Goal: Task Accomplishment & Management: Manage account settings

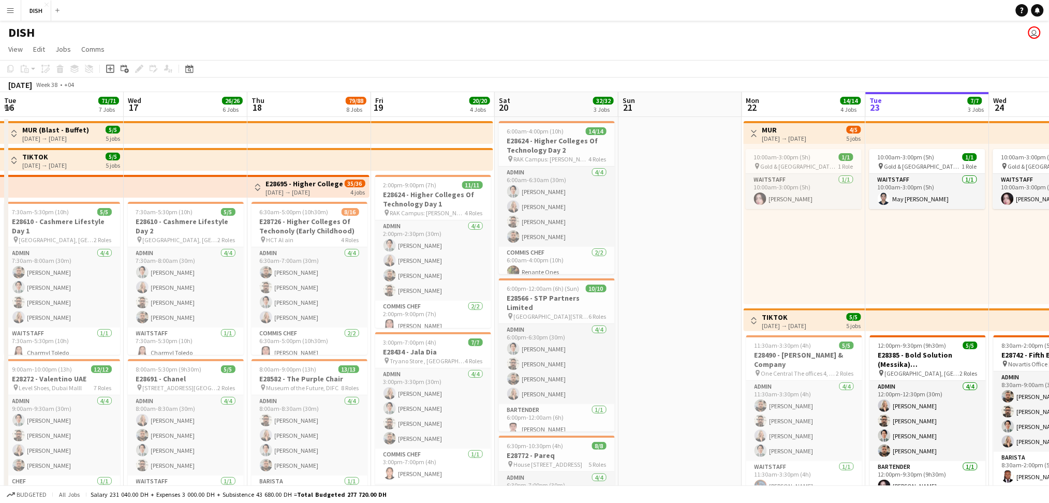
scroll to position [0, 340]
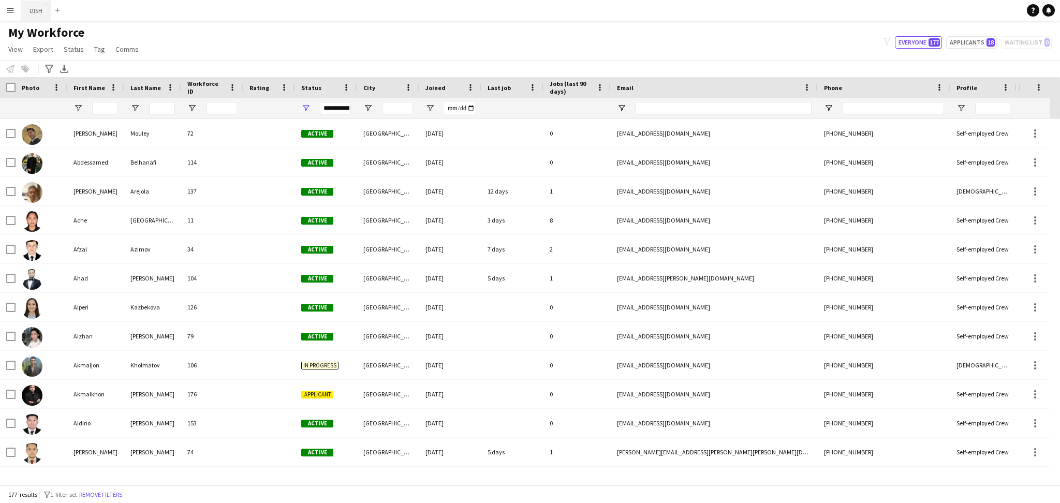
click at [38, 7] on button "DISH Close" at bounding box center [36, 11] width 30 height 20
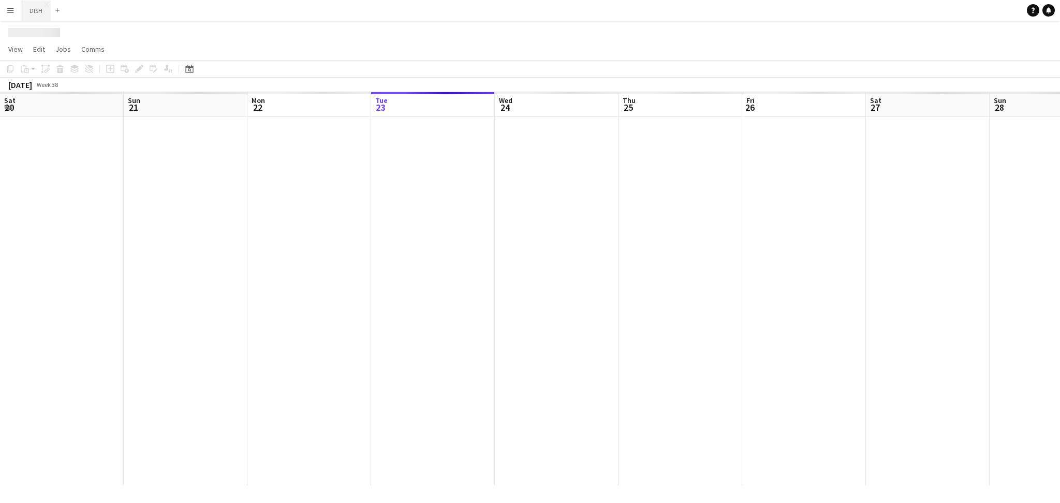
scroll to position [0, 247]
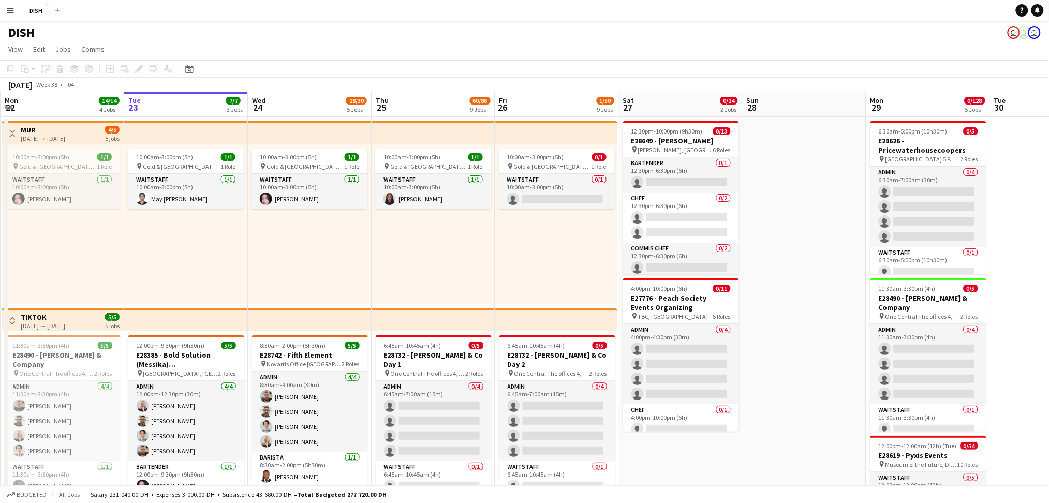
click at [14, 15] on button "Menu" at bounding box center [10, 10] width 21 height 21
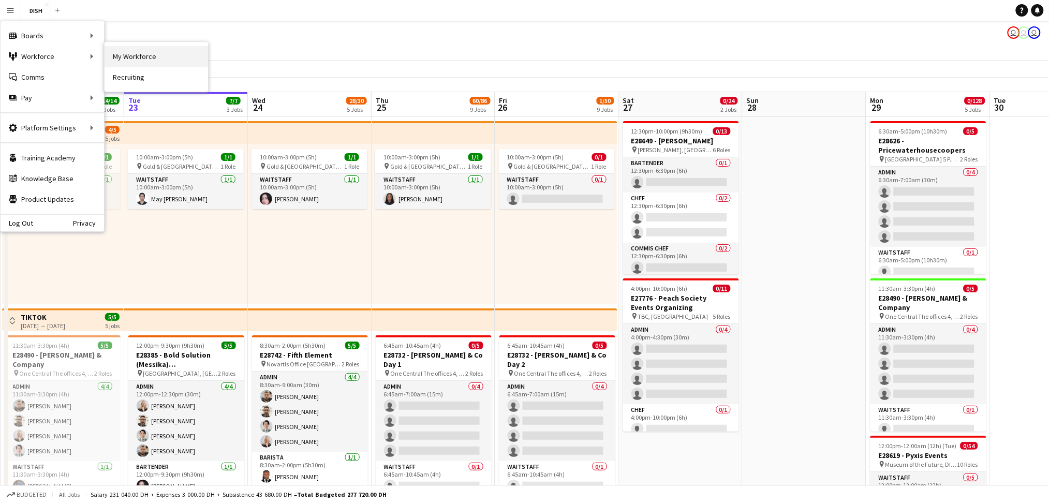
click at [134, 57] on link "My Workforce" at bounding box center [157, 56] width 104 height 21
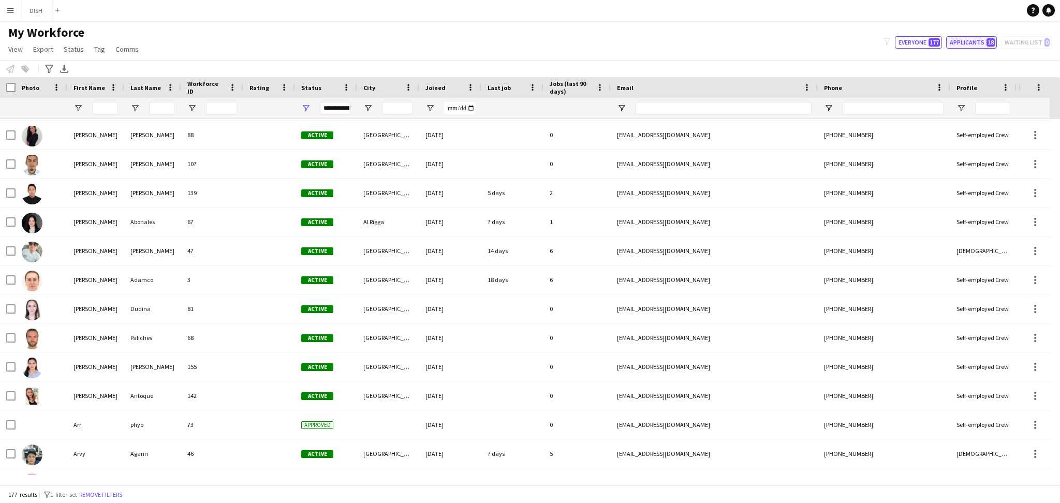
click at [968, 41] on button "Applicants 18" at bounding box center [971, 42] width 51 height 12
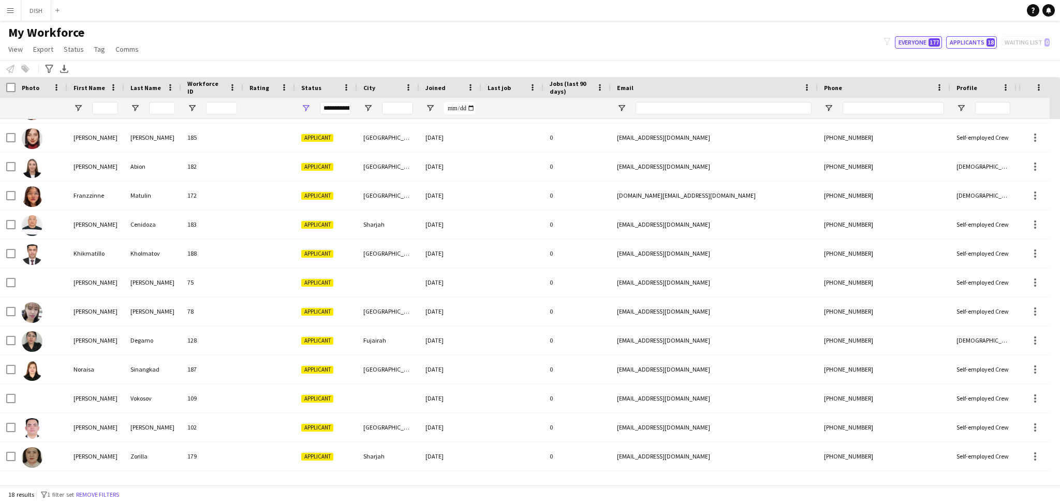
click at [925, 45] on button "Everyone 177" at bounding box center [918, 42] width 47 height 12
type input "**********"
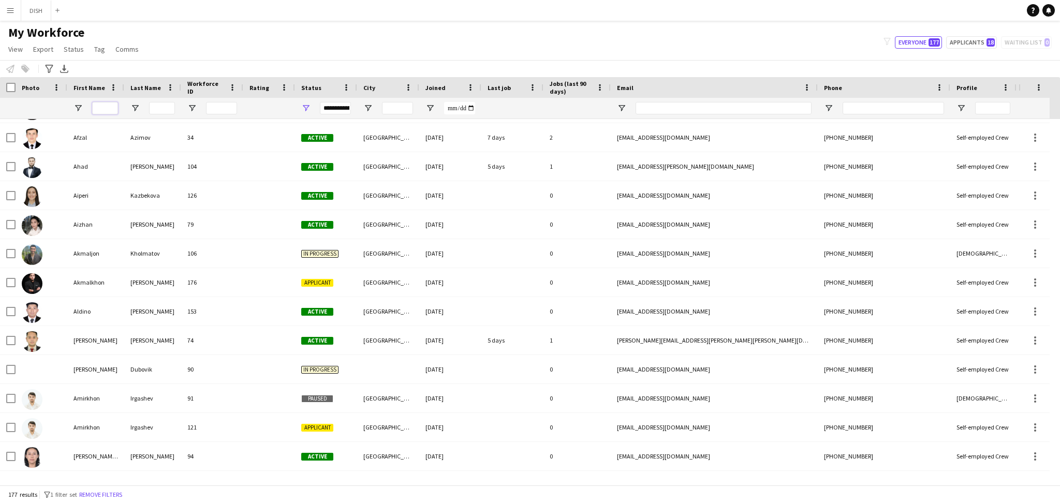
click at [101, 112] on input "First Name Filter Input" at bounding box center [105, 108] width 26 height 12
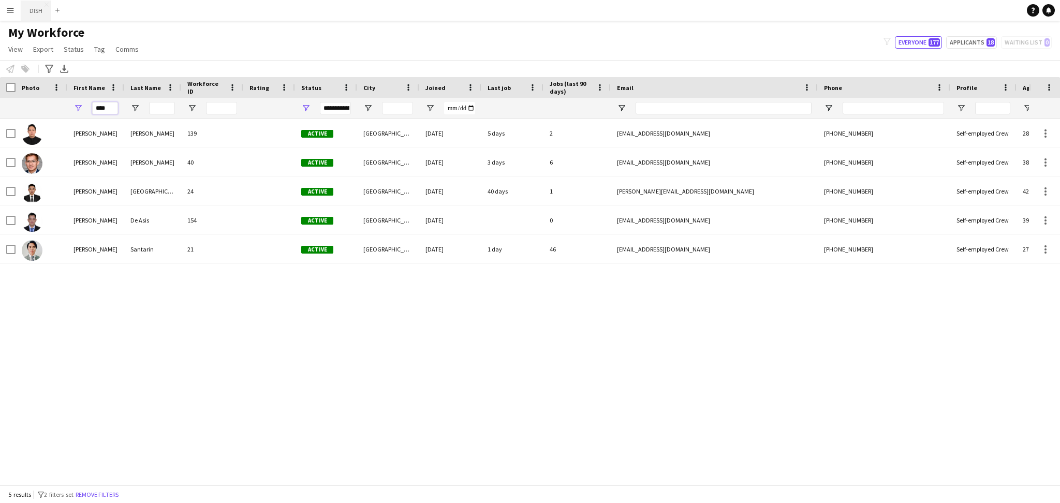
type input "****"
click at [35, 12] on button "DISH Close" at bounding box center [36, 11] width 30 height 20
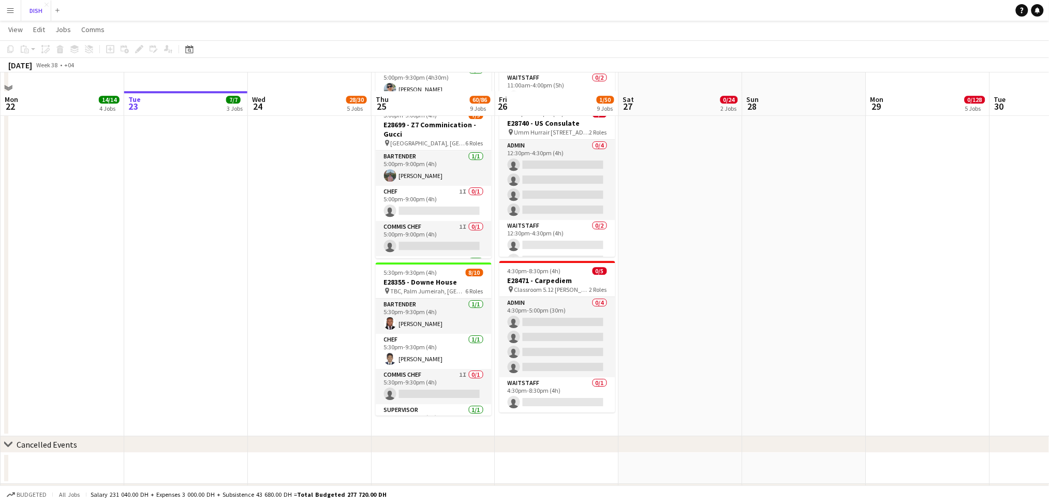
scroll to position [1062, 0]
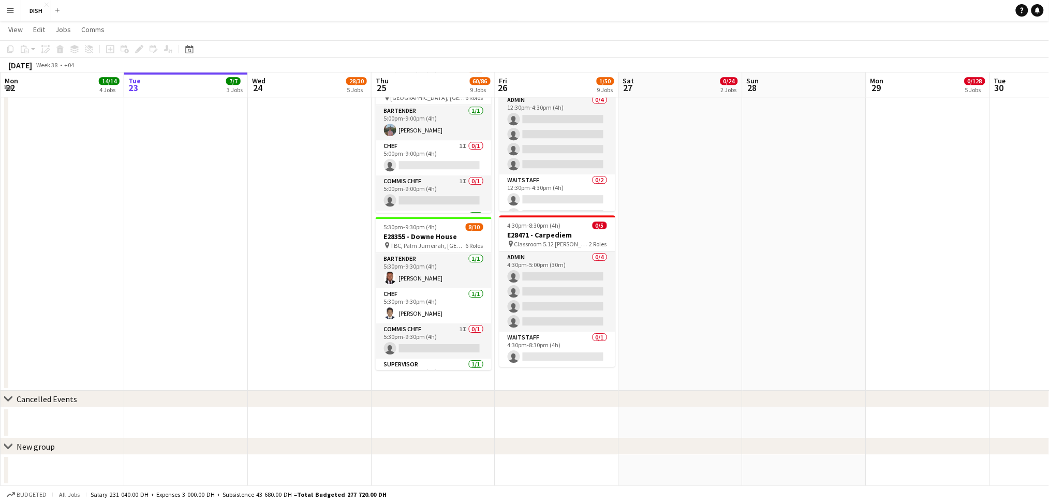
click at [107, 46] on icon "Add job" at bounding box center [110, 49] width 8 height 8
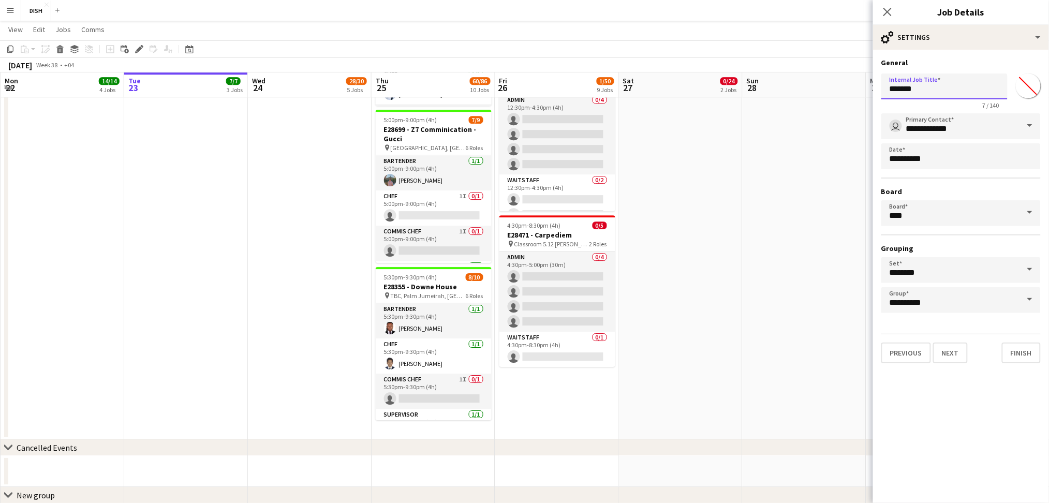
drag, startPoint x: 923, startPoint y: 90, endPoint x: 834, endPoint y: 92, distance: 89.1
type input "**********"
click at [1033, 87] on input "*******" at bounding box center [1028, 85] width 37 height 37
type input "*******"
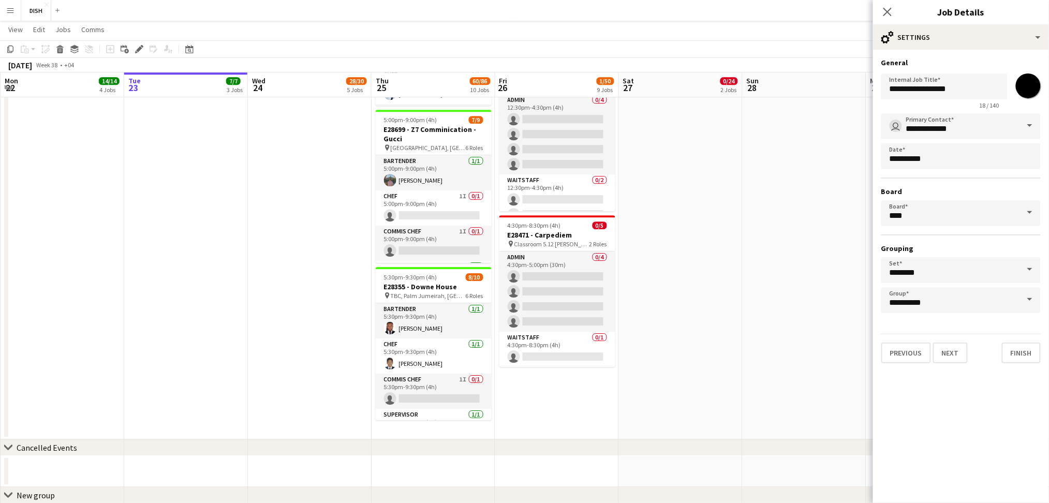
click at [1015, 358] on div "Previous Next Finish" at bounding box center [961, 349] width 159 height 30
click at [950, 347] on button "Next" at bounding box center [950, 353] width 35 height 21
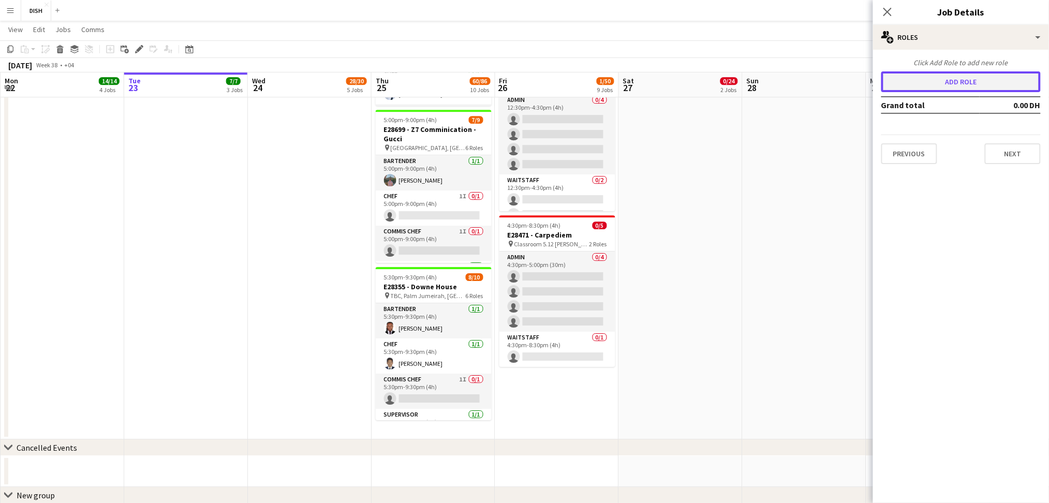
click at [962, 81] on button "Add role" at bounding box center [961, 81] width 159 height 21
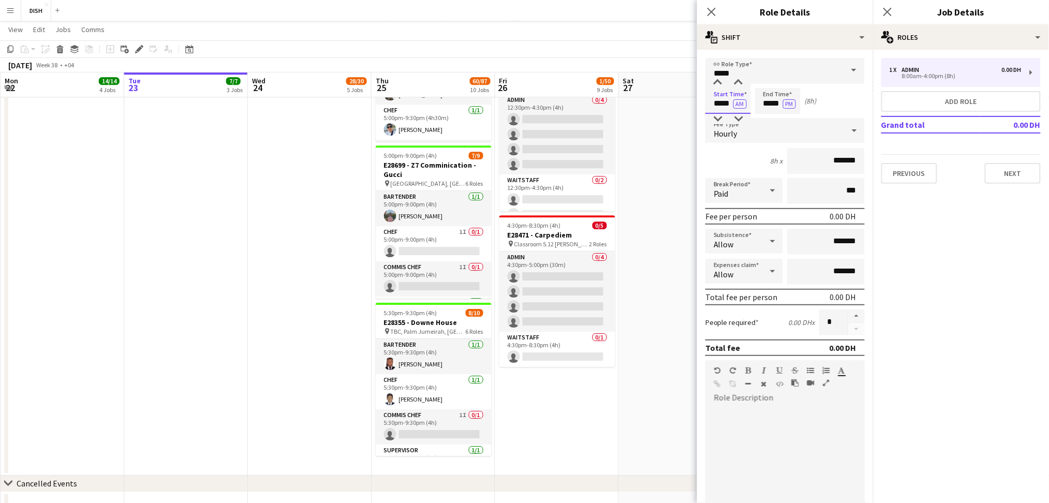
drag, startPoint x: 713, startPoint y: 103, endPoint x: 769, endPoint y: 104, distance: 56.4
click at [769, 104] on div "Start Time ***** AM End Time ***** PM (8h)" at bounding box center [785, 101] width 159 height 26
type input "*****"
click at [743, 104] on button "AM" at bounding box center [740, 103] width 13 height 9
type input "*****"
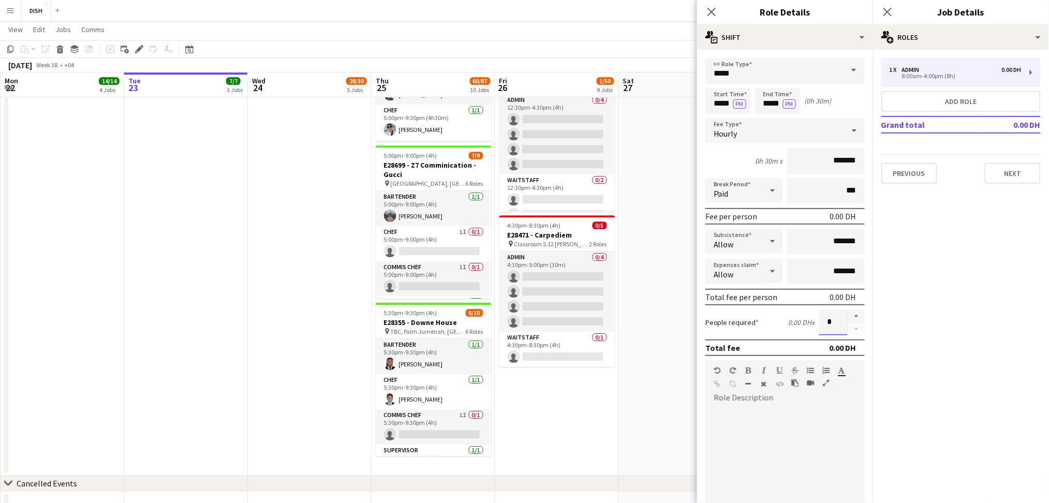
click at [820, 326] on input "*" at bounding box center [834, 323] width 28 height 26
type input "*"
click at [980, 109] on button "Add role" at bounding box center [961, 101] width 159 height 21
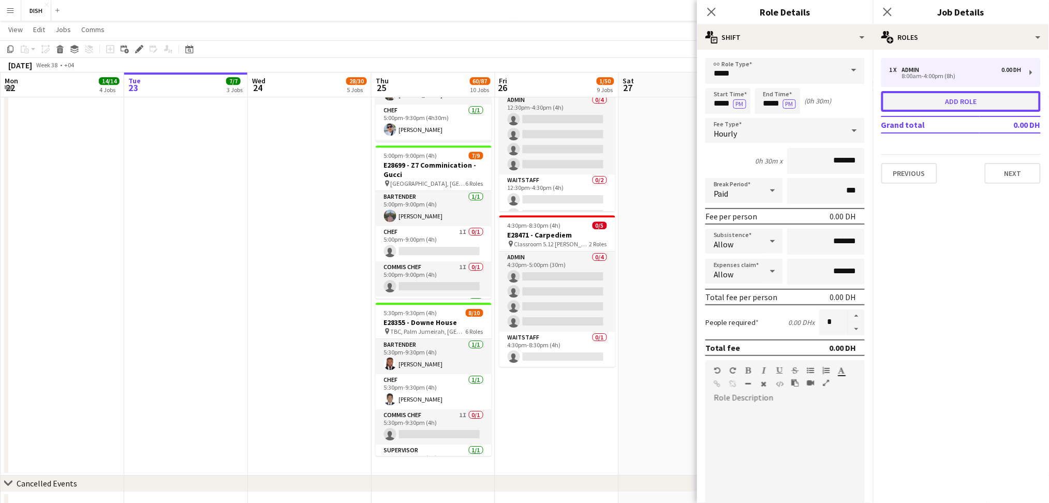
type input "*****"
type input "*"
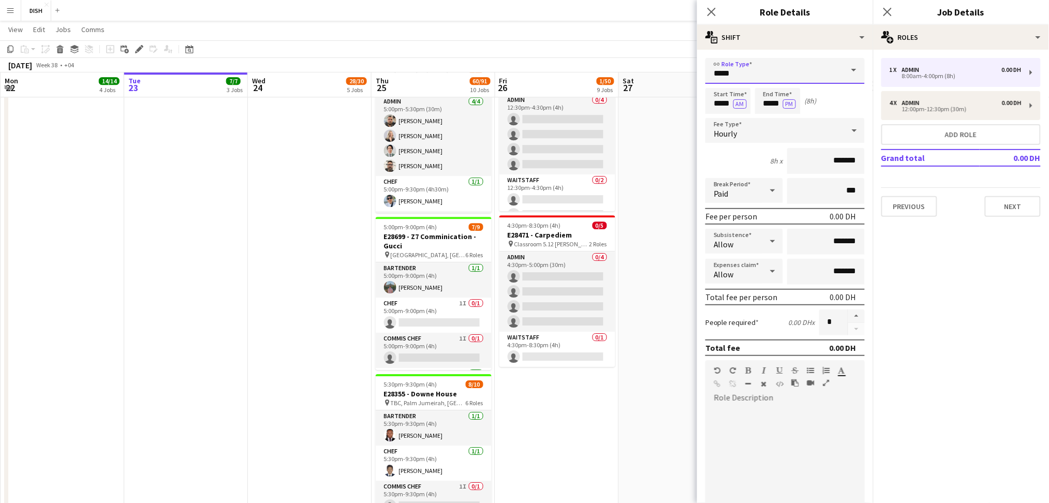
drag, startPoint x: 744, startPoint y: 68, endPoint x: 644, endPoint y: 73, distance: 100.6
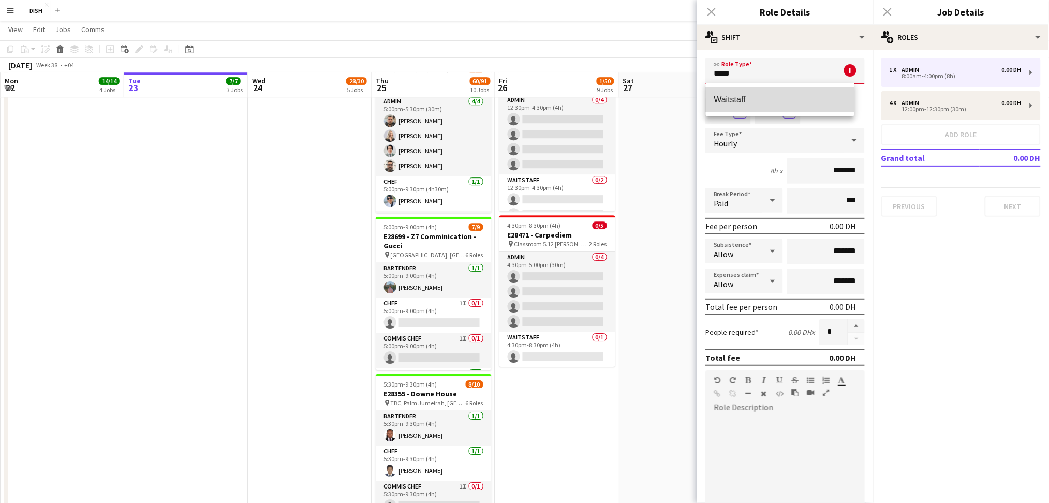
click at [743, 100] on span "Waitstaff" at bounding box center [780, 100] width 133 height 10
type input "*********"
type input "********"
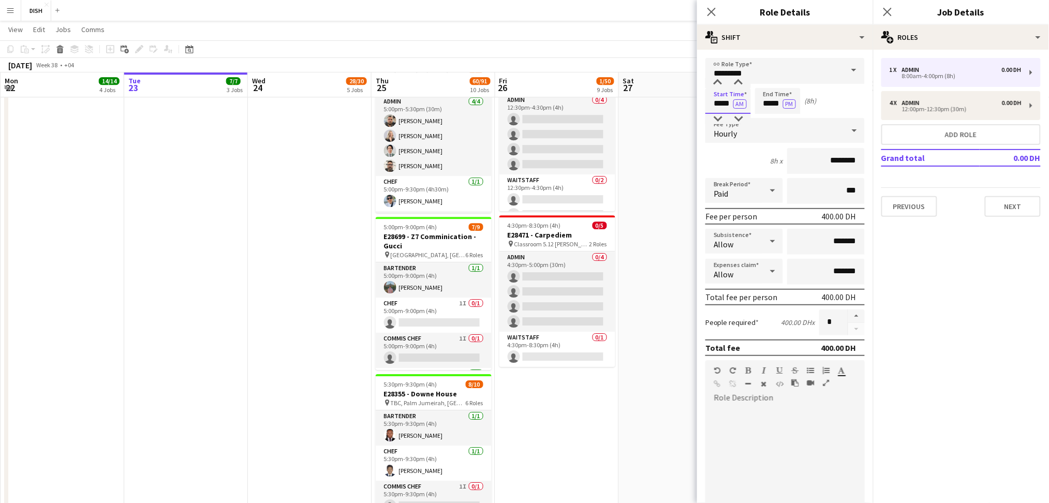
drag, startPoint x: 711, startPoint y: 105, endPoint x: 741, endPoint y: 108, distance: 30.8
click at [741, 108] on input "*****" at bounding box center [729, 101] width 46 height 26
type input "*****"
click at [738, 101] on button "AM" at bounding box center [740, 103] width 13 height 9
drag, startPoint x: 824, startPoint y: 321, endPoint x: 780, endPoint y: 314, distance: 44.6
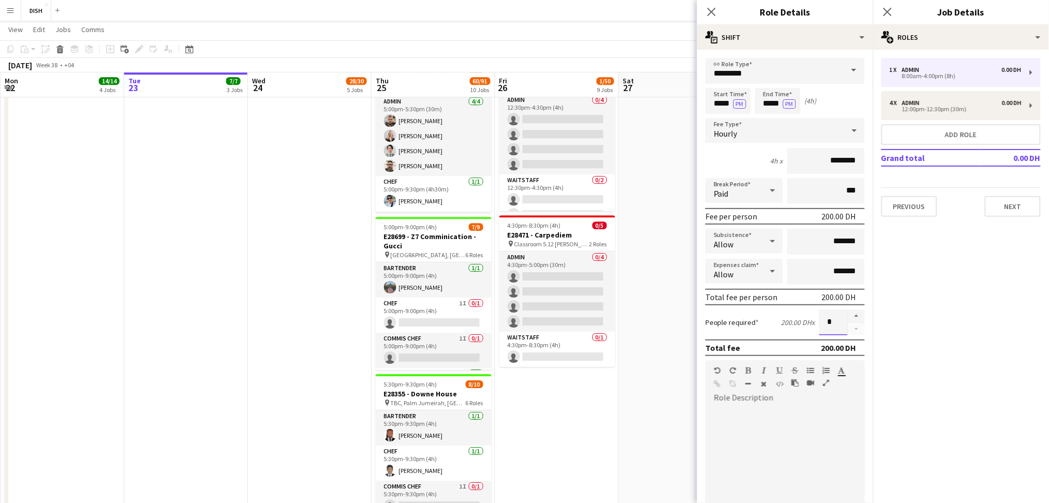
click at [780, 314] on div "People required 200.00 DH x *" at bounding box center [785, 323] width 159 height 26
type input "*"
click at [818, 237] on input "*******" at bounding box center [826, 242] width 78 height 26
type input "********"
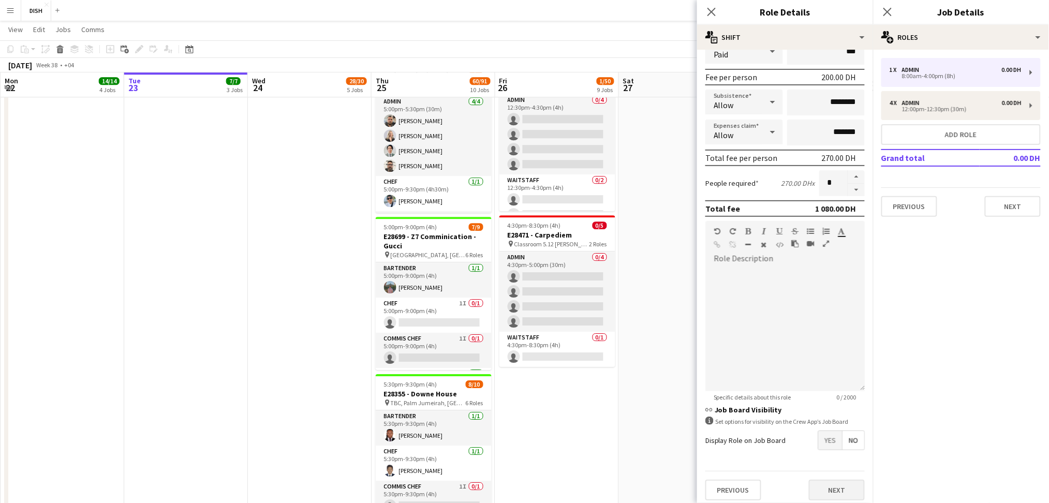
click at [826, 495] on div "Previous Next" at bounding box center [785, 490] width 159 height 38
click at [827, 483] on button "Next" at bounding box center [837, 490] width 56 height 21
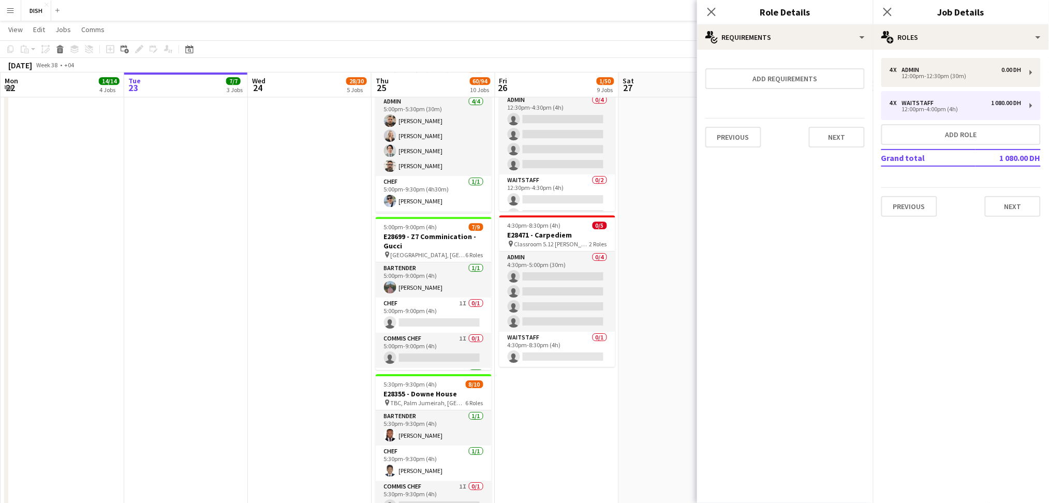
scroll to position [0, 0]
click at [839, 136] on button "Next" at bounding box center [837, 137] width 56 height 21
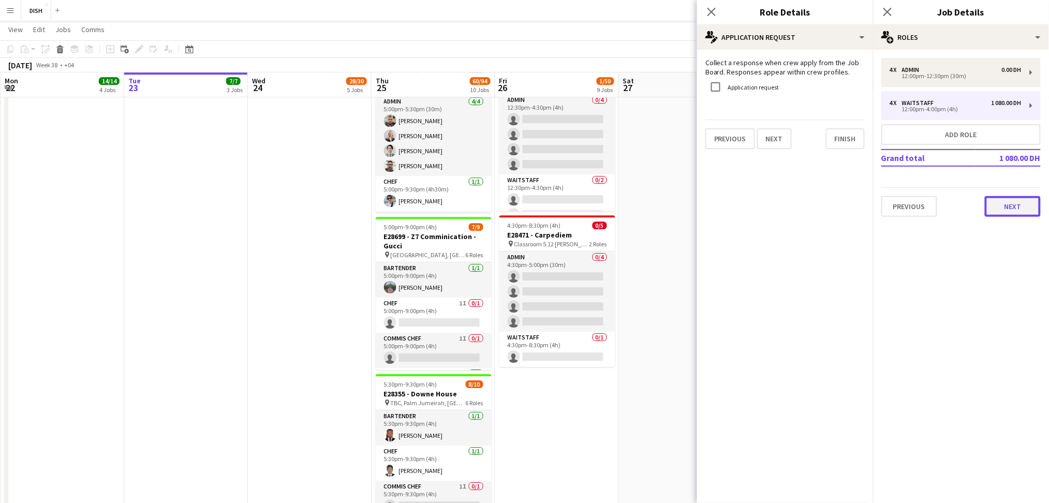
click at [1011, 198] on button "Next" at bounding box center [1013, 206] width 56 height 21
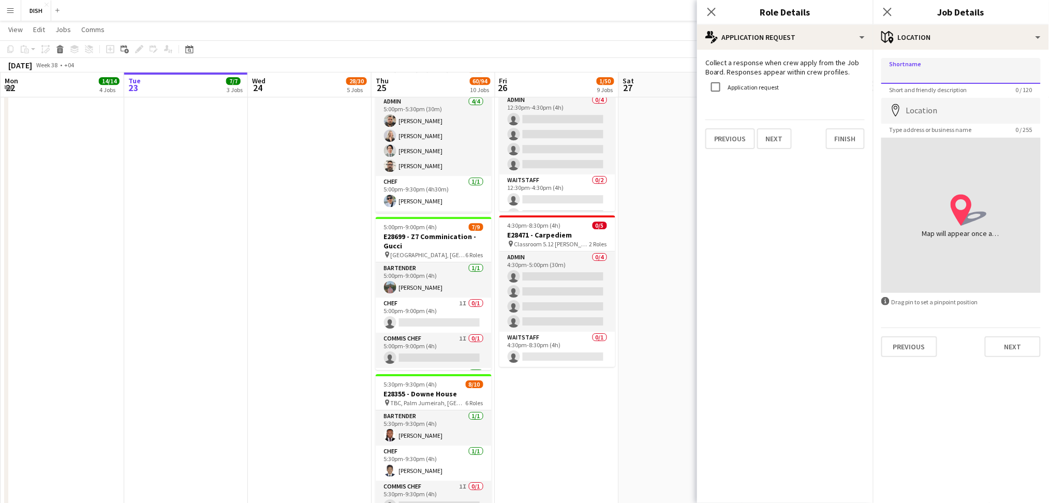
click at [972, 69] on input "Shortname" at bounding box center [961, 71] width 159 height 26
type input "*"
type input "*********"
click at [1015, 340] on button "Next" at bounding box center [1013, 347] width 56 height 21
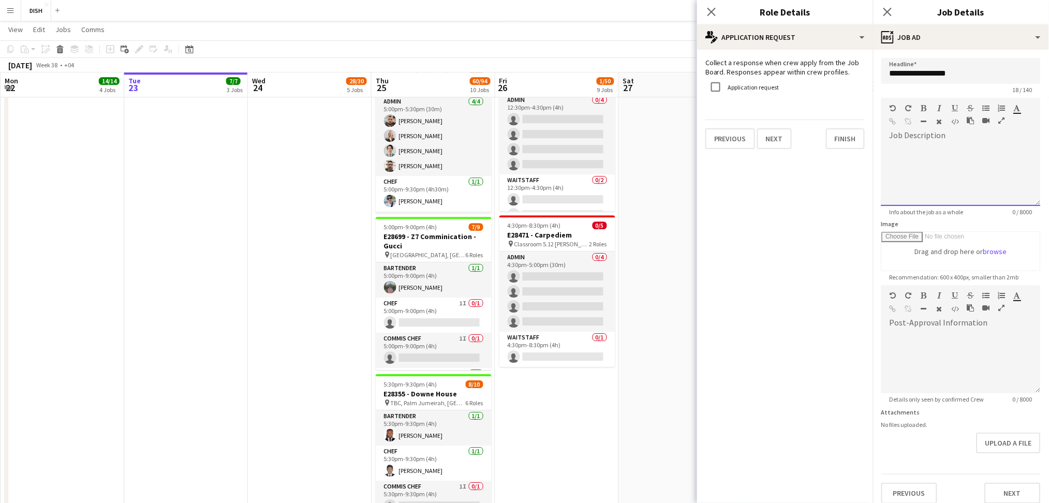
click at [938, 144] on div at bounding box center [961, 175] width 159 height 62
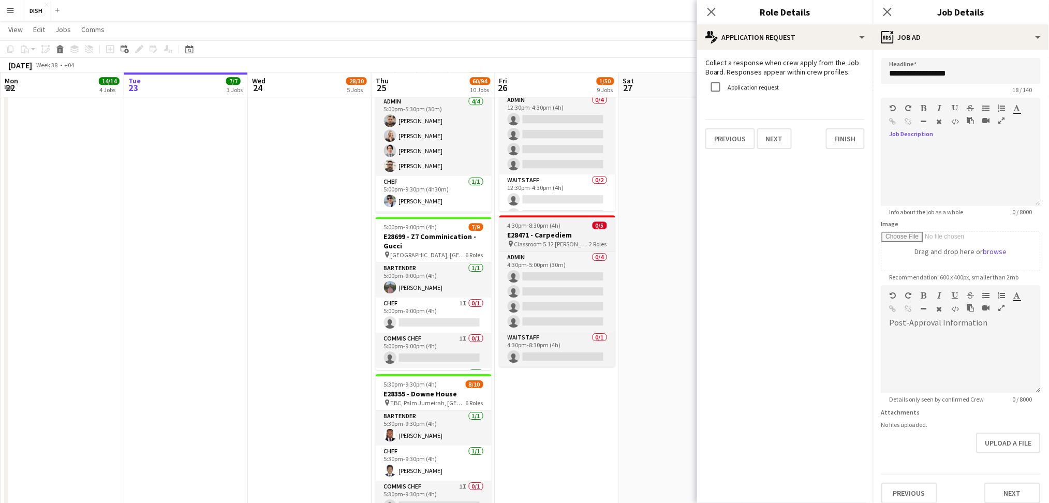
click at [528, 230] on h3 "E28471 - Carpediem" at bounding box center [558, 234] width 116 height 9
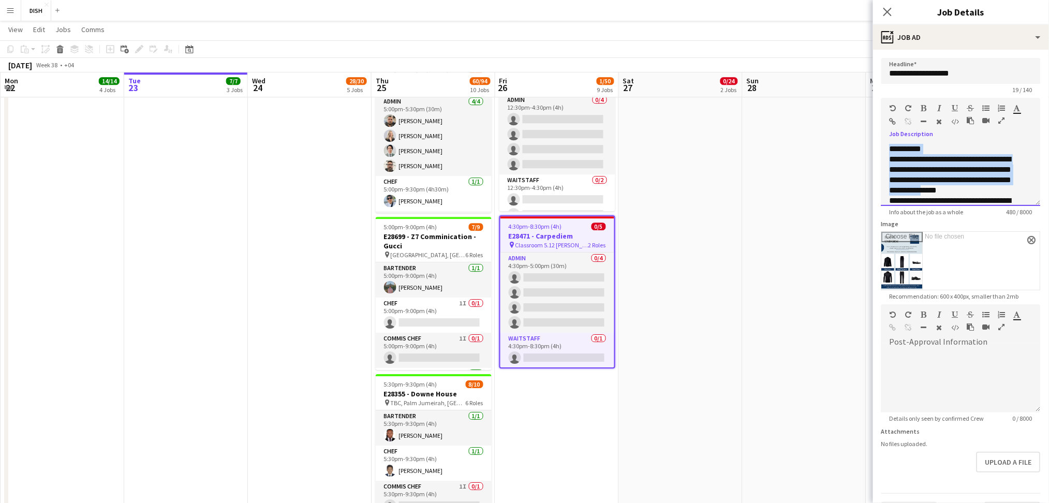
scroll to position [132, 0]
drag, startPoint x: 889, startPoint y: 145, endPoint x: 981, endPoint y: 252, distance: 139.9
click at [981, 252] on form "**********" at bounding box center [961, 290] width 176 height 465
copy div "**********"
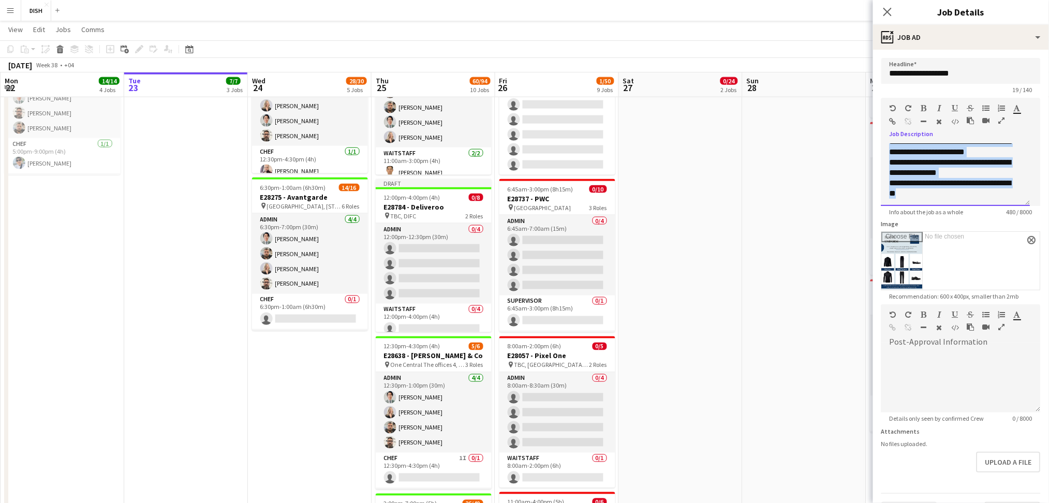
scroll to position [470, 0]
click at [429, 190] on app-job-card "Draft 12:00pm-4:00pm (4h) 0/8 E28784 - Deliveroo pin TBC, DIFC 2 Roles Admin 0/…" at bounding box center [434, 256] width 116 height 153
type input "**********"
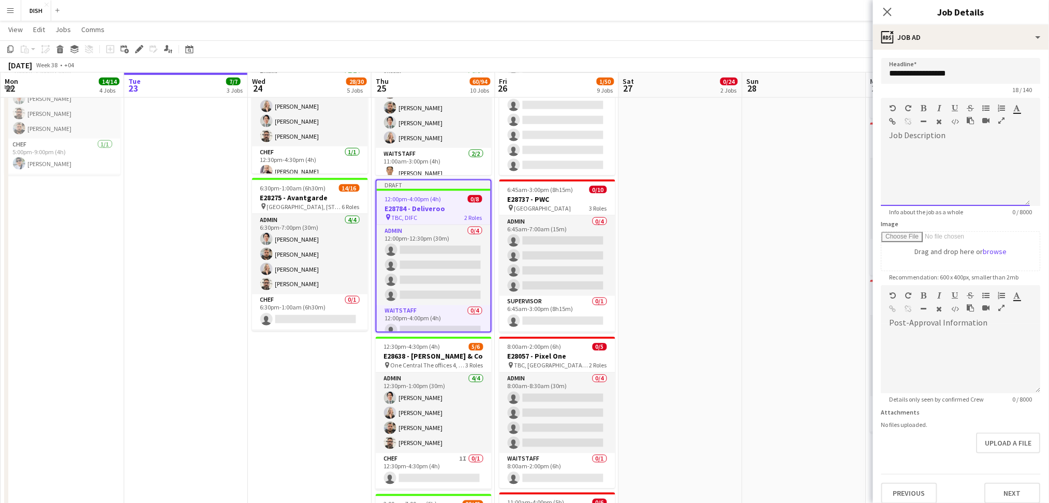
click at [947, 161] on div at bounding box center [956, 175] width 149 height 62
paste div
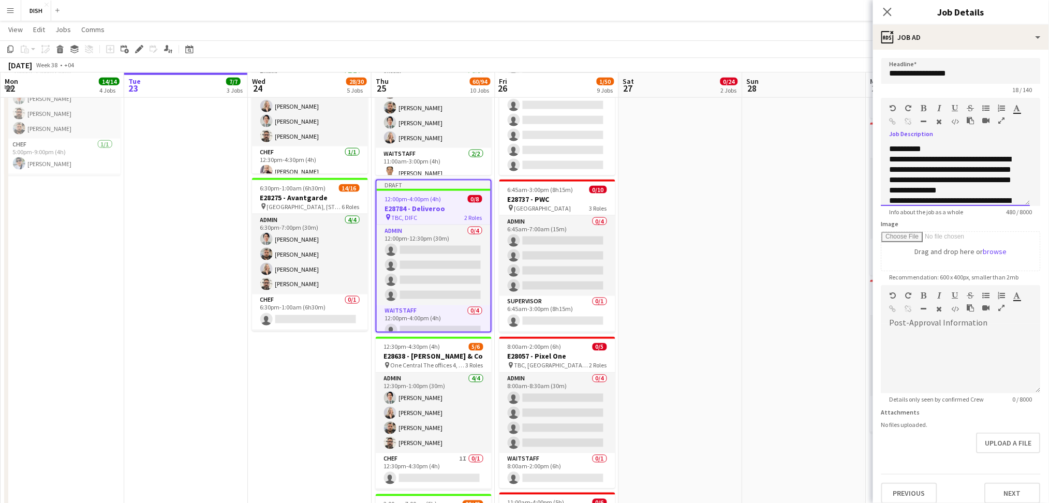
scroll to position [125, 0]
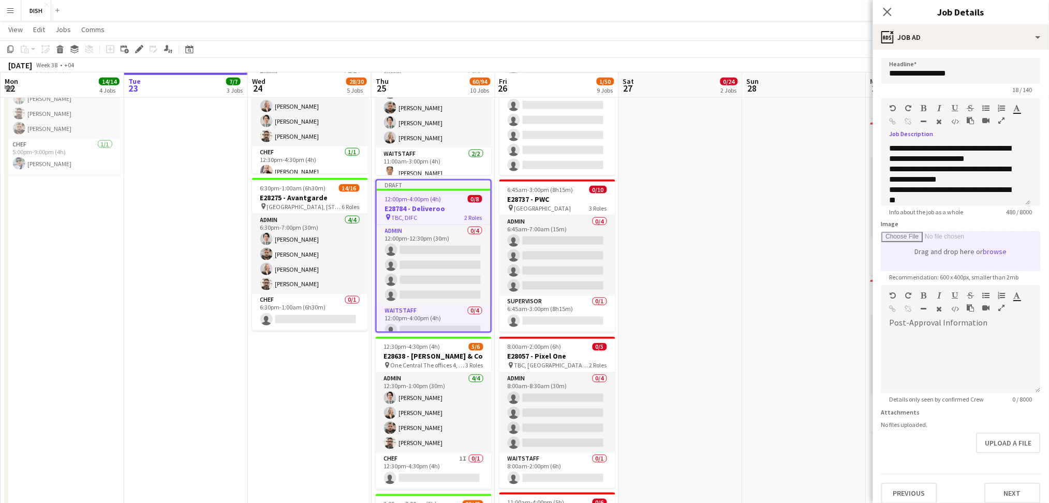
click at [955, 257] on input "Image" at bounding box center [961, 251] width 158 height 39
type input "**********"
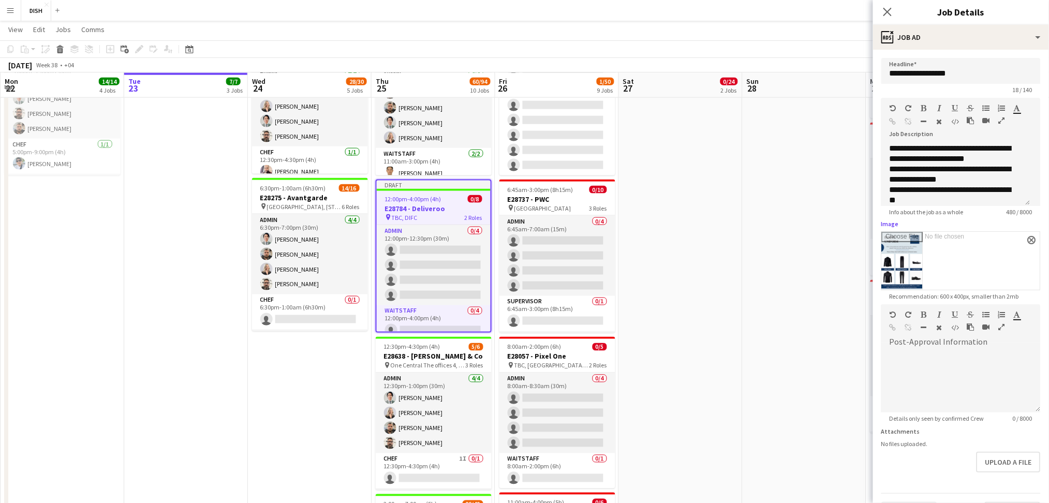
scroll to position [24, 0]
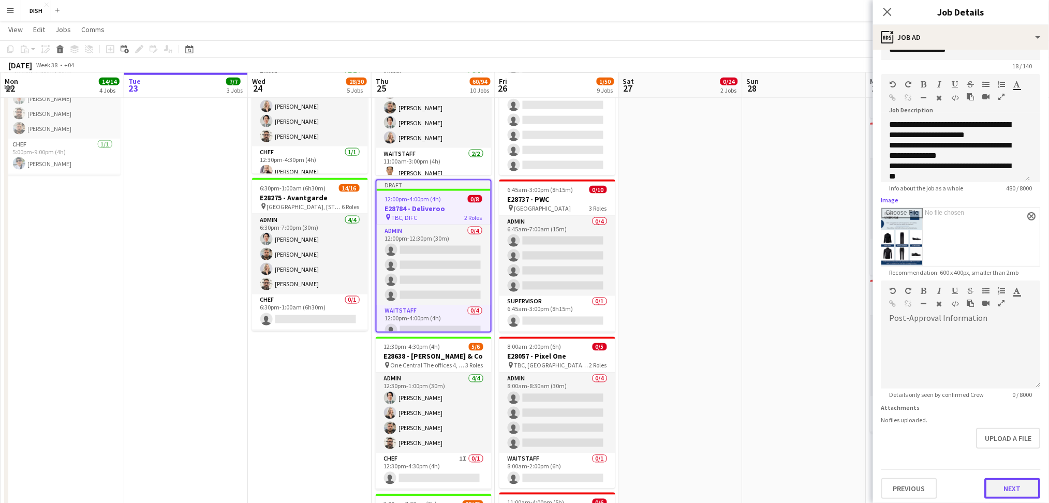
click at [993, 488] on button "Next" at bounding box center [1013, 488] width 56 height 21
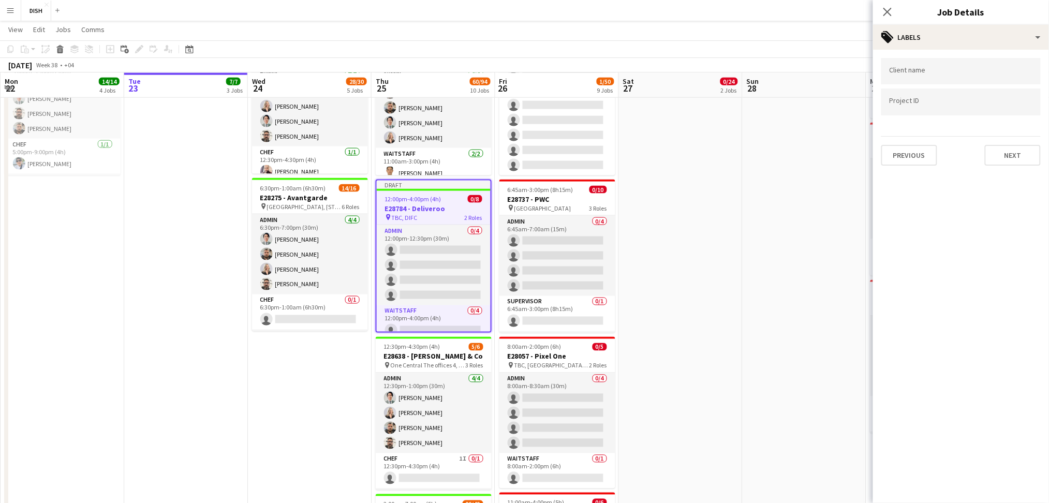
scroll to position [0, 0]
click at [955, 75] on input "Type to search client labels..." at bounding box center [961, 74] width 143 height 9
type input "*********"
type input "*****"
click at [990, 138] on div "Blast" at bounding box center [961, 132] width 159 height 25
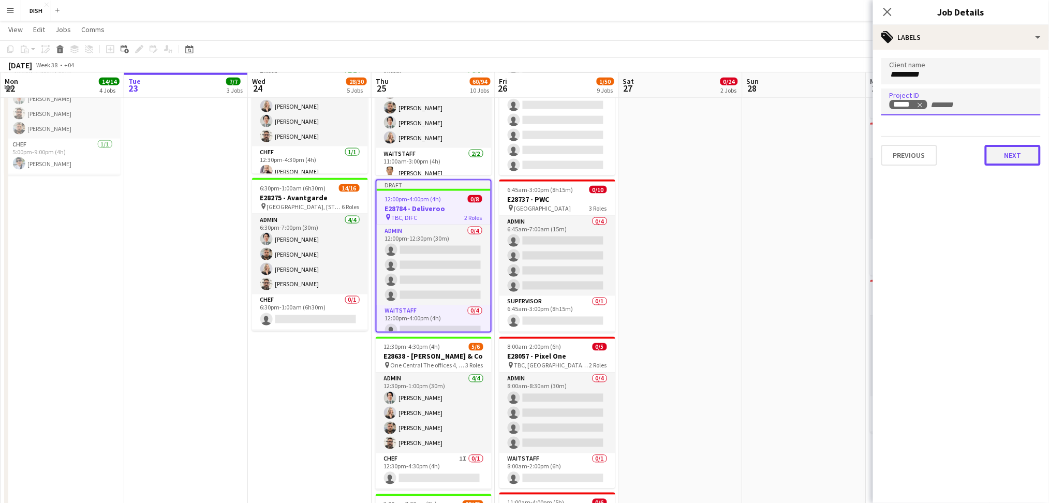
click at [1027, 155] on button "Next" at bounding box center [1013, 155] width 56 height 21
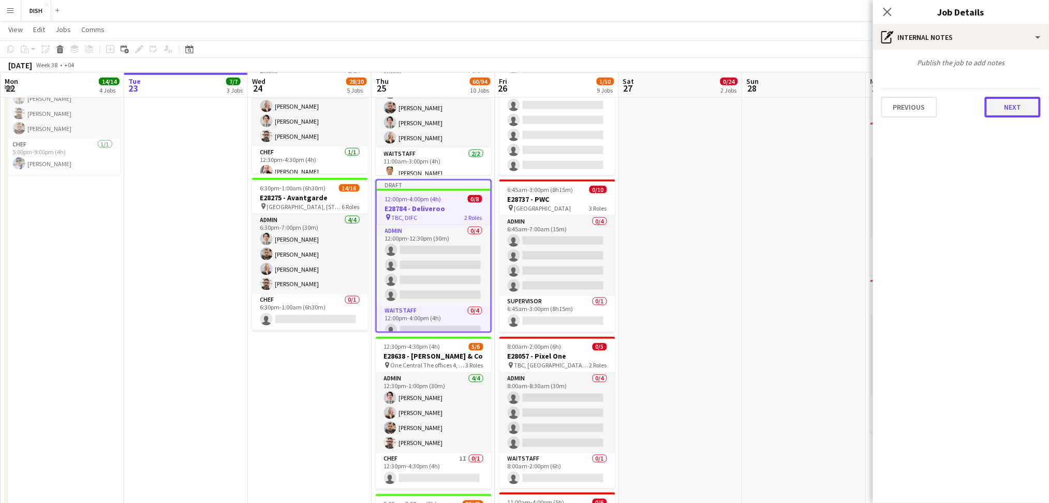
click at [1013, 107] on button "Next" at bounding box center [1013, 107] width 56 height 21
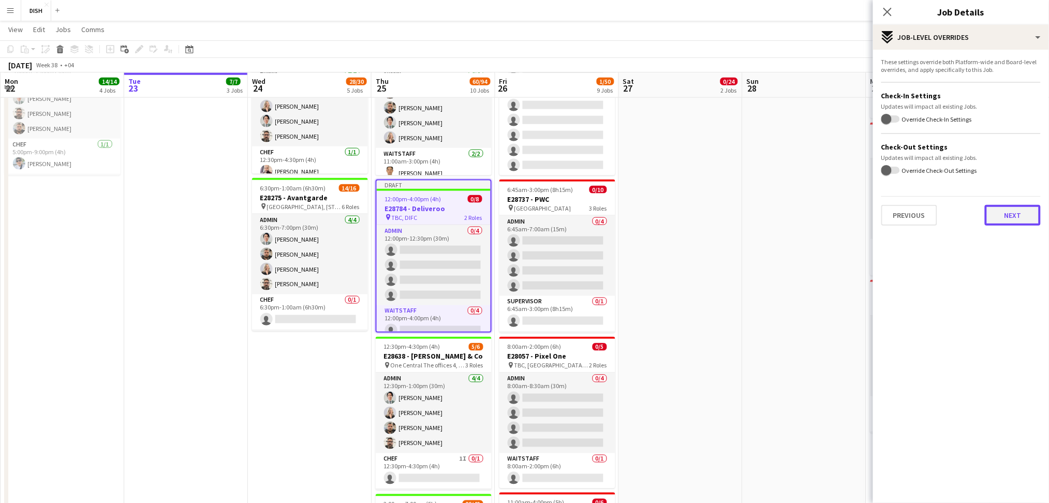
click at [1028, 210] on button "Next" at bounding box center [1013, 215] width 56 height 21
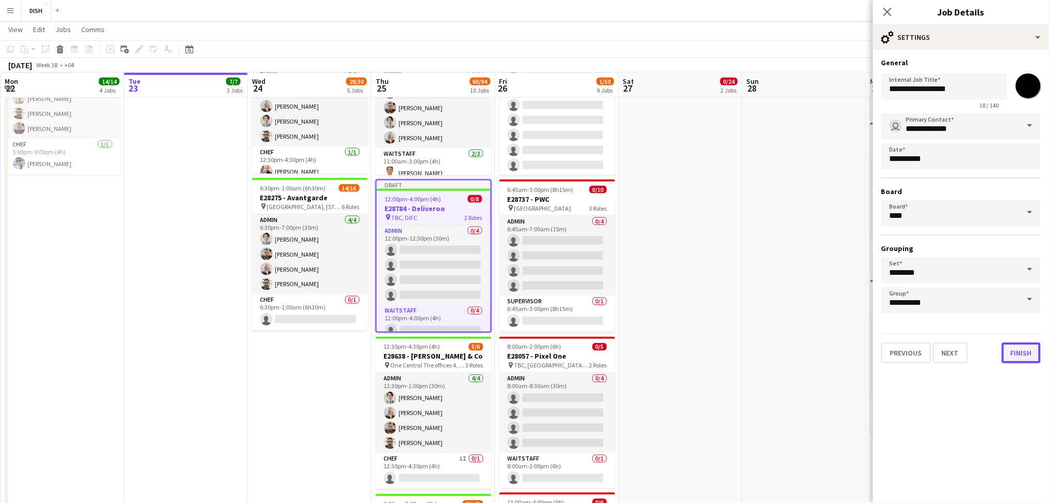
click at [1025, 346] on button "Finish" at bounding box center [1021, 353] width 39 height 21
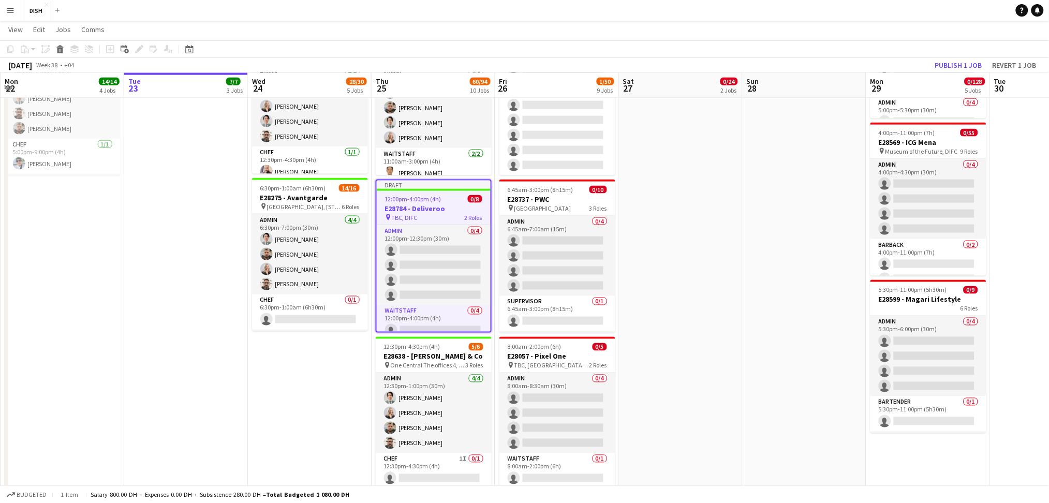
click at [637, 274] on app-date-cell "12:30pm-10:00pm (9h30m) 0/13 E28649 - [PERSON_NAME] pin [PERSON_NAME], Sharjah …" at bounding box center [681, 393] width 124 height 1494
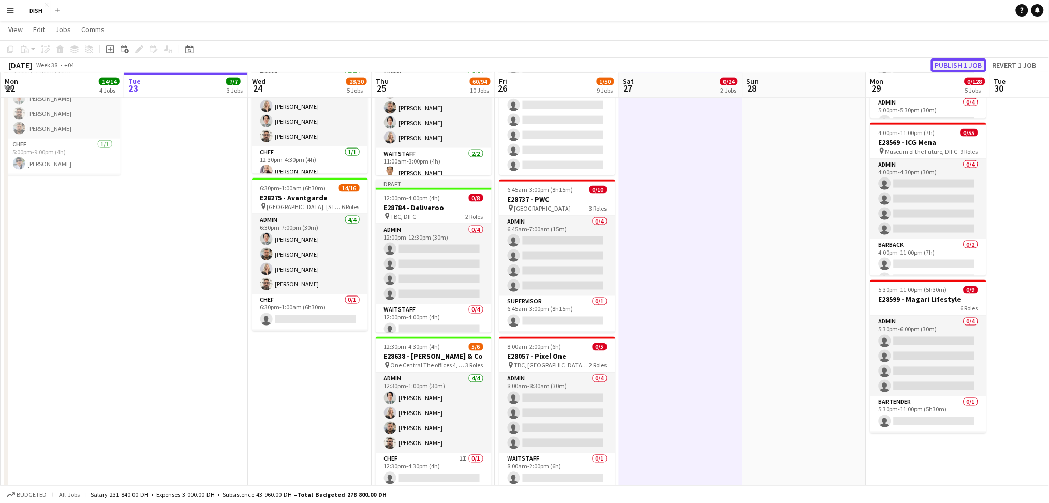
click at [959, 63] on button "Publish 1 job" at bounding box center [958, 65] width 55 height 13
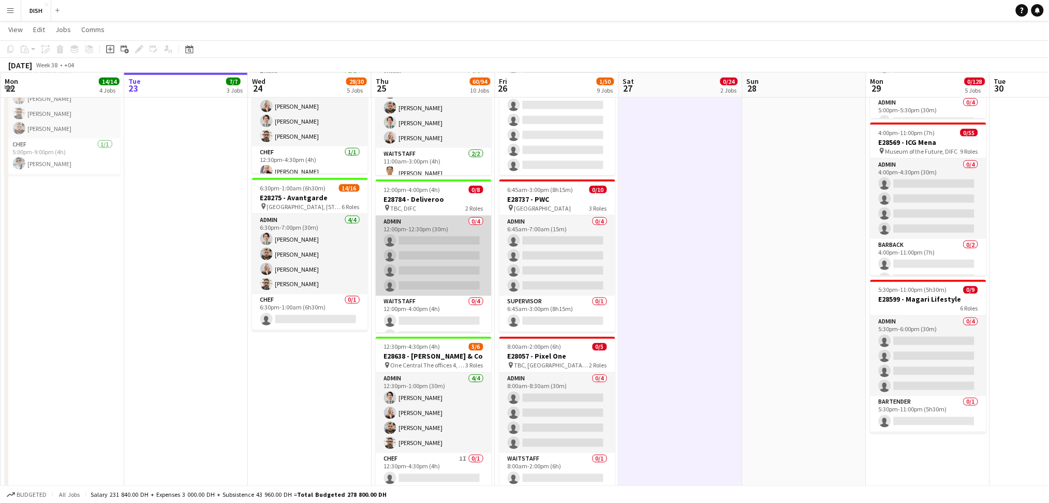
click at [452, 259] on app-card-role "Admin 0/4 12:00pm-12:30pm (30m) single-neutral-actions single-neutral-actions s…" at bounding box center [434, 256] width 116 height 80
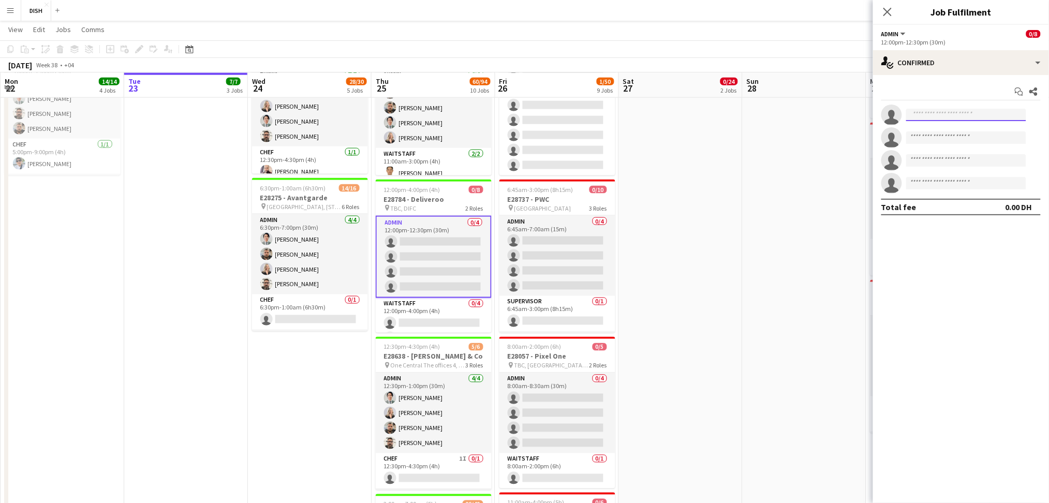
click at [929, 117] on input at bounding box center [967, 115] width 120 height 12
type input "***"
click at [954, 140] on span "[EMAIL_ADDRESS][DOMAIN_NAME]" at bounding box center [967, 138] width 104 height 8
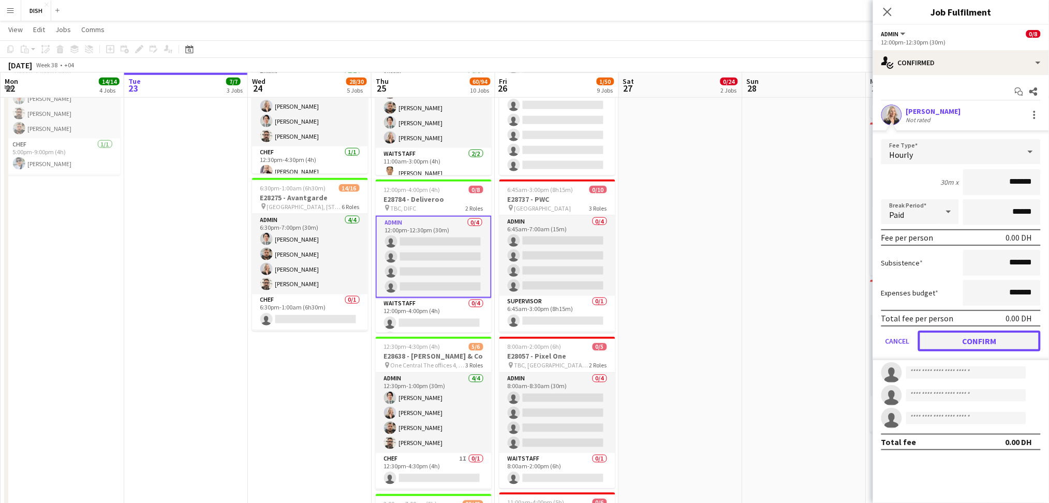
click at [981, 336] on button "Confirm" at bounding box center [979, 341] width 123 height 21
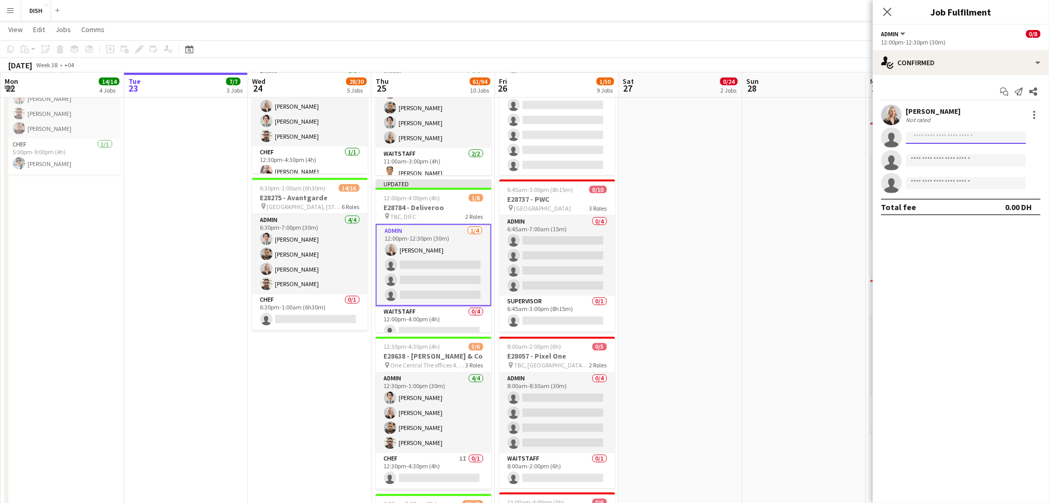
click at [952, 137] on input at bounding box center [967, 138] width 120 height 12
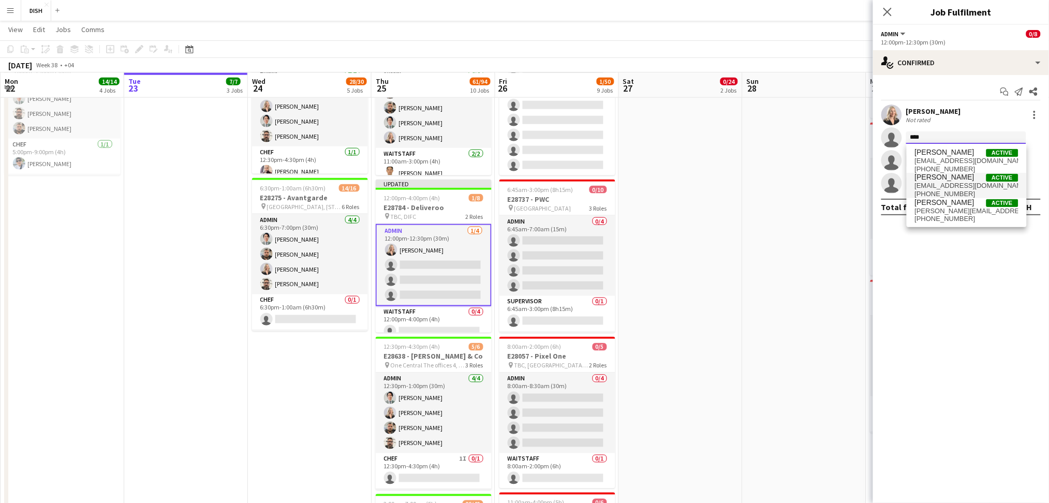
type input "****"
click at [964, 185] on span "[EMAIL_ADDRESS][DOMAIN_NAME]" at bounding box center [967, 186] width 104 height 8
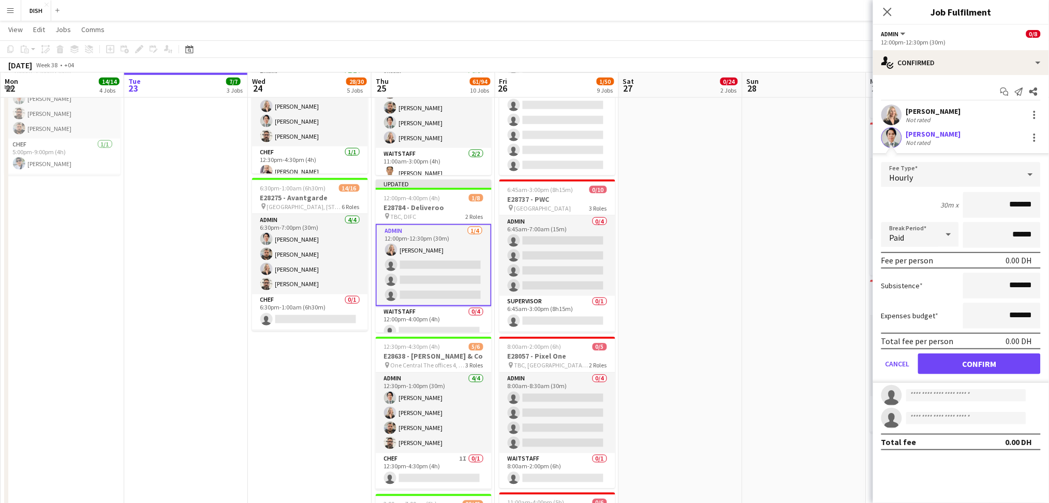
click at [963, 372] on form "Fee Type Hourly 30m x ******* Break Period Paid ****** Fee per person 0.00 DH S…" at bounding box center [961, 272] width 176 height 221
click at [966, 363] on button "Confirm" at bounding box center [979, 364] width 123 height 21
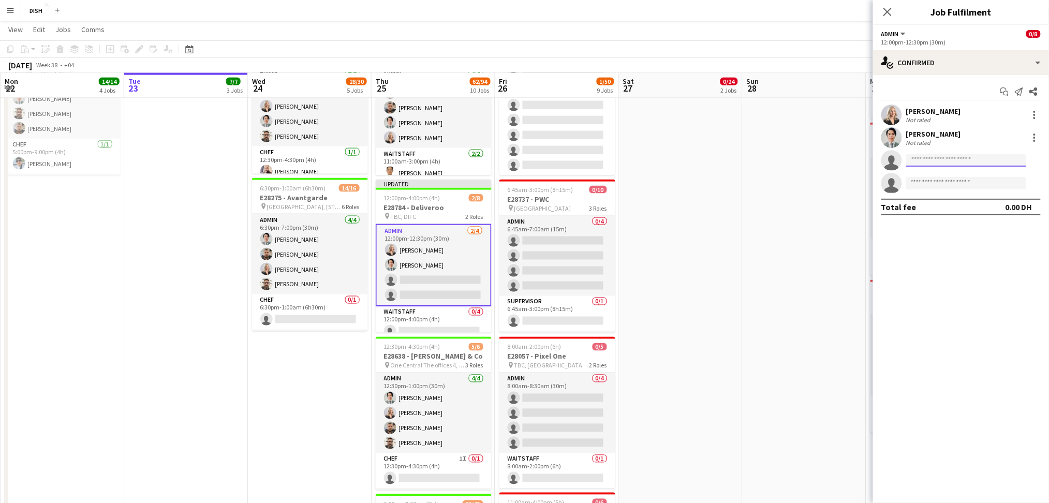
click at [941, 162] on input at bounding box center [967, 160] width 120 height 12
type input "******"
click at [965, 185] on span "[PERSON_NAME][EMAIL_ADDRESS][DOMAIN_NAME]" at bounding box center [967, 184] width 104 height 8
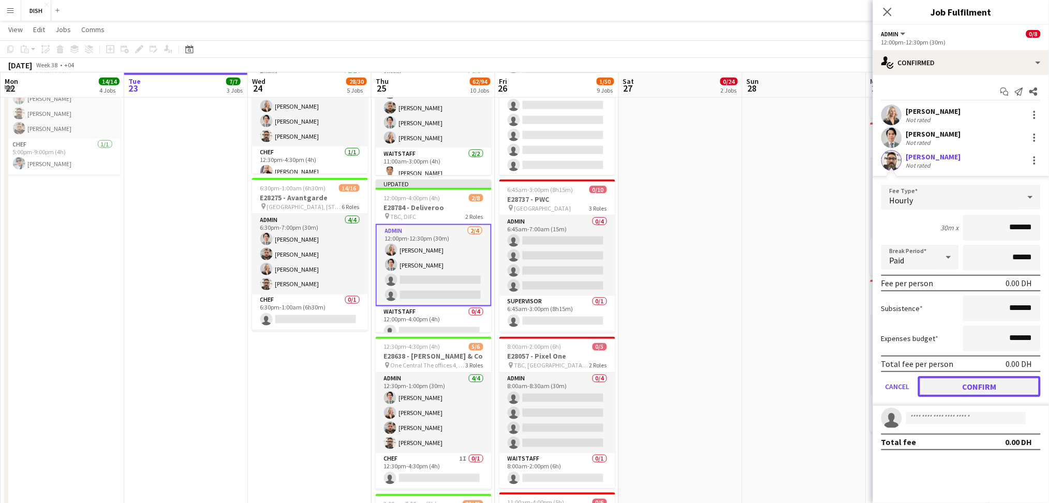
click at [1005, 389] on button "Confirm" at bounding box center [979, 386] width 123 height 21
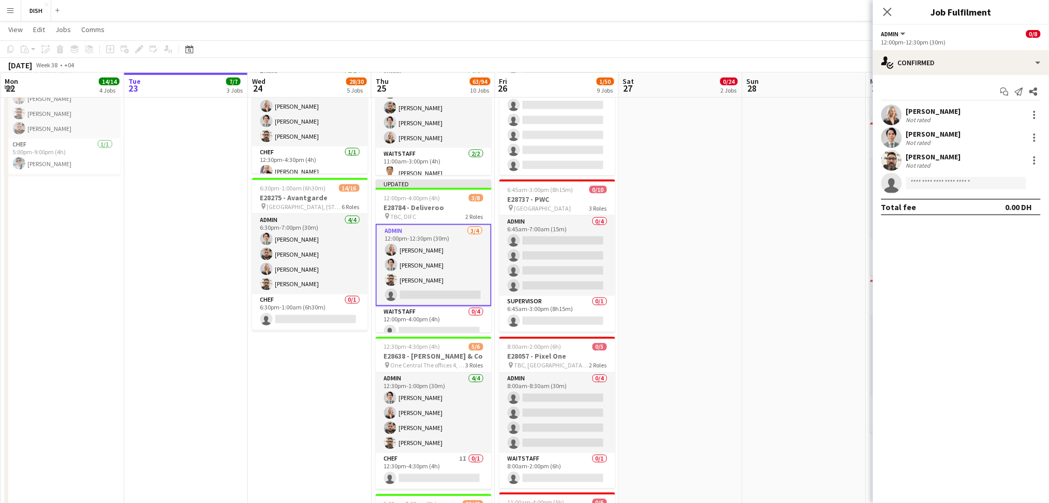
click at [1005, 191] on app-invite-slot "single-neutral-actions" at bounding box center [961, 183] width 176 height 21
click at [989, 183] on input at bounding box center [967, 183] width 120 height 12
type input "****"
click at [971, 204] on span "[EMAIL_ADDRESS][DOMAIN_NAME]" at bounding box center [967, 206] width 104 height 8
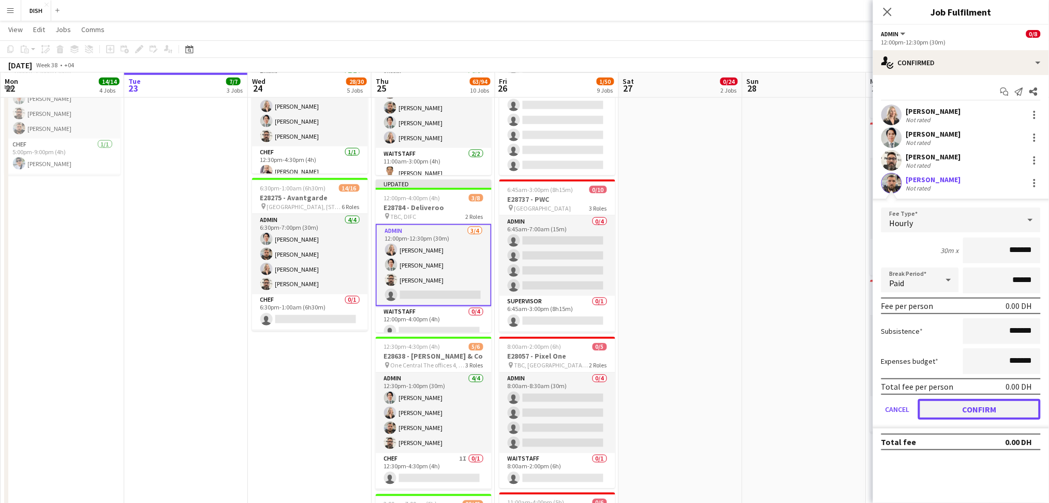
click at [1007, 407] on button "Confirm" at bounding box center [979, 409] width 123 height 21
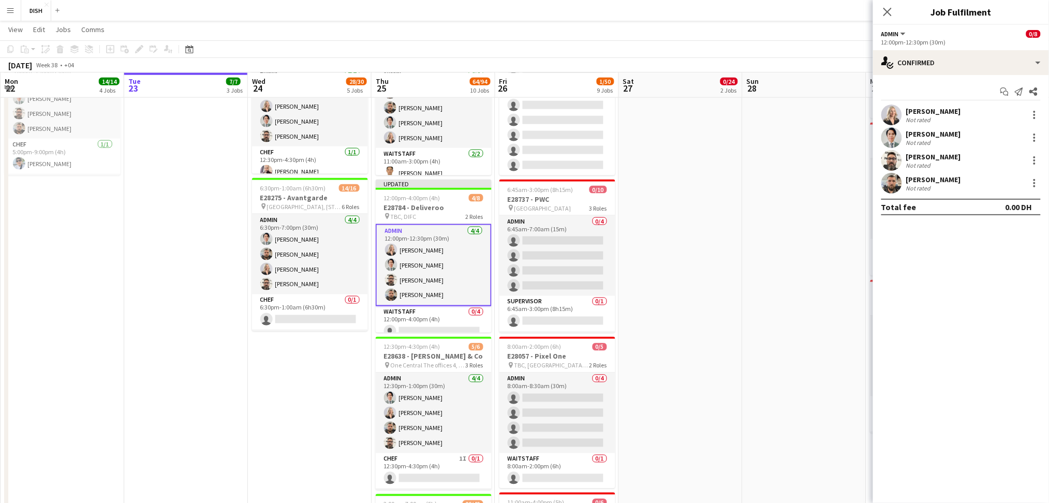
click at [817, 327] on app-date-cell at bounding box center [805, 393] width 124 height 1494
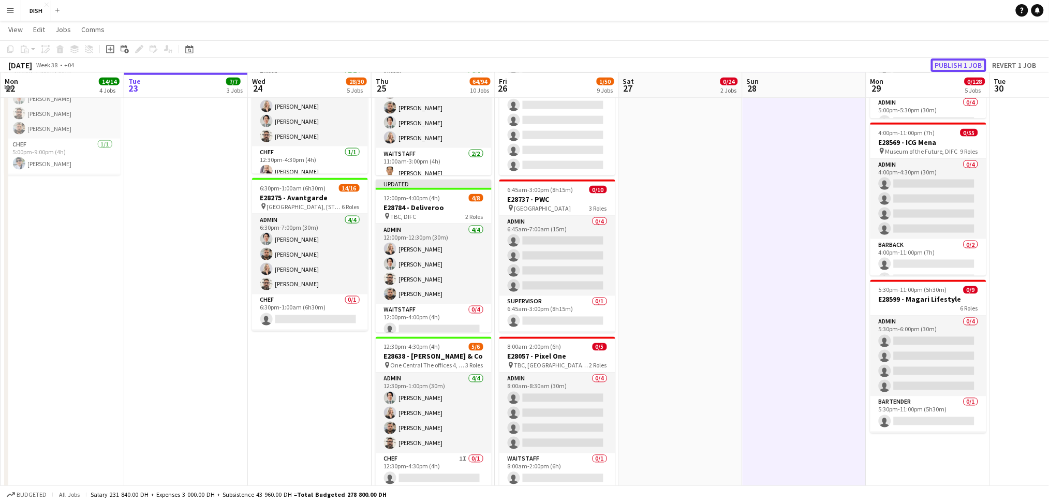
click at [964, 61] on button "Publish 1 job" at bounding box center [958, 65] width 55 height 13
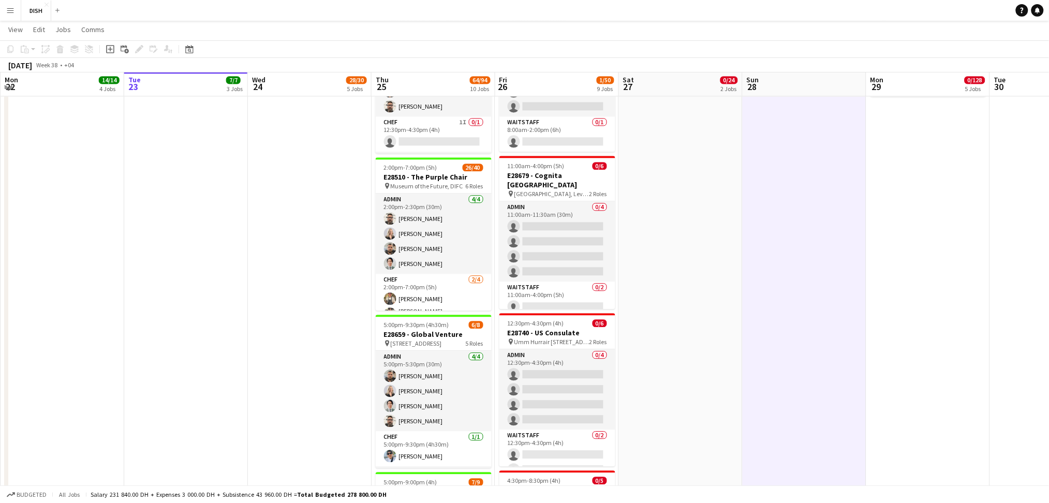
scroll to position [805, 0]
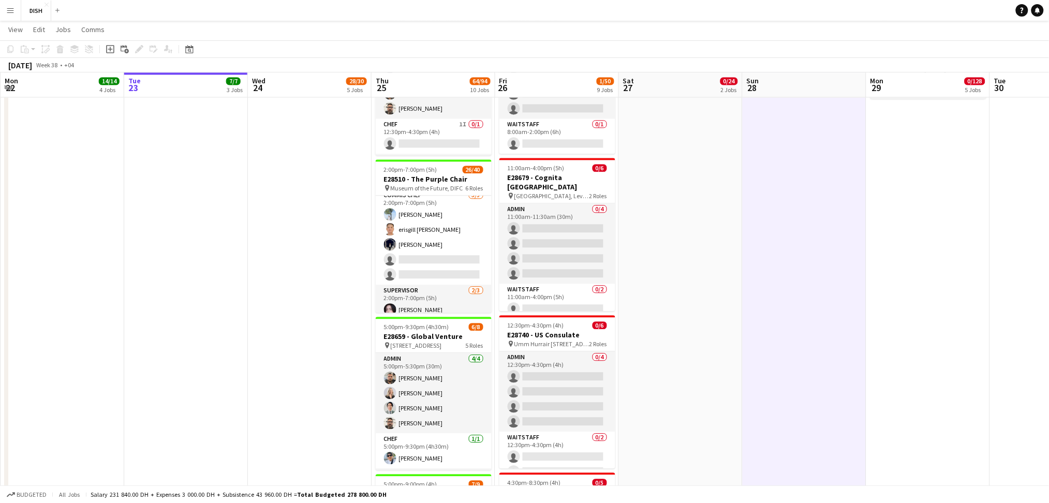
click at [458, 247] on app-card-role "Commis Chef [DATE] 2:00pm-7:00pm (5h) [PERSON_NAME] erisgill [PERSON_NAME] [PER…" at bounding box center [434, 236] width 116 height 95
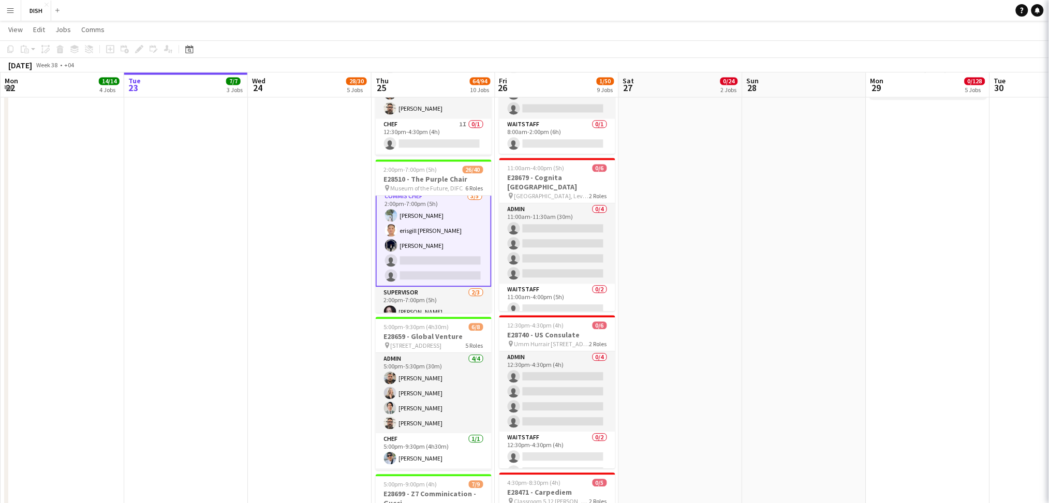
scroll to position [221, 0]
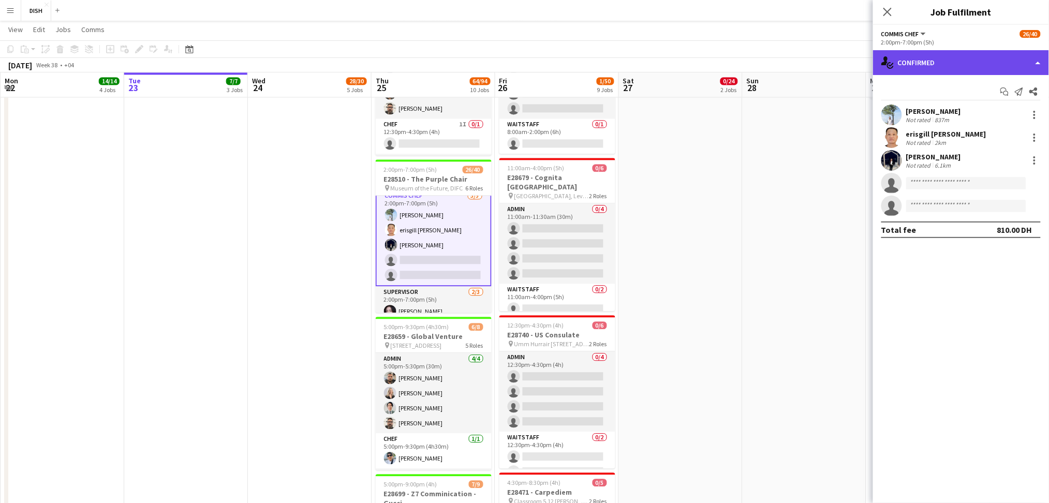
click at [950, 53] on div "single-neutral-actions-check-2 Confirmed" at bounding box center [961, 62] width 176 height 25
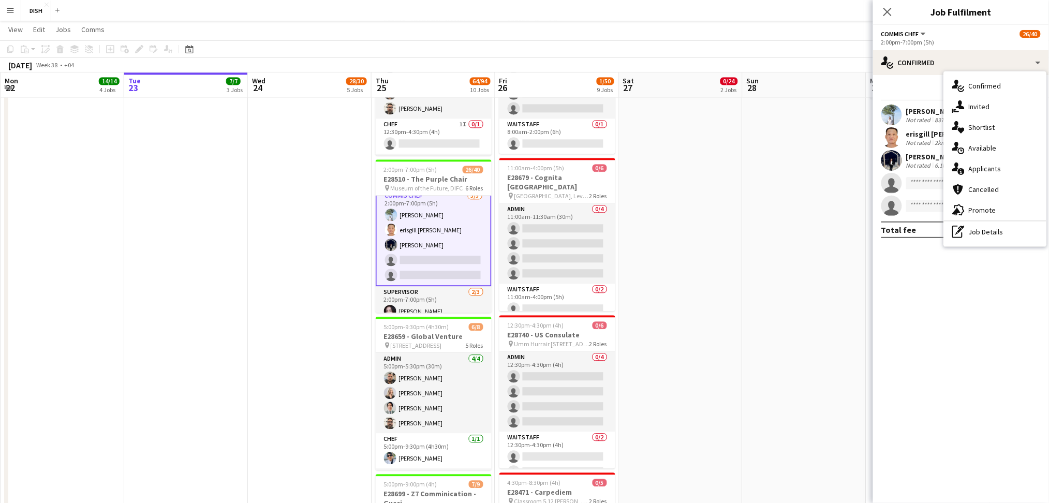
click at [859, 152] on app-date-cell at bounding box center [805, 58] width 124 height 1494
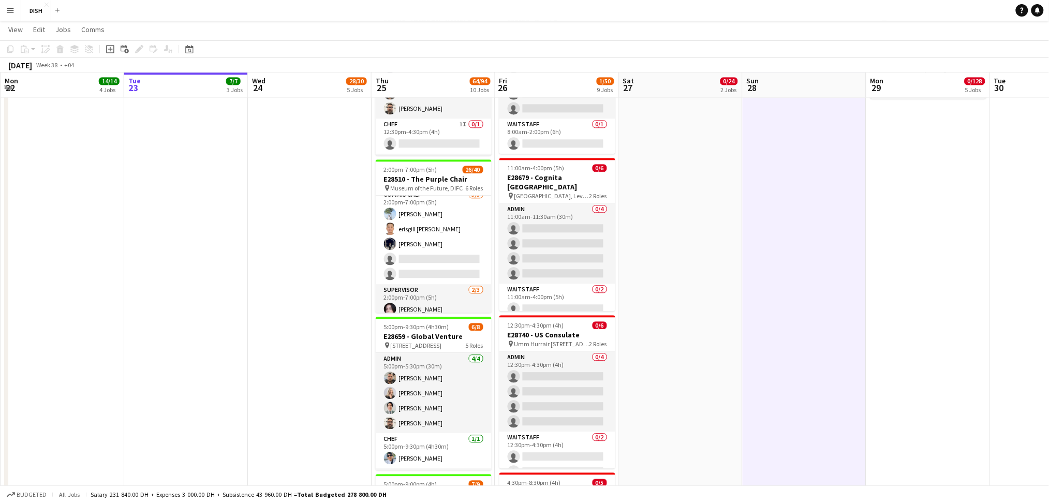
scroll to position [220, 0]
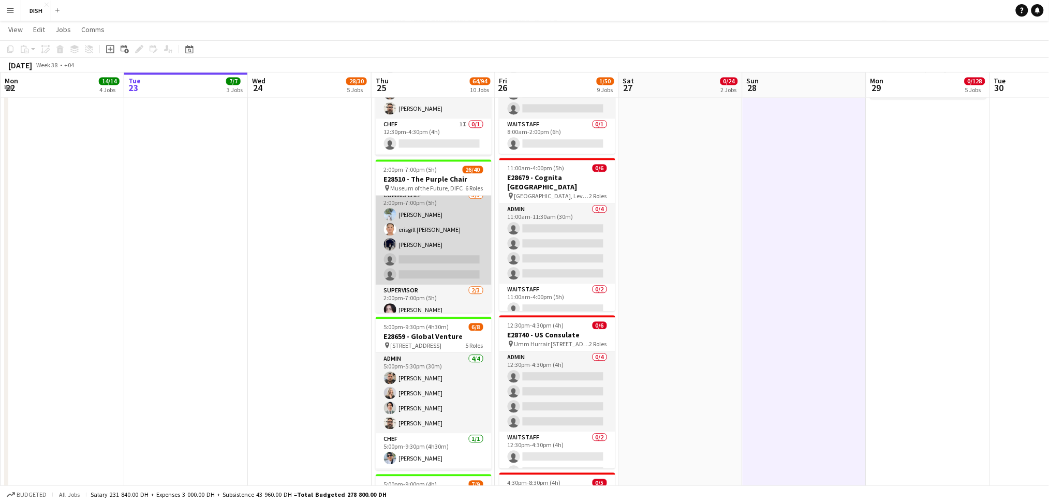
click at [445, 256] on app-card-role "Commis Chef [DATE] 2:00pm-7:00pm (5h) [PERSON_NAME] erisgill [PERSON_NAME] [PER…" at bounding box center [434, 236] width 116 height 95
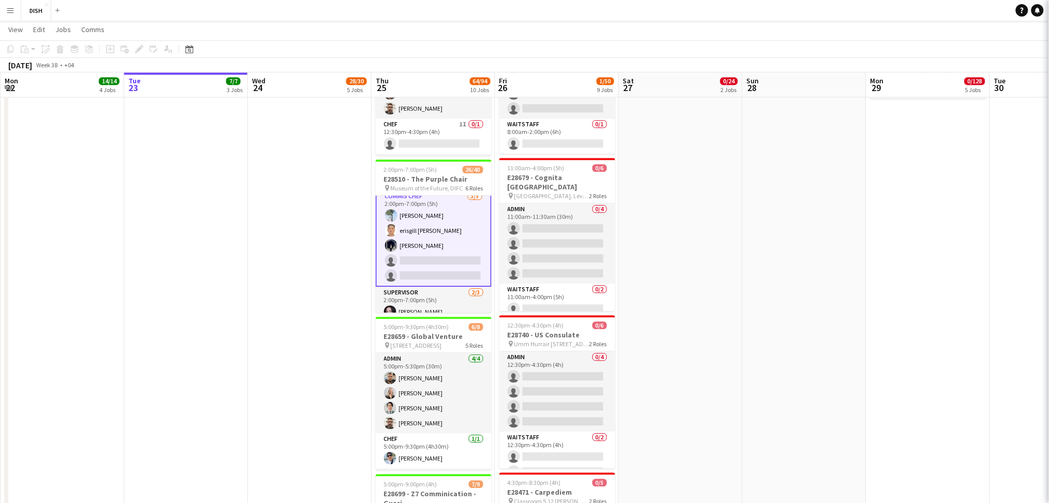
scroll to position [221, 0]
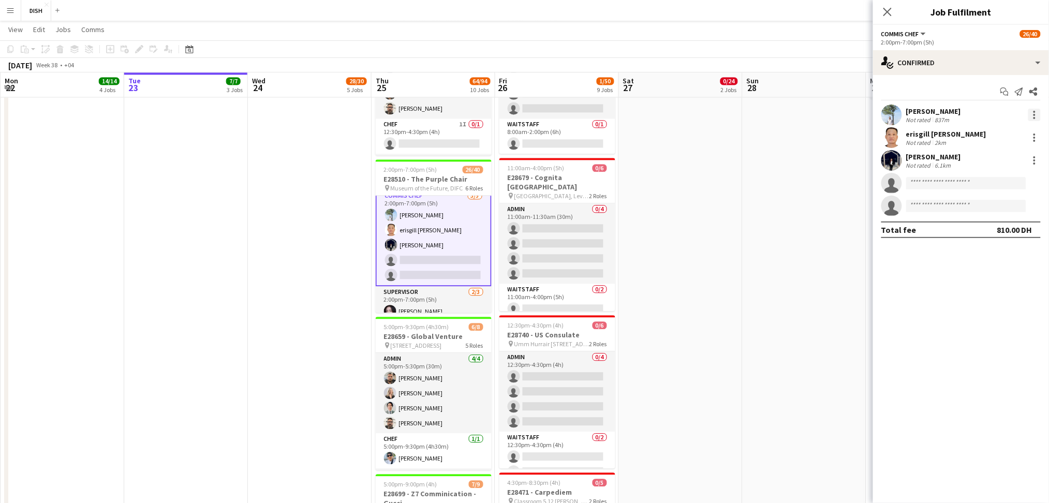
click at [1037, 115] on div at bounding box center [1035, 115] width 12 height 12
click at [979, 231] on span "Remove" at bounding box center [984, 233] width 31 height 9
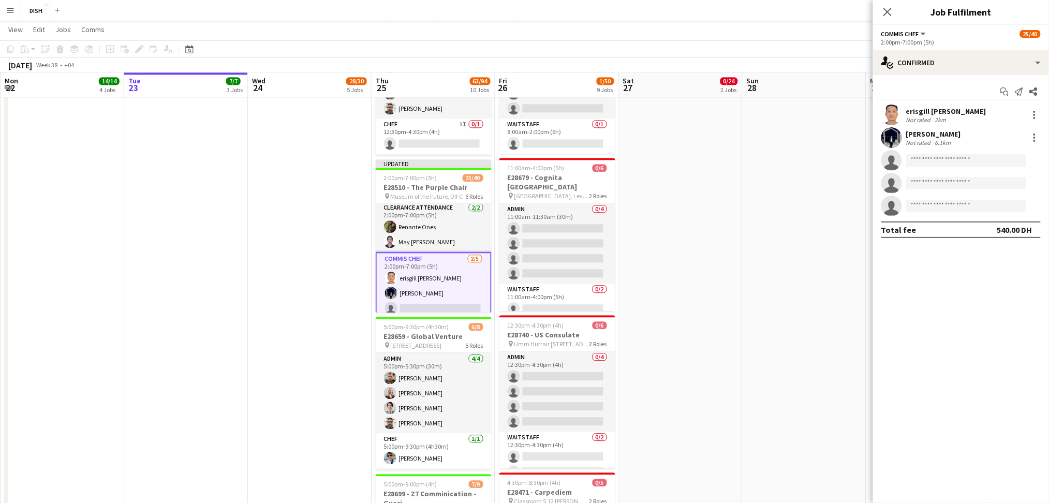
scroll to position [166, 0]
click at [796, 202] on app-date-cell at bounding box center [805, 58] width 124 height 1494
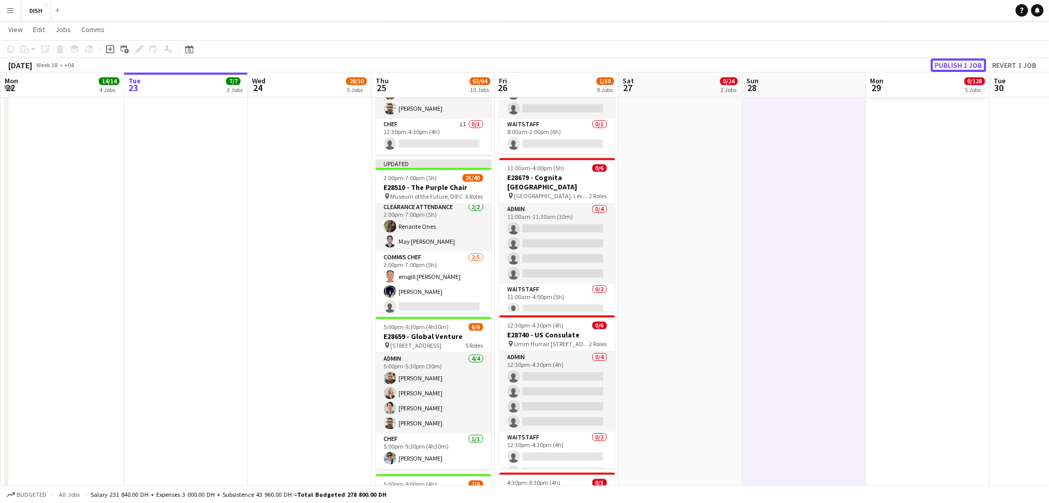
click at [974, 65] on button "Publish 1 job" at bounding box center [958, 65] width 55 height 13
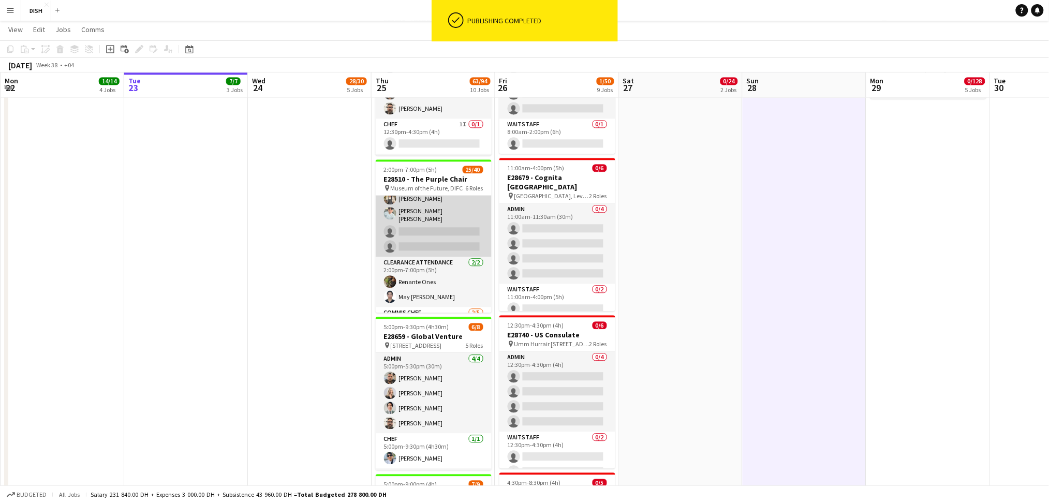
click at [428, 230] on app-card-role "Chef [DATE] 2:00pm-7:00pm (5h) [PERSON_NAME] [PERSON_NAME] [PERSON_NAME] single…" at bounding box center [434, 214] width 116 height 83
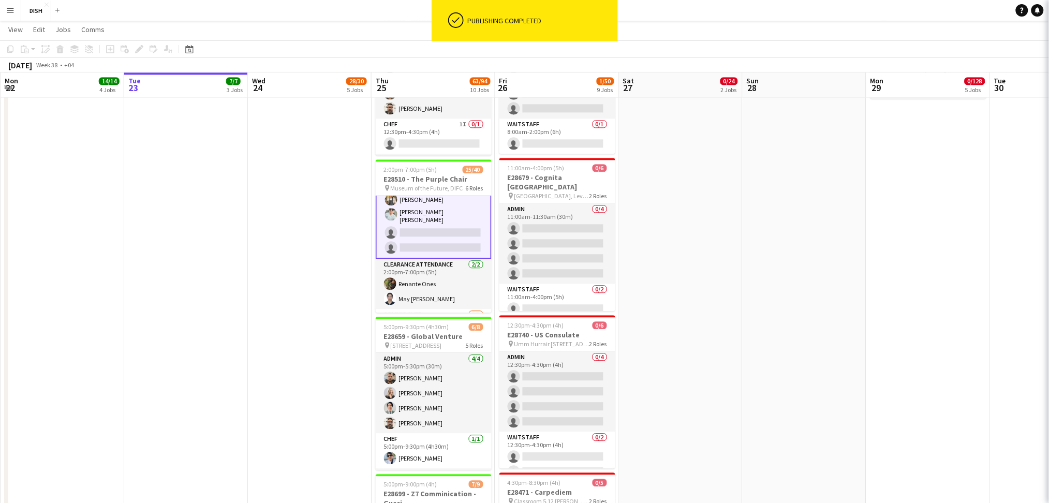
scroll to position [103, 0]
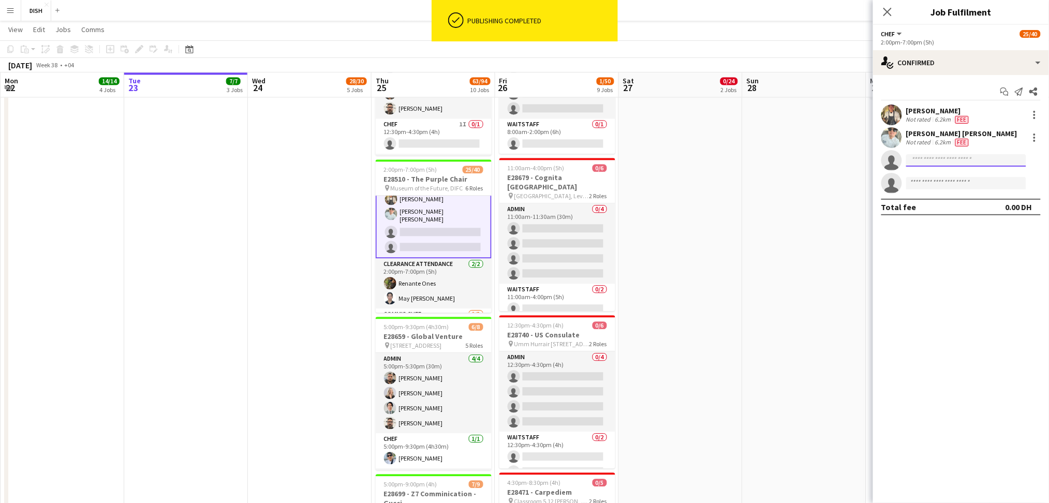
click at [926, 158] on input at bounding box center [967, 160] width 120 height 12
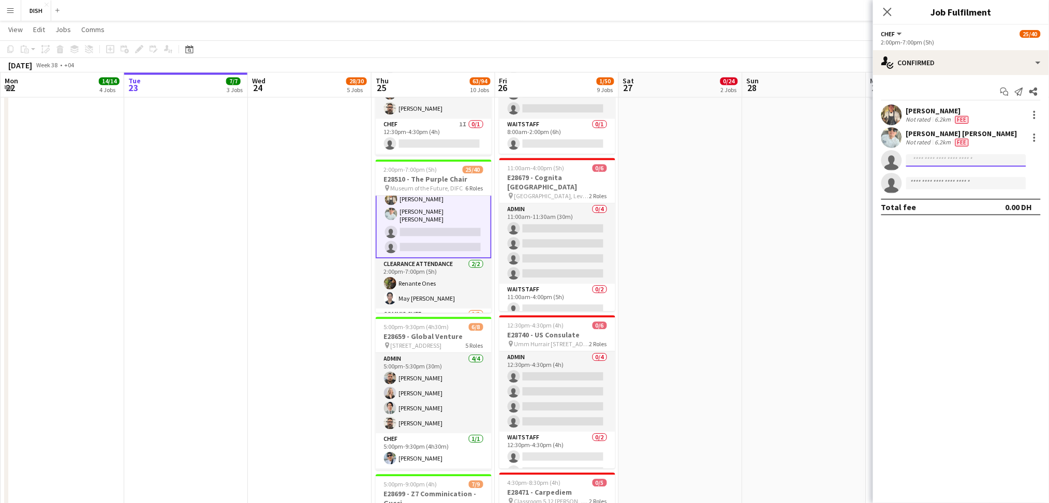
type input "*"
type input "****"
click at [963, 191] on span "[PHONE_NUMBER]" at bounding box center [967, 192] width 104 height 8
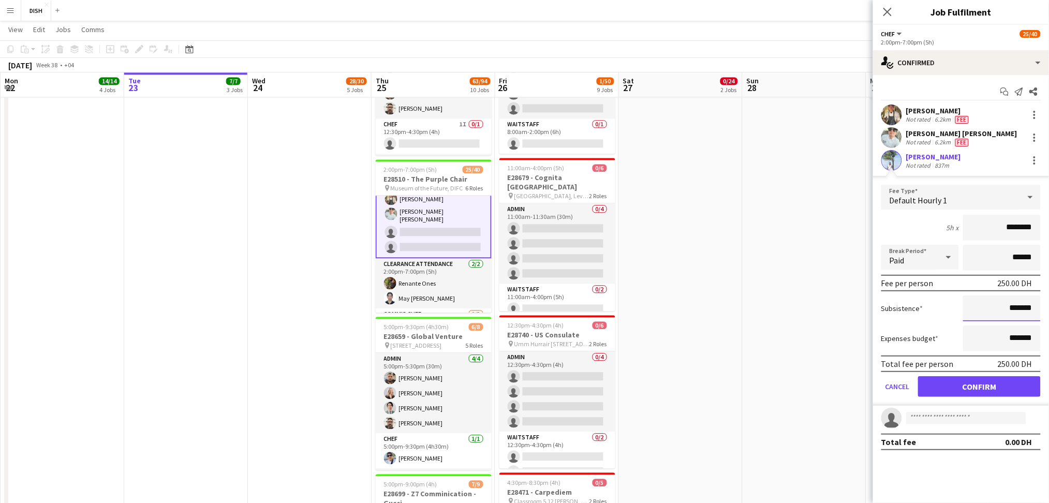
click at [991, 315] on input "*******" at bounding box center [1003, 309] width 78 height 26
type input "********"
click at [1004, 382] on button "Confirm" at bounding box center [979, 386] width 123 height 21
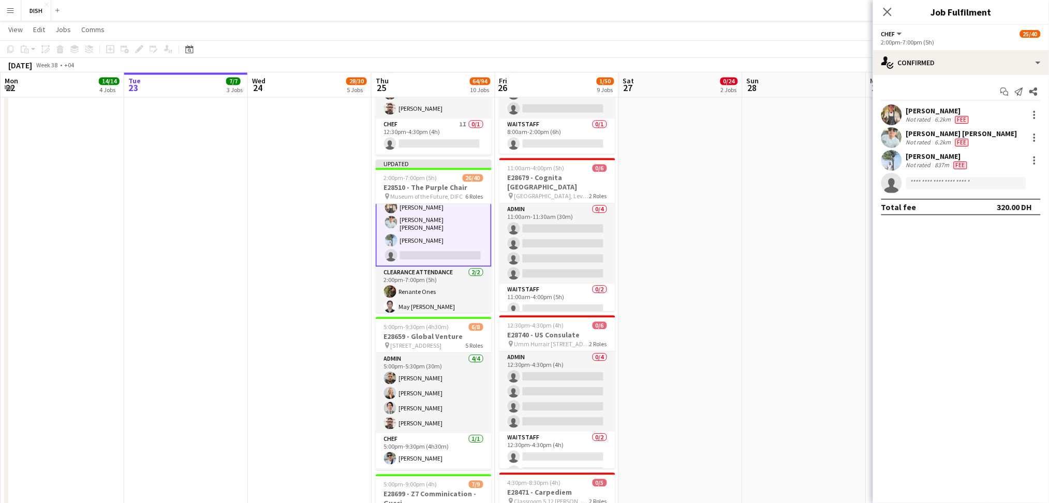
click at [732, 324] on app-date-cell "12:30pm-10:00pm (9h30m) 0/13 E28649 - [PERSON_NAME] pin [PERSON_NAME], Sharjah …" at bounding box center [681, 58] width 124 height 1494
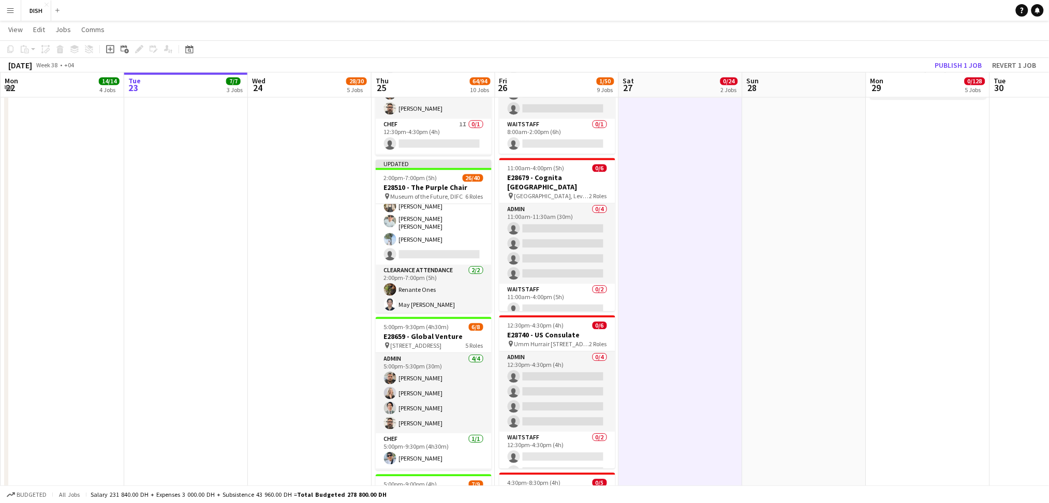
scroll to position [103, 0]
click at [960, 69] on button "Publish 1 job" at bounding box center [958, 65] width 55 height 13
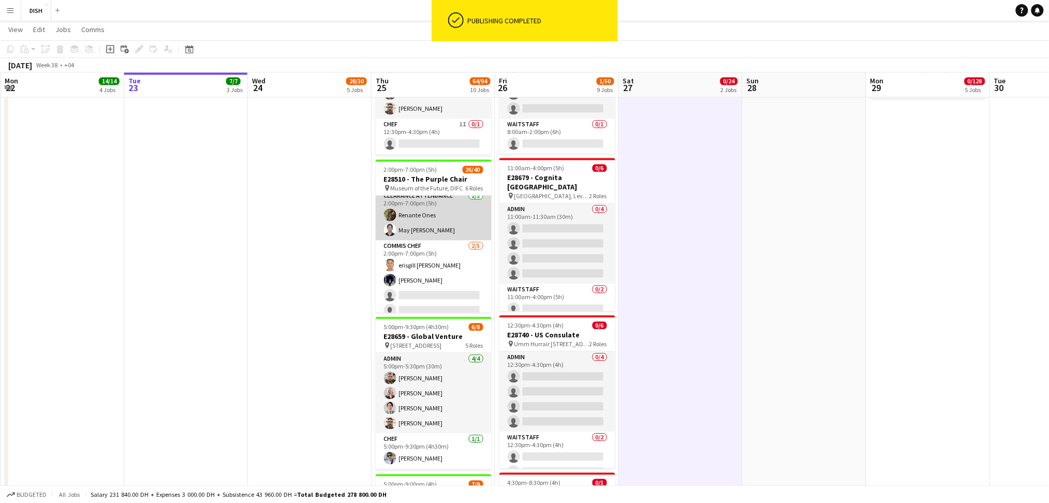
scroll to position [169, 0]
click at [444, 274] on app-card-role "Commis Chef [DATE] 2:00pm-7:00pm (5h) erisgill [PERSON_NAME] [PERSON_NAME] sing…" at bounding box center [434, 288] width 116 height 95
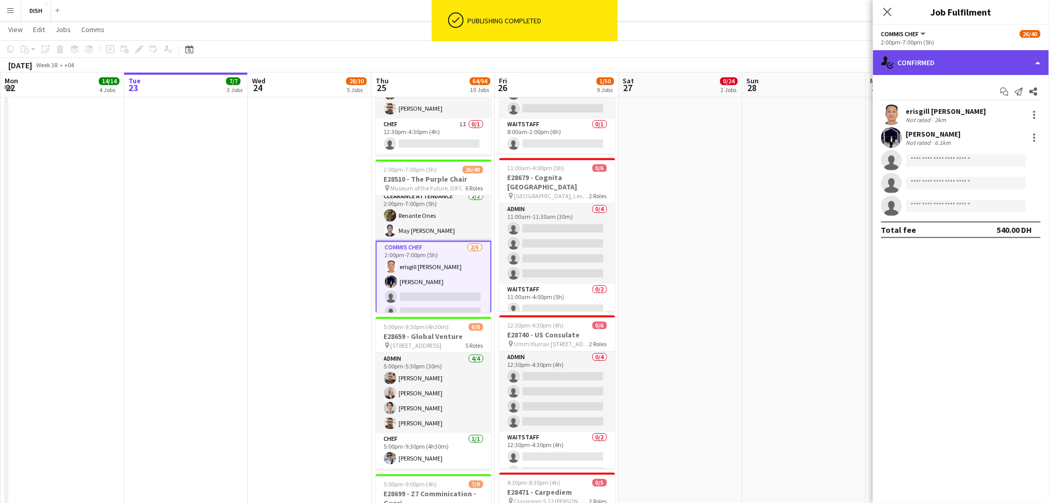
click at [1029, 66] on div "single-neutral-actions-check-2 Confirmed" at bounding box center [961, 62] width 176 height 25
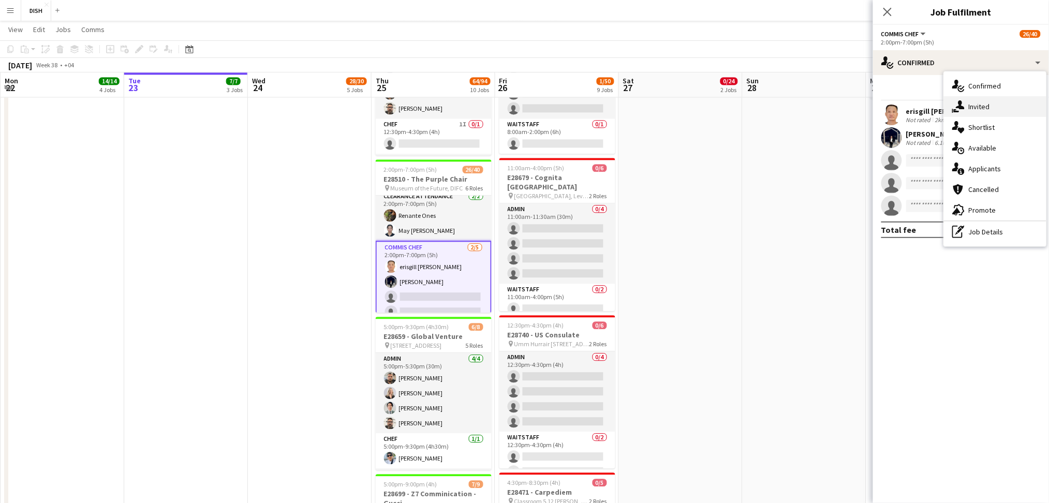
click at [1024, 112] on div "single-neutral-actions-share-1 Invited" at bounding box center [995, 106] width 103 height 21
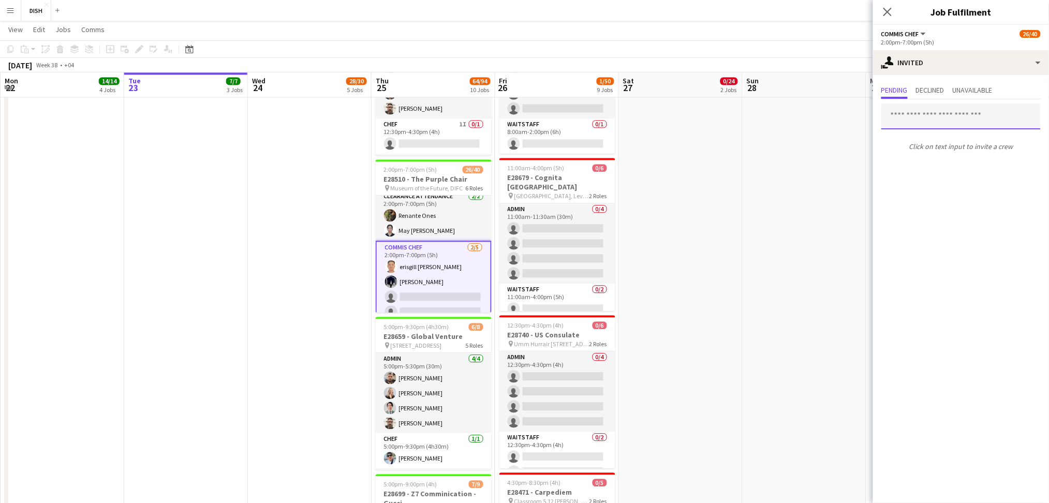
click at [949, 120] on input "text" at bounding box center [961, 117] width 159 height 26
type input "*****"
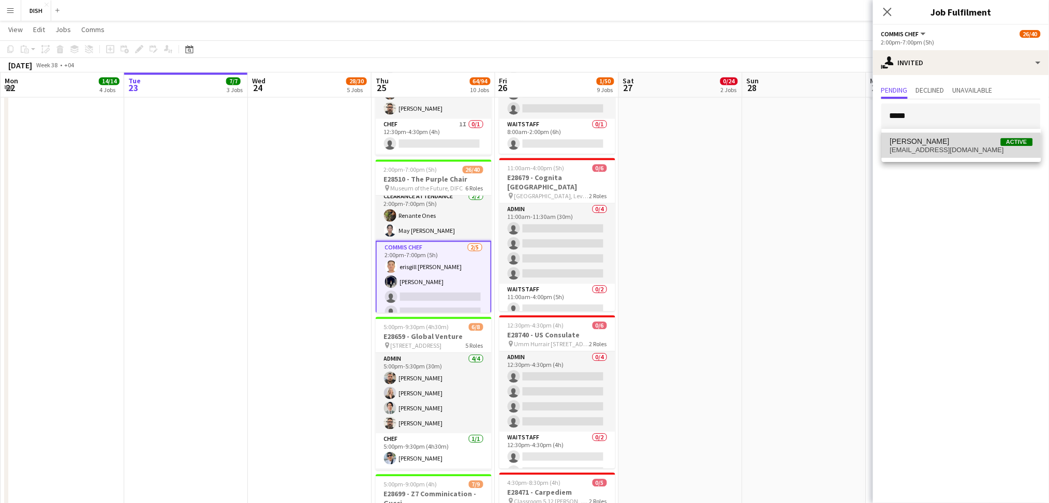
click at [954, 149] on span "[EMAIL_ADDRESS][DOMAIN_NAME]" at bounding box center [962, 150] width 143 height 8
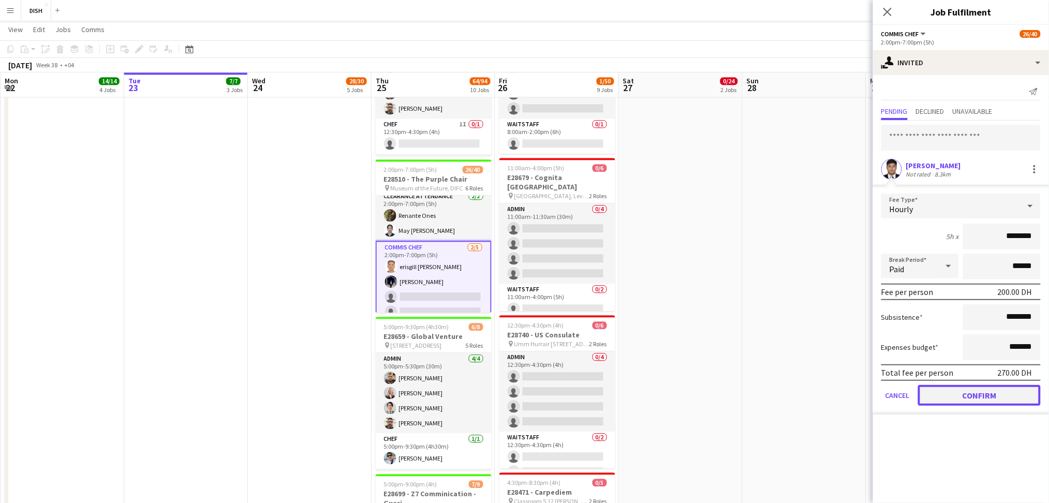
click at [1012, 385] on button "Confirm" at bounding box center [979, 395] width 123 height 21
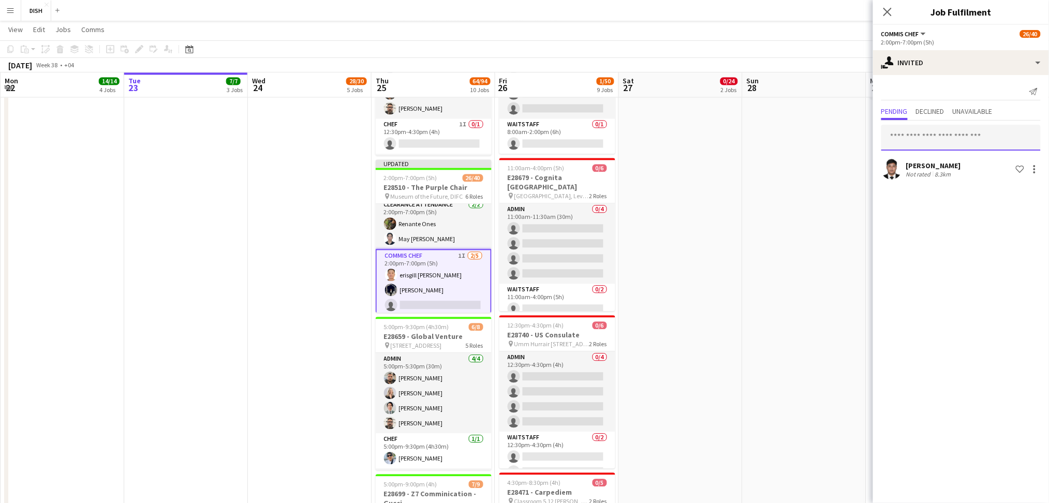
click at [962, 139] on input "text" at bounding box center [961, 138] width 159 height 26
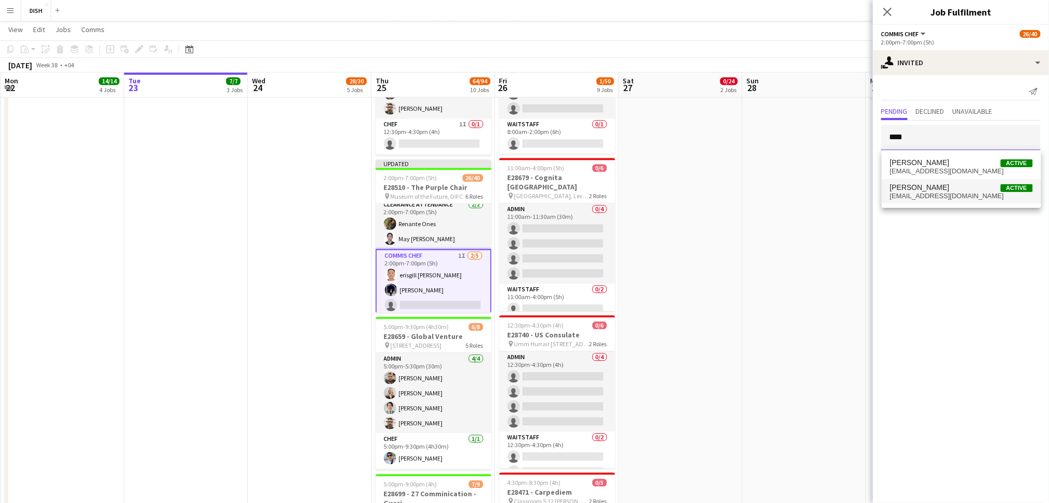
type input "****"
click at [960, 197] on span "[EMAIL_ADDRESS][DOMAIN_NAME]" at bounding box center [962, 196] width 143 height 8
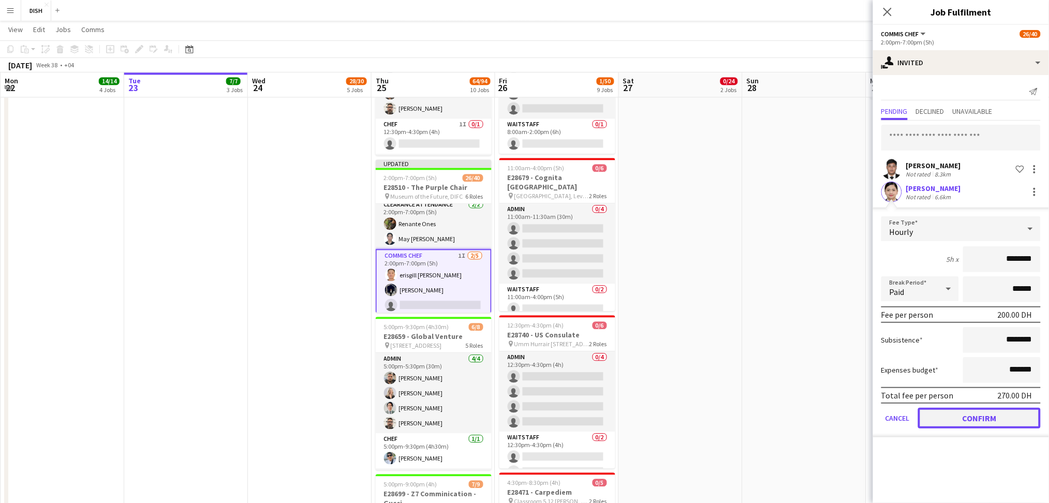
click at [1014, 411] on button "Confirm" at bounding box center [979, 418] width 123 height 21
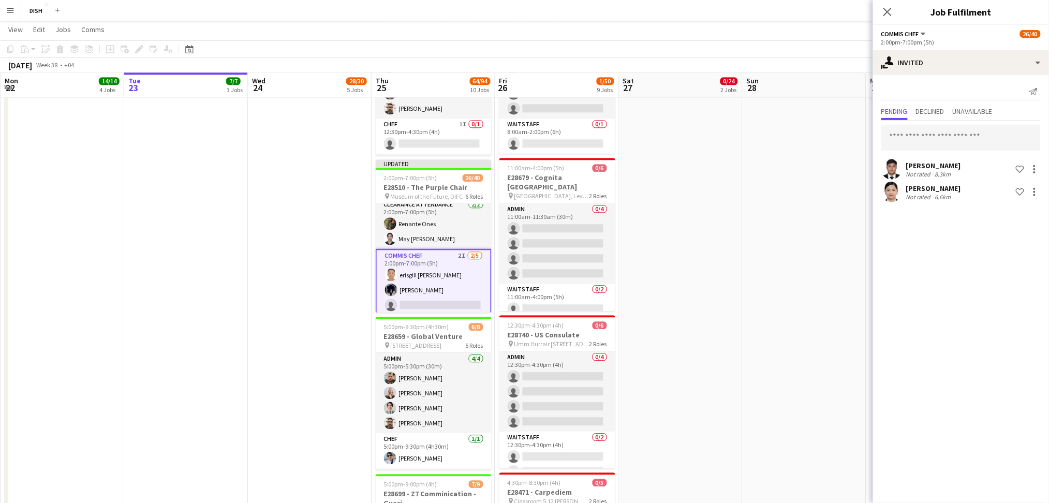
click at [849, 364] on app-date-cell at bounding box center [805, 58] width 124 height 1494
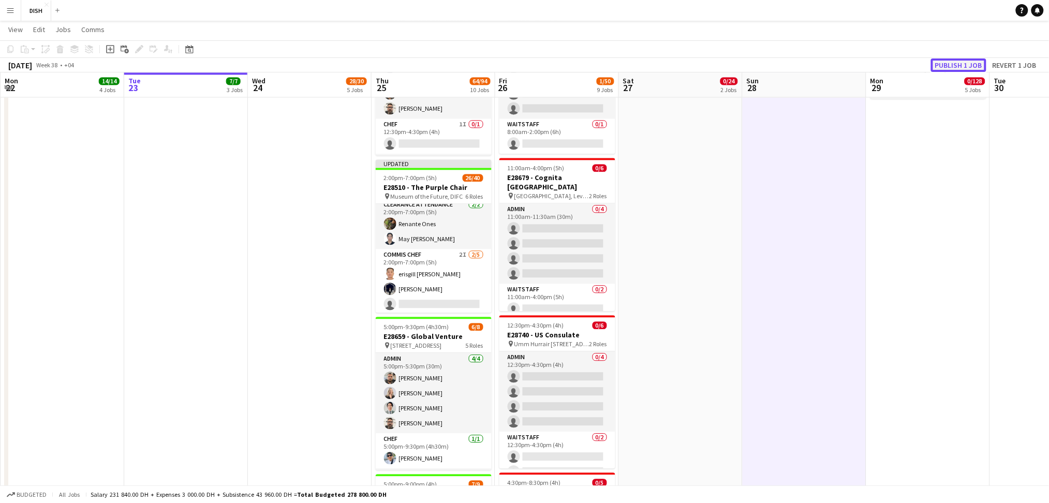
click at [947, 62] on button "Publish 1 job" at bounding box center [958, 65] width 55 height 13
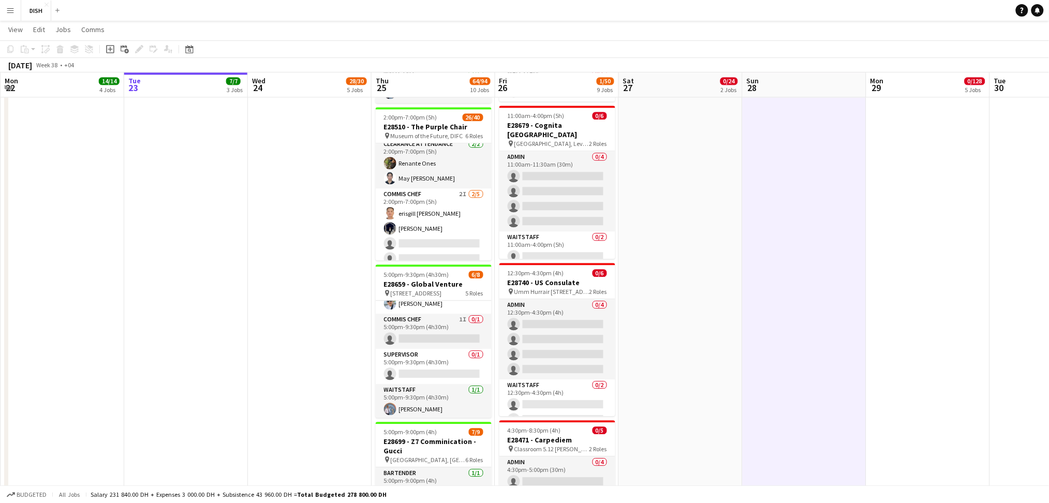
scroll to position [104, 0]
click at [417, 373] on app-card-role "Supervisor 0/1 5:00pm-9:30pm (4h30m) single-neutral-actions" at bounding box center [434, 364] width 116 height 35
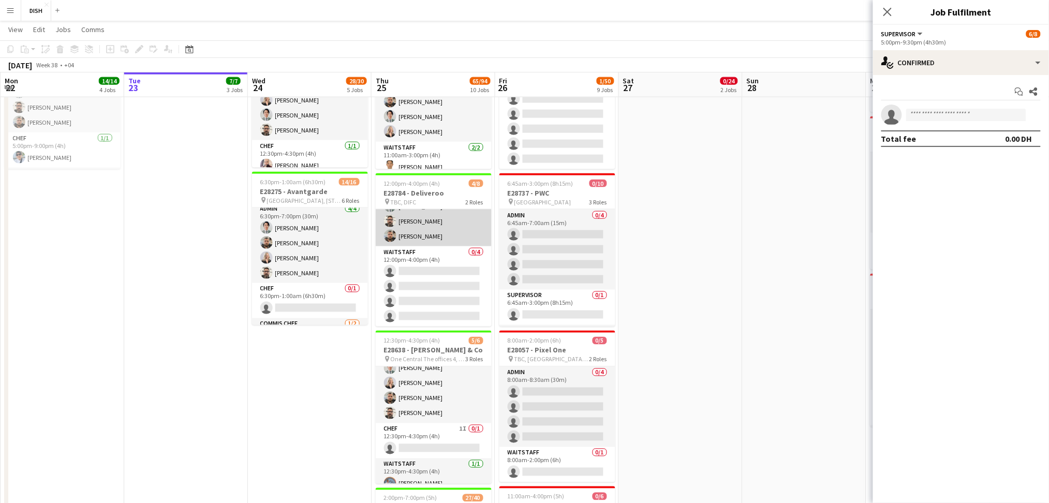
scroll to position [43, 0]
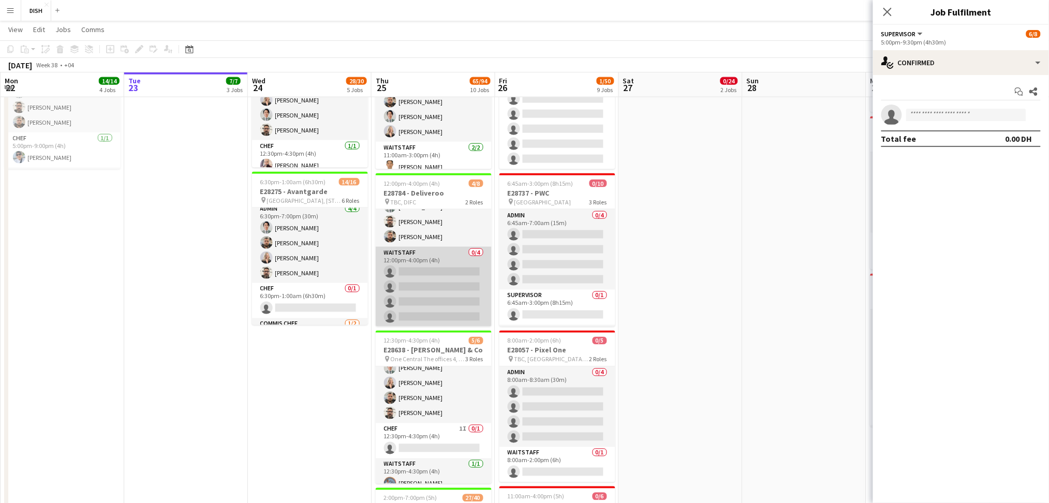
click at [454, 258] on app-card-role "Waitstaff 0/4 12:00pm-4:00pm (4h) single-neutral-actions single-neutral-actions…" at bounding box center [434, 287] width 116 height 80
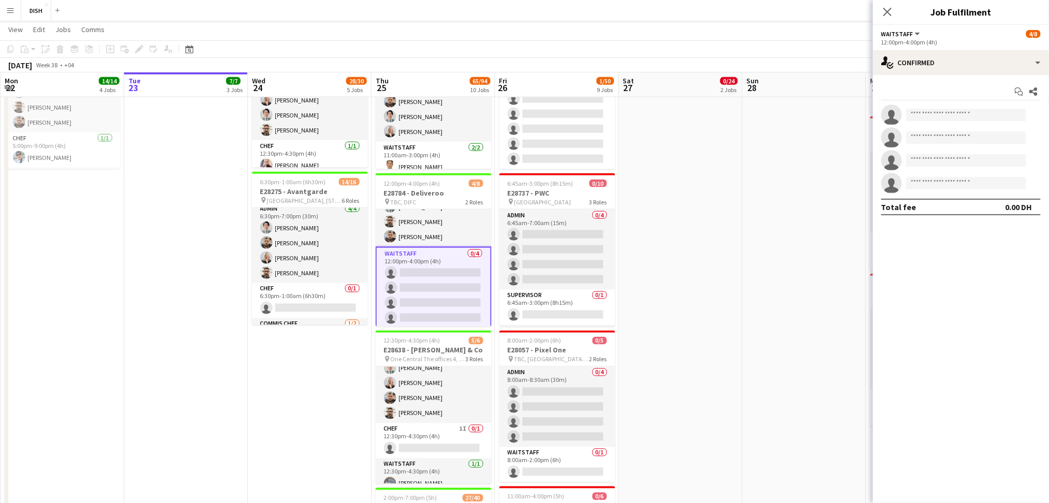
scroll to position [104, 0]
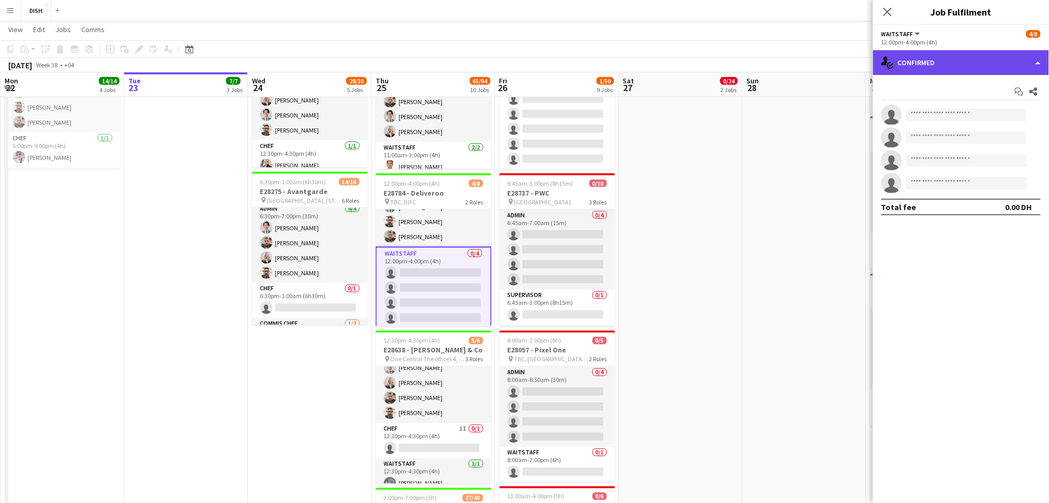
click at [941, 70] on div "single-neutral-actions-check-2 Confirmed" at bounding box center [961, 62] width 176 height 25
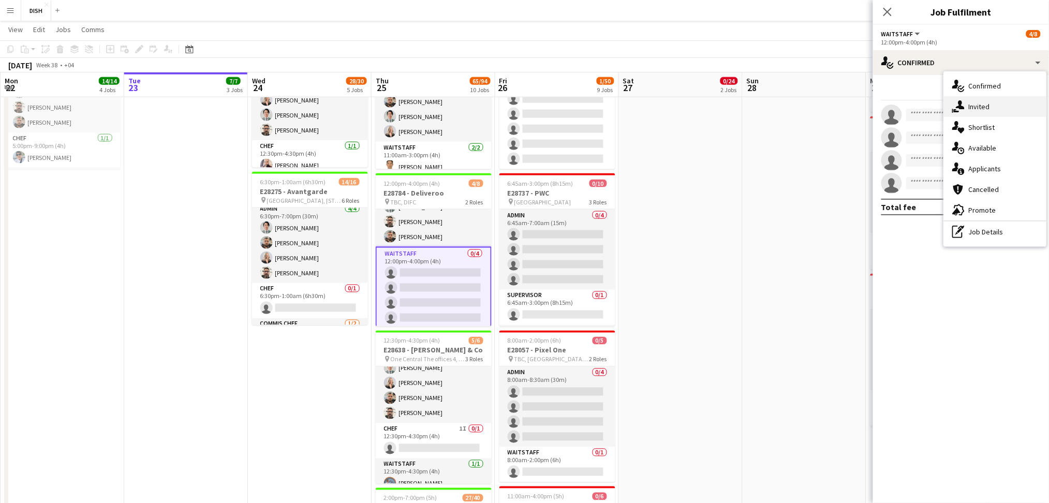
click at [972, 104] on span "Invited" at bounding box center [979, 106] width 21 height 9
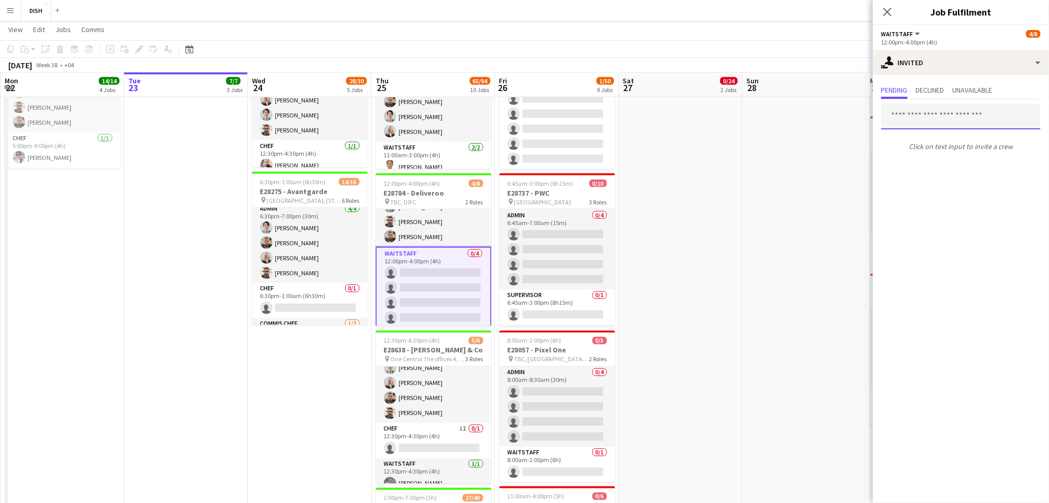
click at [972, 104] on input "text" at bounding box center [961, 117] width 159 height 26
type input "******"
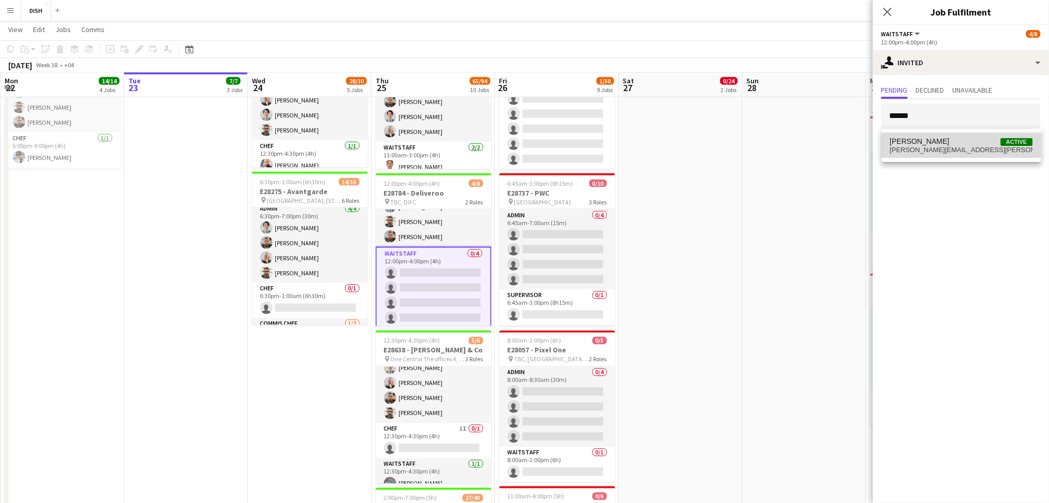
click at [949, 154] on mat-option "[PERSON_NAME] Active [PERSON_NAME][EMAIL_ADDRESS][PERSON_NAME][DOMAIN_NAME]" at bounding box center [961, 145] width 159 height 25
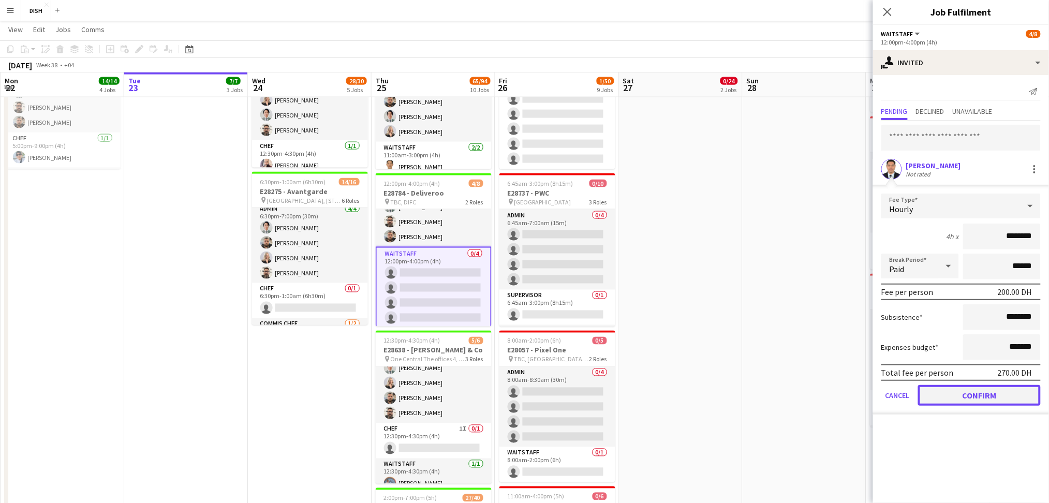
click at [1002, 400] on button "Confirm" at bounding box center [979, 395] width 123 height 21
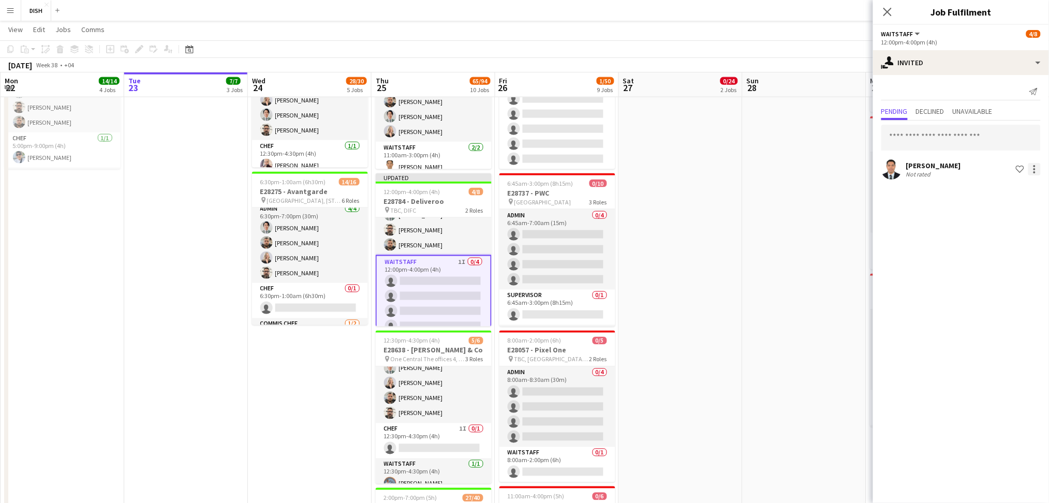
click at [1037, 175] on div "[PERSON_NAME] Not rated Shortlist crew" at bounding box center [961, 169] width 176 height 21
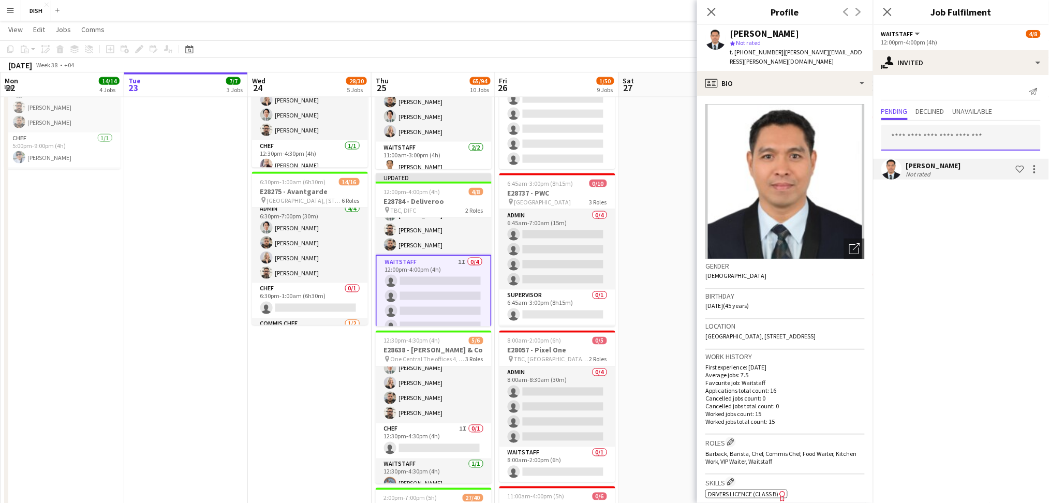
click at [933, 129] on input "text" at bounding box center [961, 138] width 159 height 26
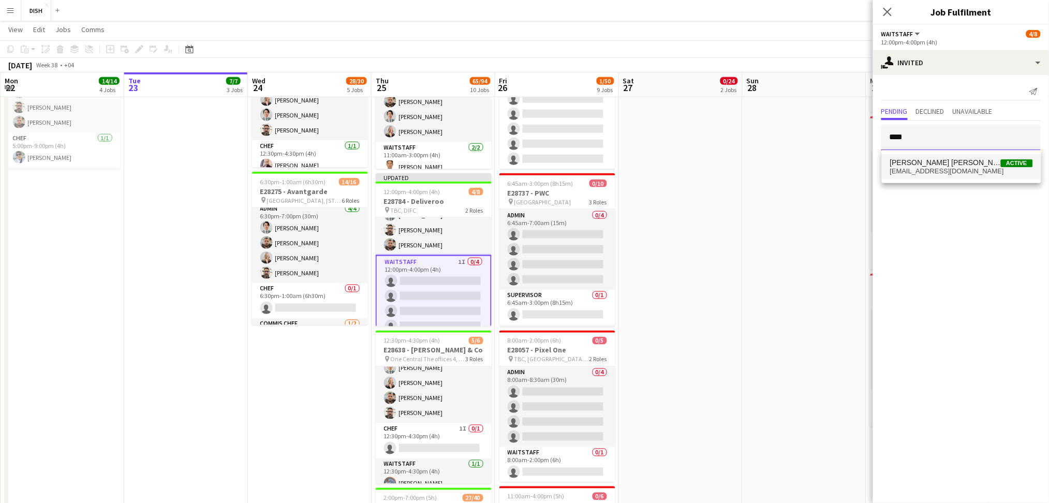
type input "****"
click at [946, 173] on span "[EMAIL_ADDRESS][DOMAIN_NAME]" at bounding box center [962, 171] width 143 height 8
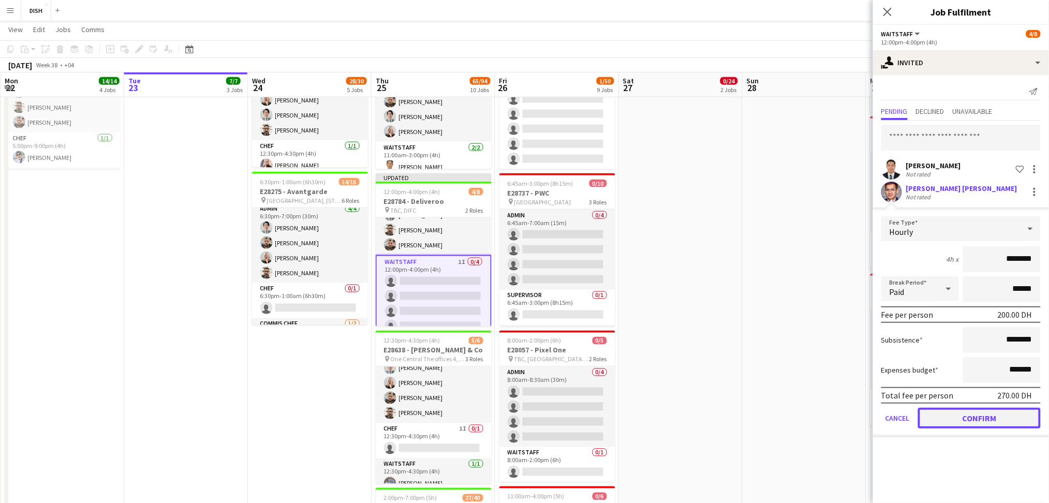
click at [980, 416] on button "Confirm" at bounding box center [979, 418] width 123 height 21
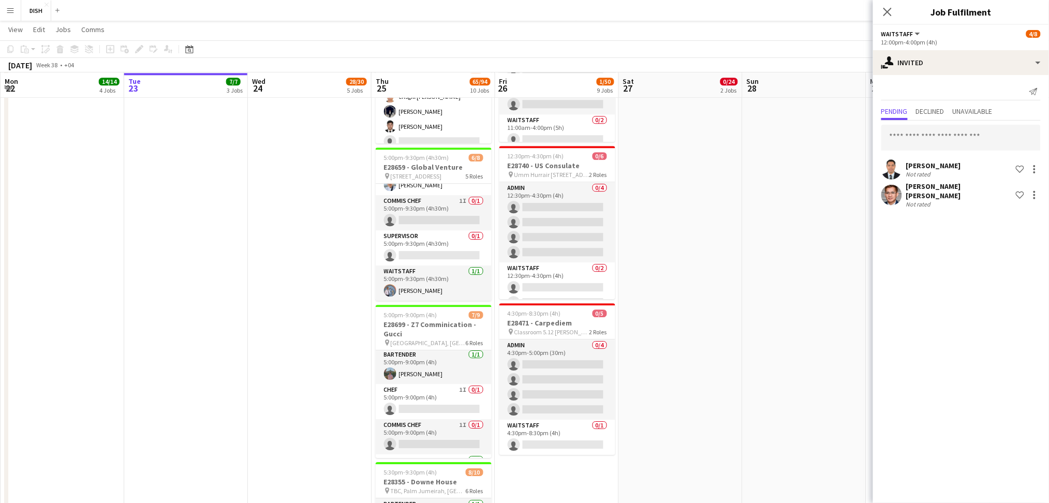
scroll to position [2, 0]
click at [953, 141] on input "text" at bounding box center [961, 138] width 159 height 26
type input "******"
click at [956, 166] on span "[PERSON_NAME] Active" at bounding box center [962, 162] width 143 height 9
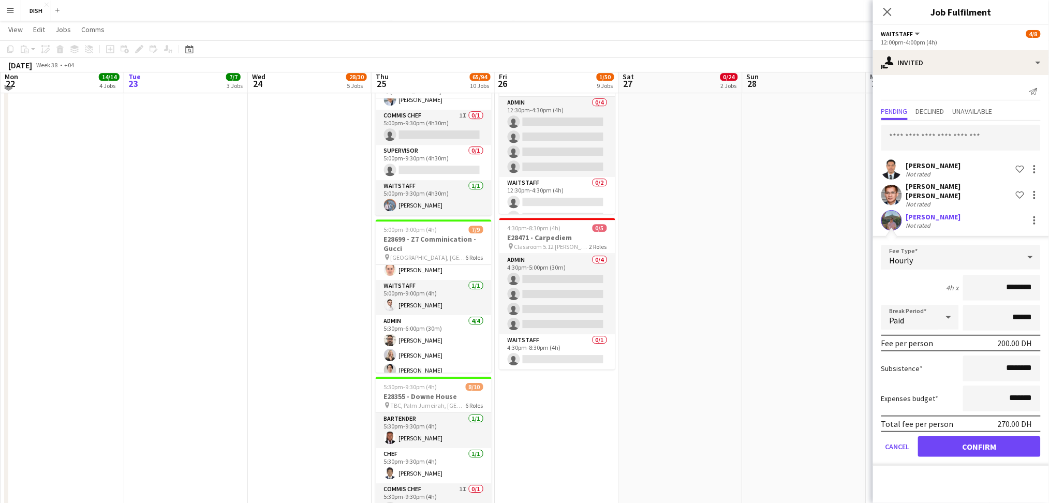
scroll to position [1062, 0]
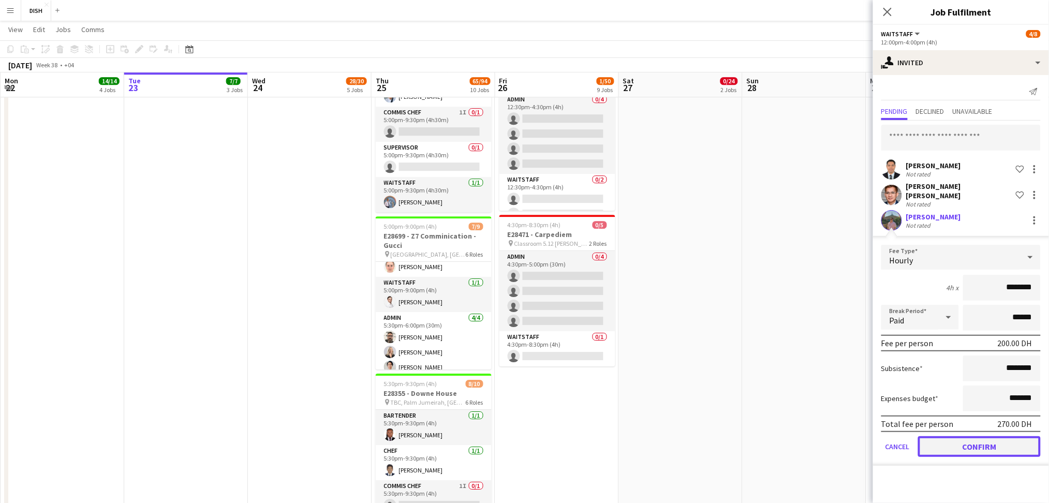
click at [955, 436] on button "Confirm" at bounding box center [979, 446] width 123 height 21
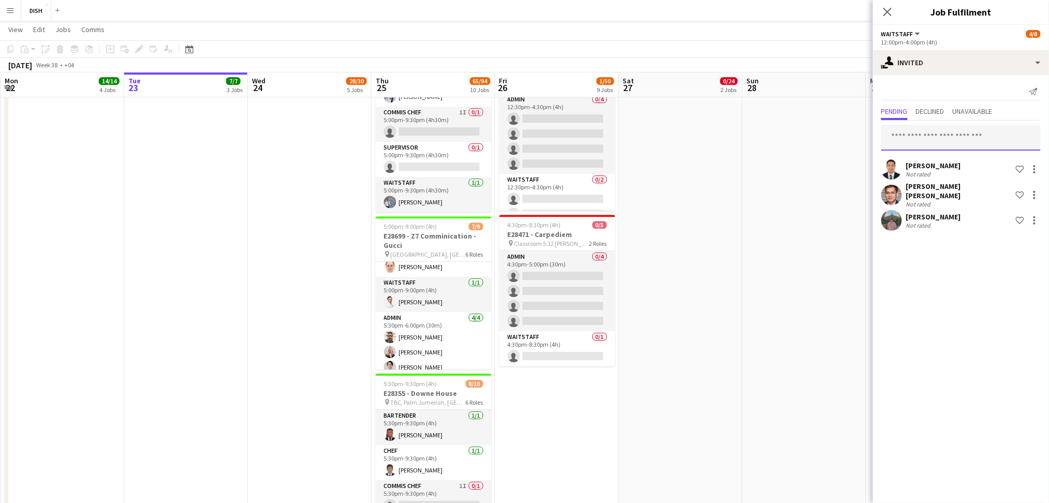
click at [987, 137] on input "text" at bounding box center [961, 138] width 159 height 26
type input "******"
click at [976, 165] on span "[PERSON_NAME] Active" at bounding box center [962, 162] width 143 height 9
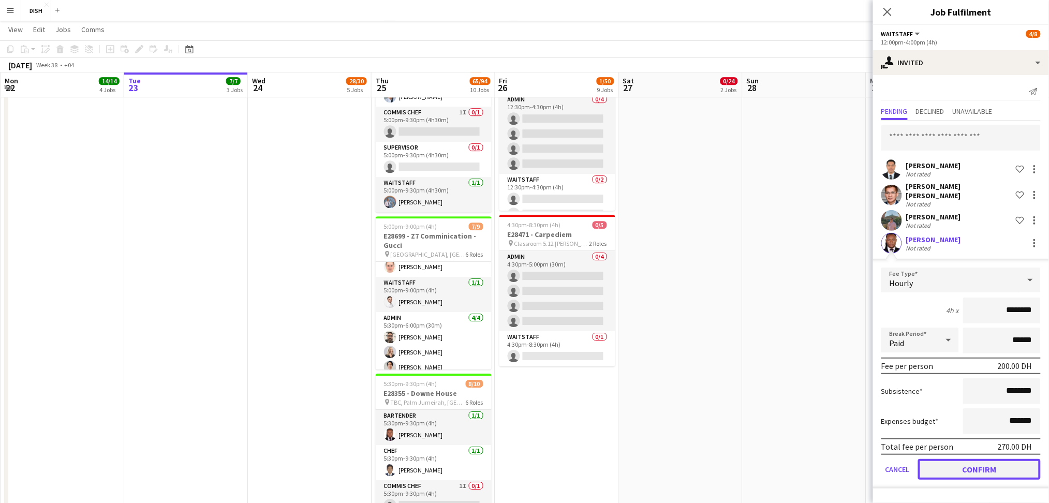
click at [999, 459] on button "Confirm" at bounding box center [979, 469] width 123 height 21
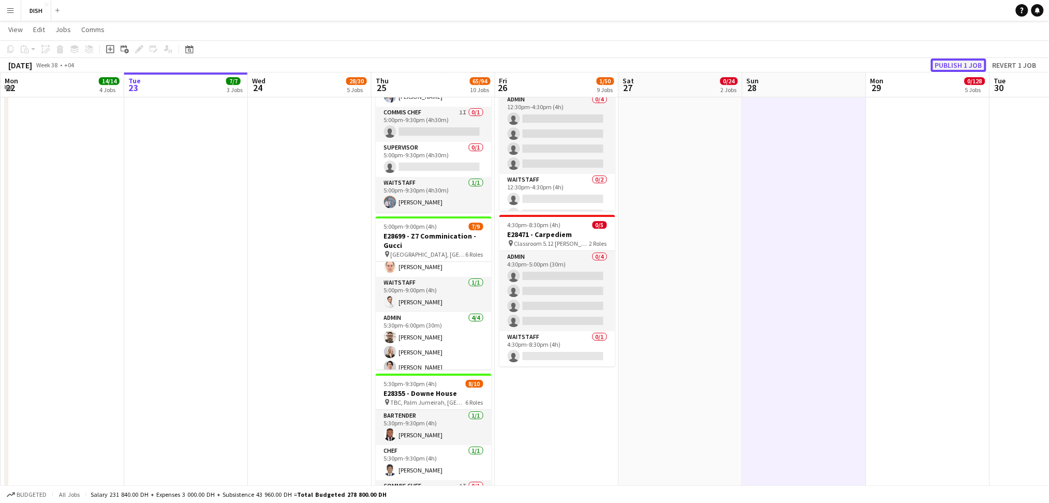
click at [964, 63] on button "Publish 1 job" at bounding box center [958, 65] width 55 height 13
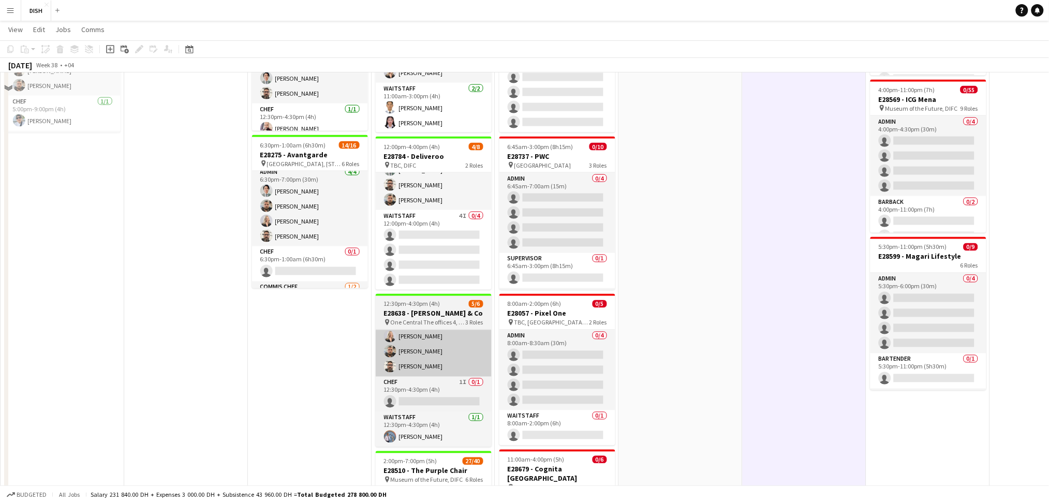
scroll to position [316, 0]
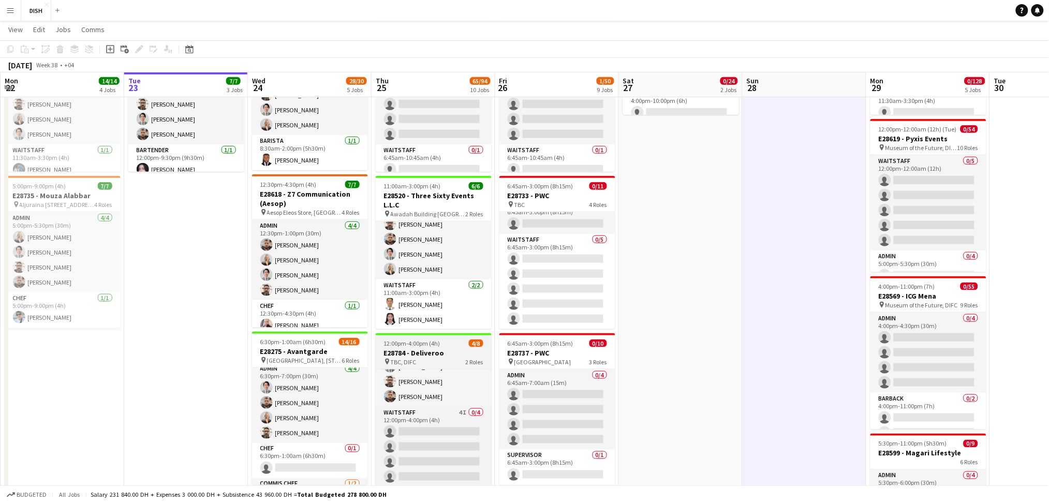
click at [424, 358] on div "pin TBC, DIFC 2 Roles" at bounding box center [434, 362] width 116 height 8
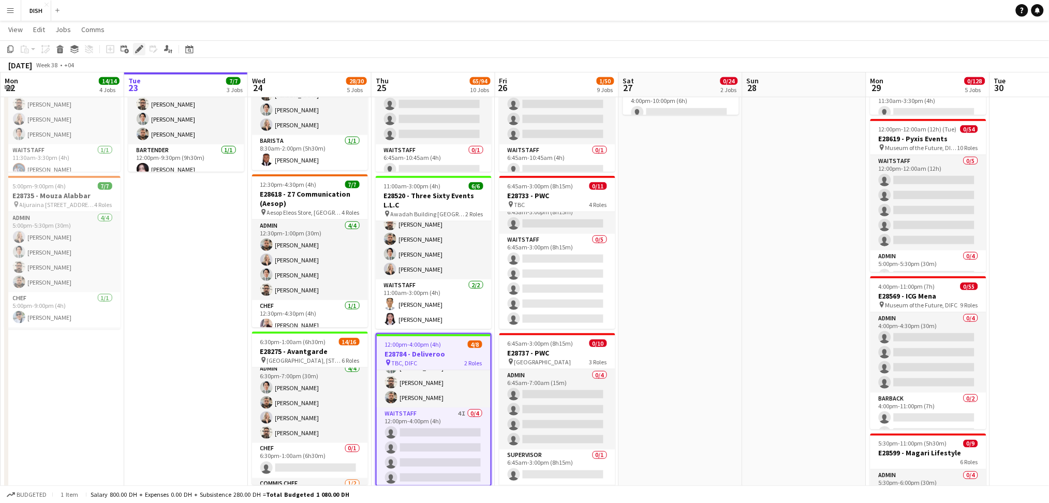
click at [138, 52] on icon "Edit" at bounding box center [139, 49] width 8 height 8
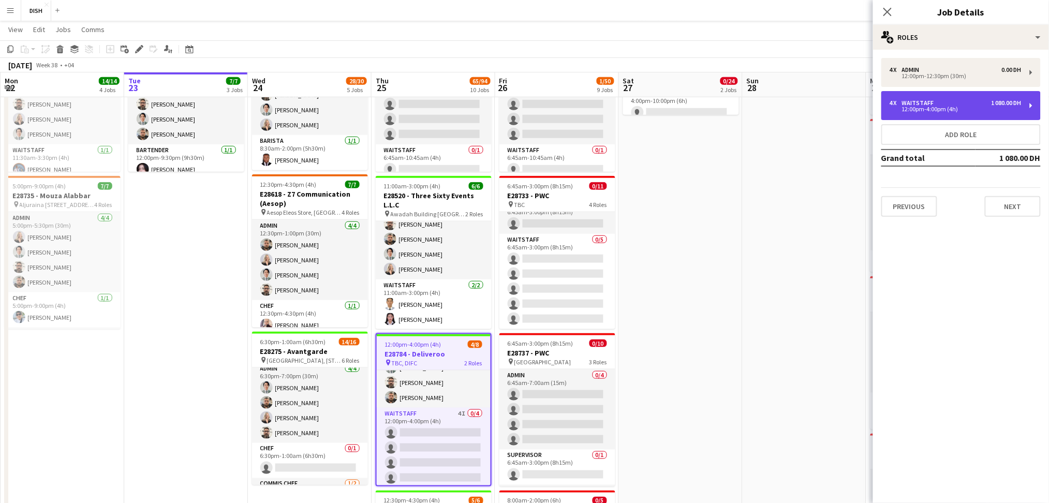
click at [970, 104] on div "4 x Waitstaff 1 080.00 DH" at bounding box center [956, 102] width 132 height 7
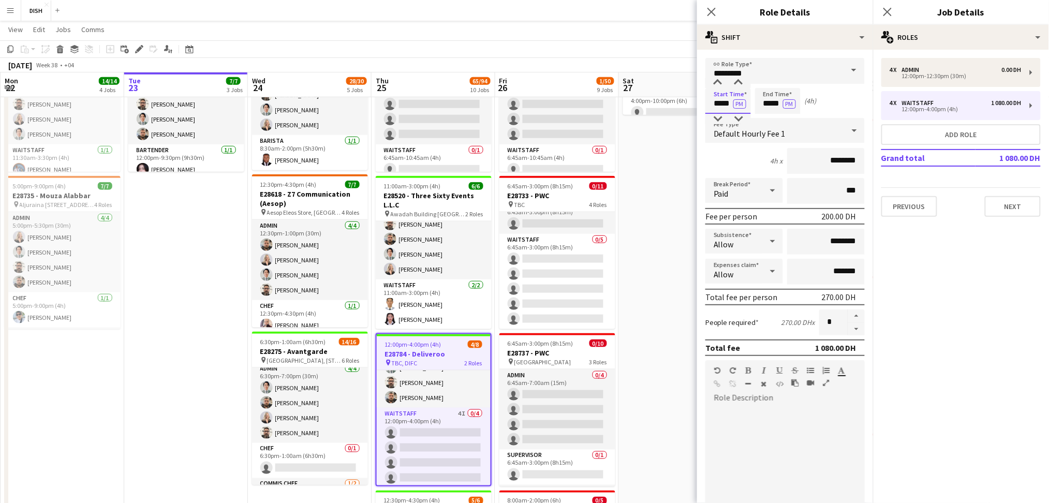
drag, startPoint x: 714, startPoint y: 103, endPoint x: 765, endPoint y: 106, distance: 50.8
click at [765, 106] on div "Start Time ***** PM End Time ***** PM (4h)" at bounding box center [785, 101] width 159 height 26
type input "*****"
click at [738, 104] on button "PM" at bounding box center [740, 103] width 13 height 9
drag, startPoint x: 760, startPoint y: 100, endPoint x: 833, endPoint y: 82, distance: 75.7
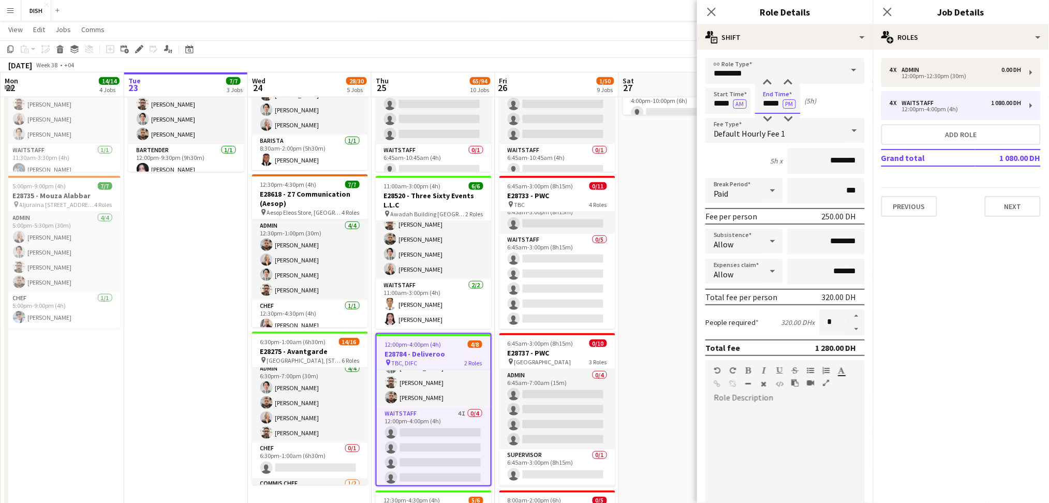
click at [833, 82] on form "link Role Type ********* Start Time ***** AM End Time ***** PM (5h) Fee Type De…" at bounding box center [785, 353] width 176 height 590
type input "*****"
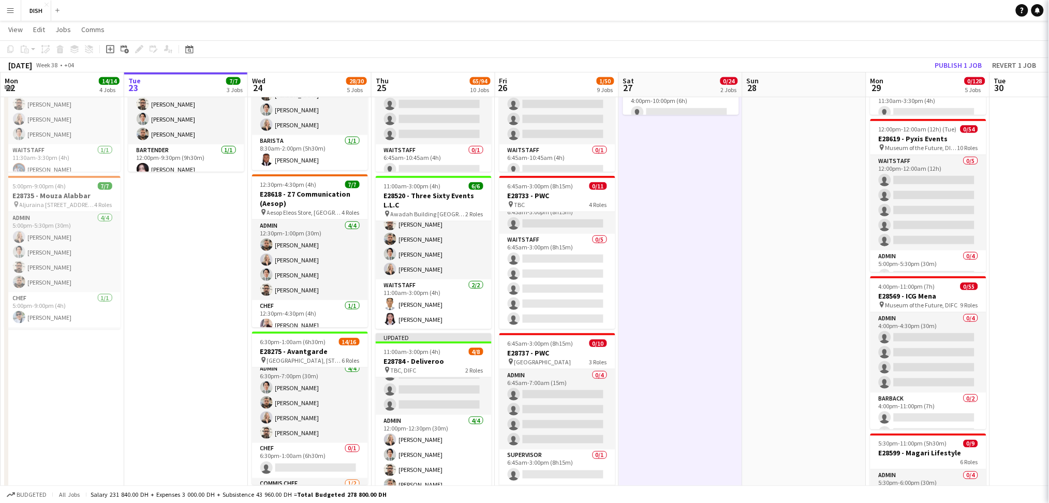
scroll to position [52, 0]
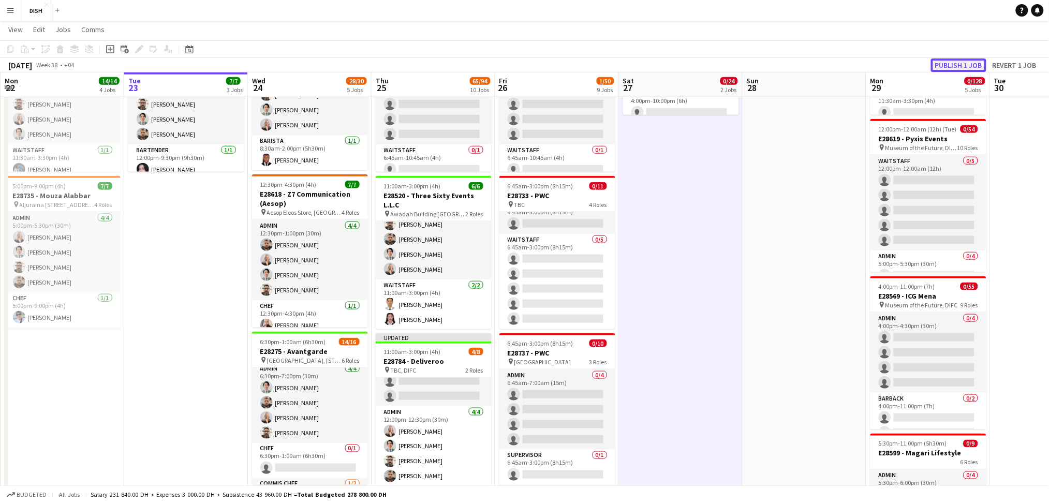
click at [975, 60] on button "Publish 1 job" at bounding box center [958, 65] width 55 height 13
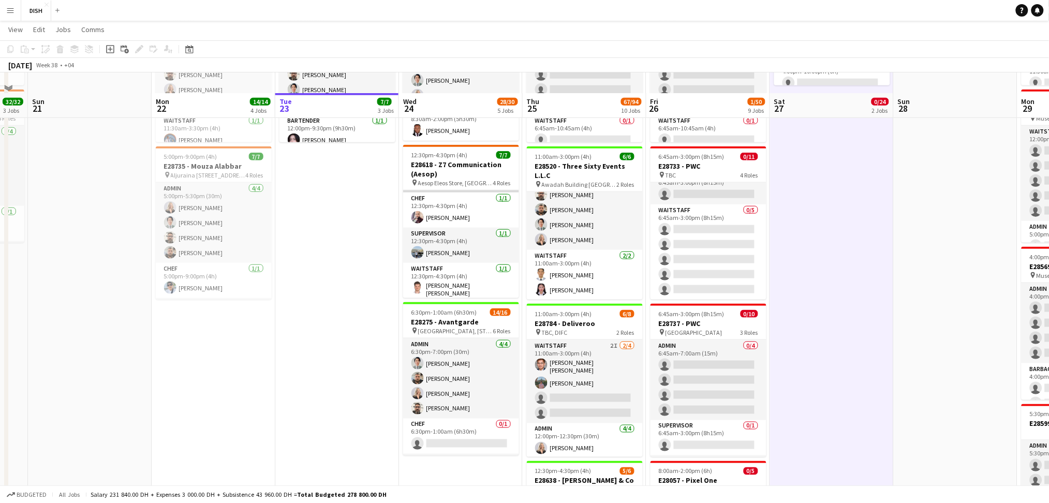
scroll to position [338, 0]
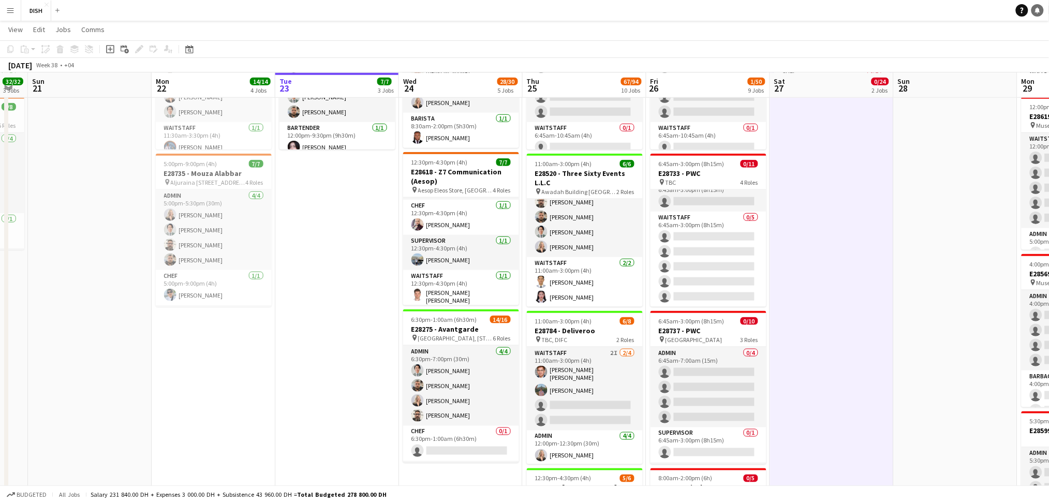
click at [1037, 14] on link "Notifications" at bounding box center [1038, 10] width 12 height 12
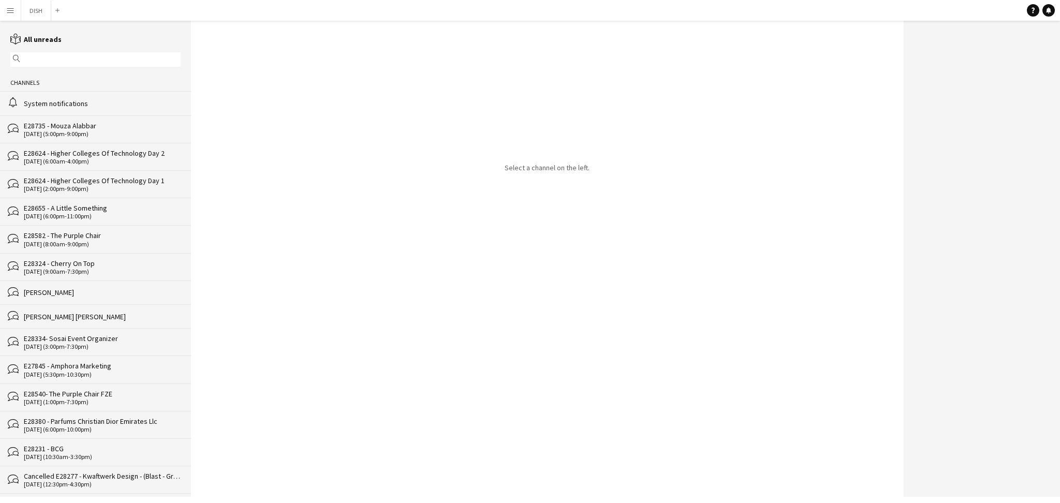
click at [78, 132] on div "[DATE] (5:00pm-9:00pm)" at bounding box center [102, 133] width 157 height 7
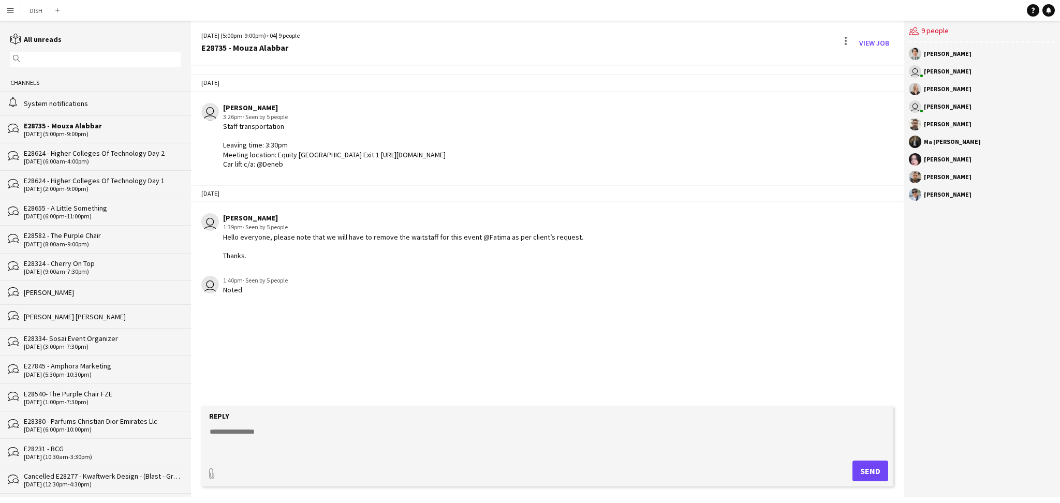
click at [89, 232] on div "E28582 - The Purple Chair" at bounding box center [102, 235] width 157 height 9
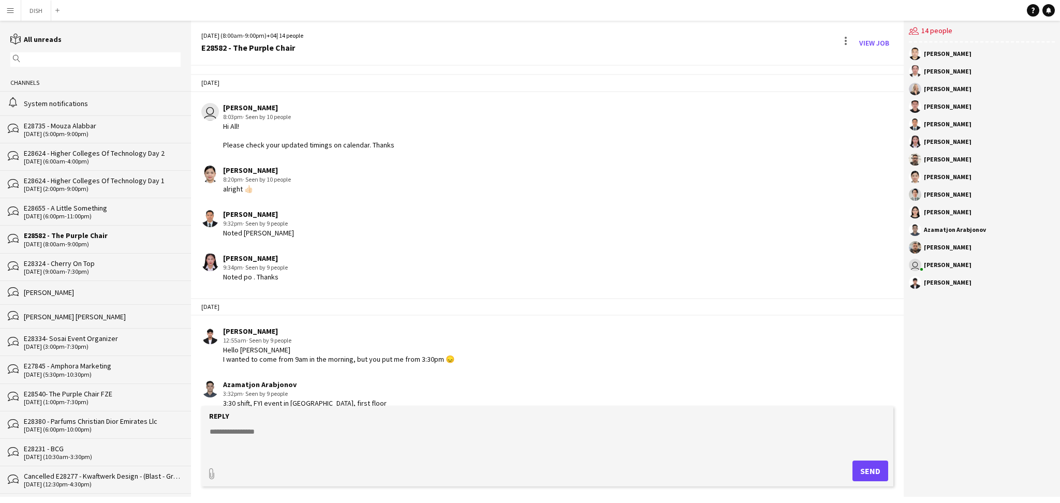
click at [103, 259] on div "E28324 - Cherry On Top" at bounding box center [102, 263] width 157 height 9
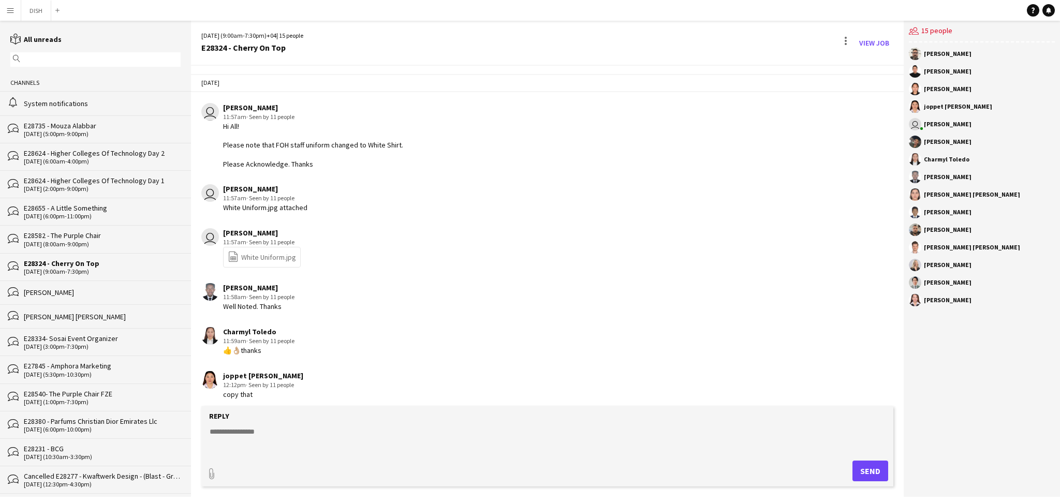
click at [98, 372] on div "[DATE] (5:30pm-10:30pm)" at bounding box center [102, 374] width 157 height 7
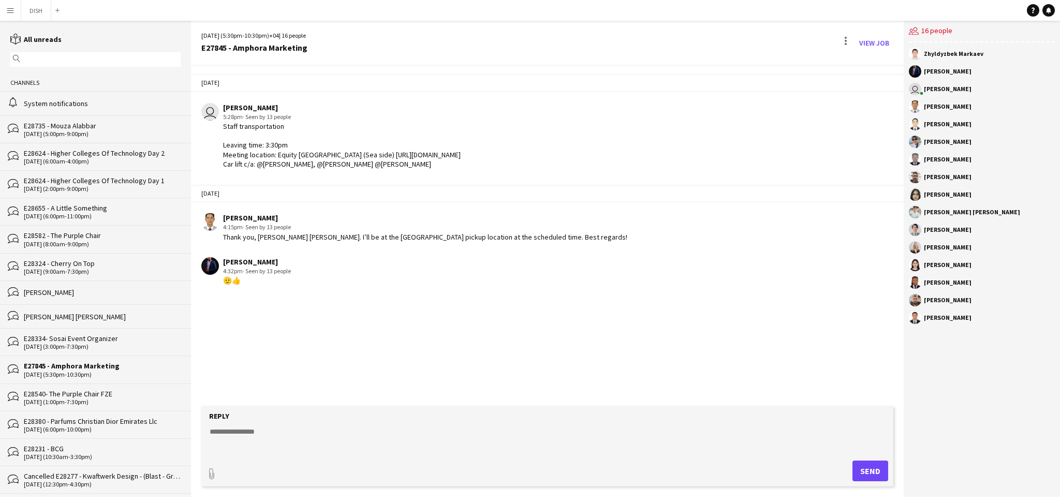
drag, startPoint x: 345, startPoint y: 164, endPoint x: 219, endPoint y: 127, distance: 131.6
click at [219, 127] on div "user [PERSON_NAME] 5:28pm · Seen by 13 people Staff transportation Leaving time…" at bounding box center [486, 136] width 571 height 66
copy div "Staff transportation Leaving time: 3:30pm Meeting location: Equity [GEOGRAPHIC_…"
click at [31, 11] on button "DISH Close" at bounding box center [36, 11] width 30 height 20
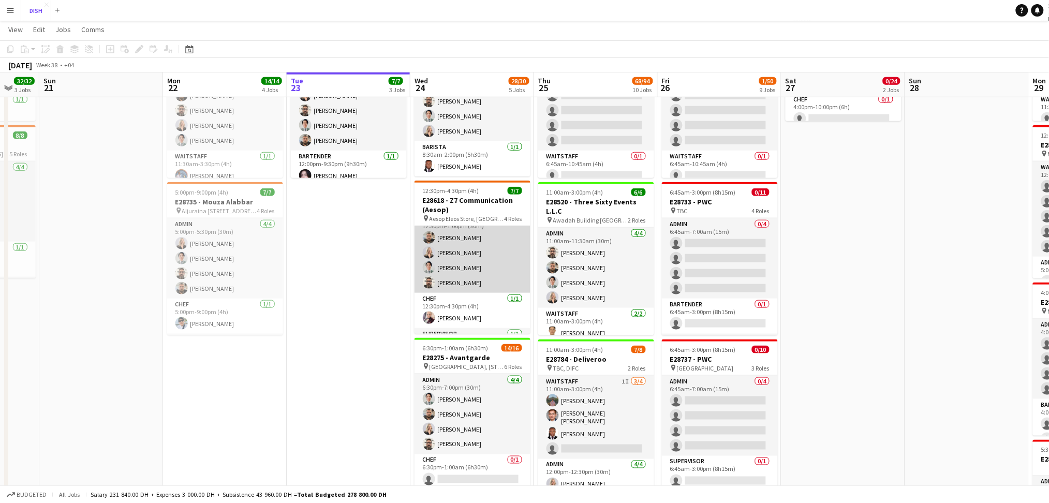
scroll to position [12, 0]
click at [471, 236] on app-card-role "Admin [DATE] 12:30pm-1:00pm (30m) [PERSON_NAME] [PERSON_NAME] [PERSON_NAME] [PE…" at bounding box center [473, 254] width 116 height 80
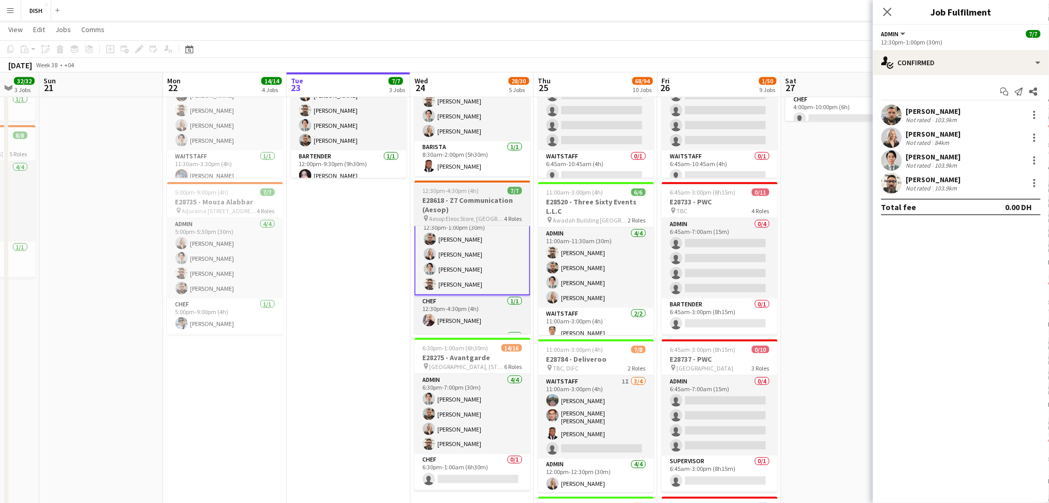
click at [470, 209] on h3 "E28618 - Z7 Communication (Aesop)" at bounding box center [473, 205] width 116 height 19
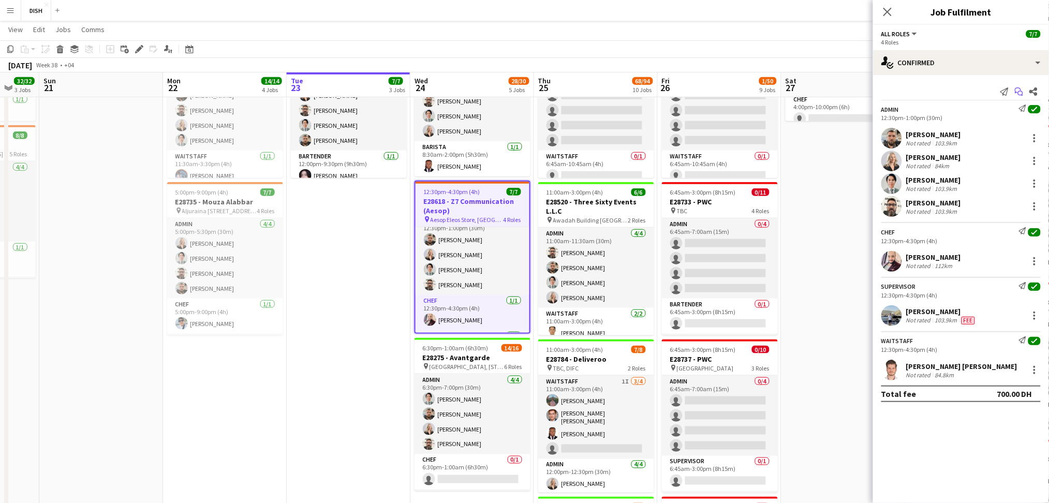
click at [1019, 93] on icon "Start chat" at bounding box center [1019, 91] width 8 height 8
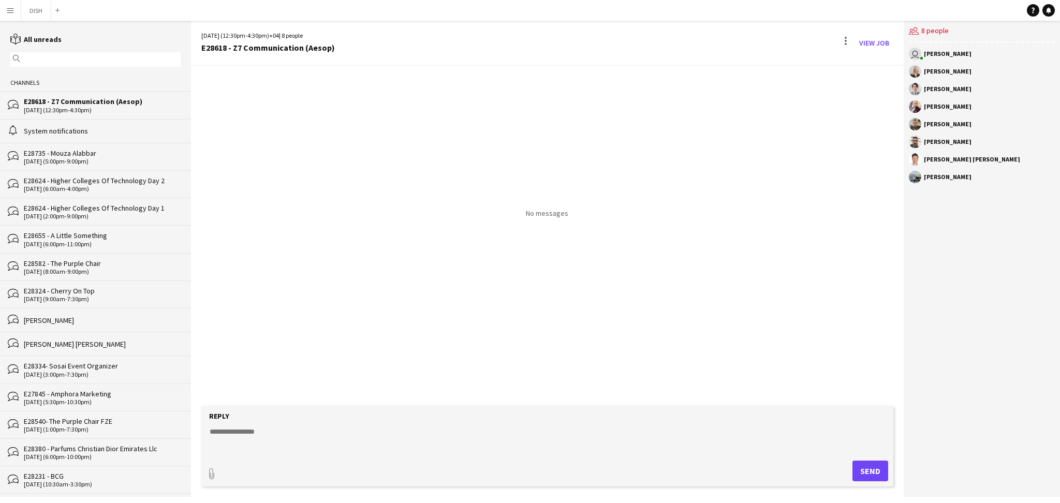
click at [275, 435] on textarea at bounding box center [550, 440] width 682 height 27
paste textarea "**********"
drag, startPoint x: 252, startPoint y: 431, endPoint x: 292, endPoint y: 439, distance: 41.1
click at [292, 439] on textarea "**********" at bounding box center [550, 440] width 682 height 27
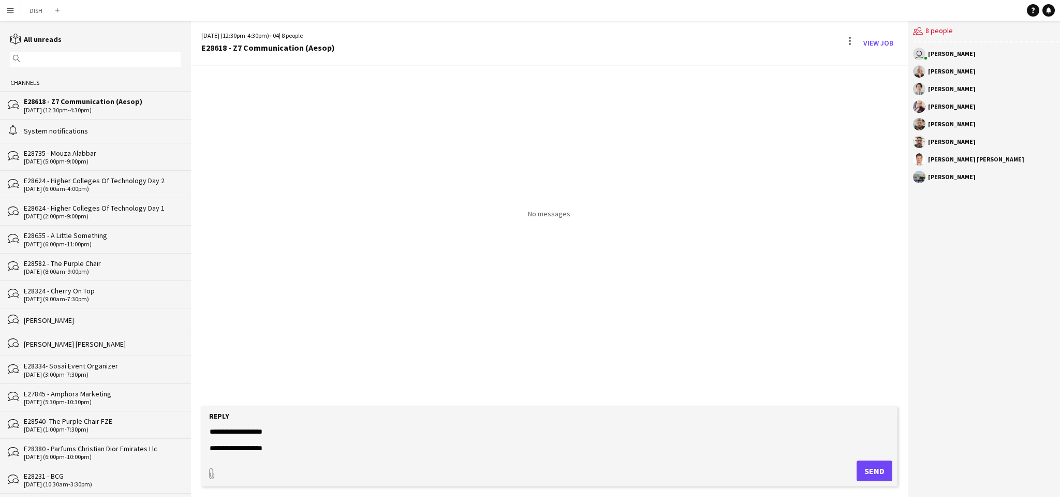
click at [278, 445] on textarea "**********" at bounding box center [550, 440] width 682 height 27
click at [341, 444] on textarea "**********" at bounding box center [550, 440] width 682 height 27
click at [337, 448] on textarea "**********" at bounding box center [550, 440] width 682 height 27
type textarea "**********"
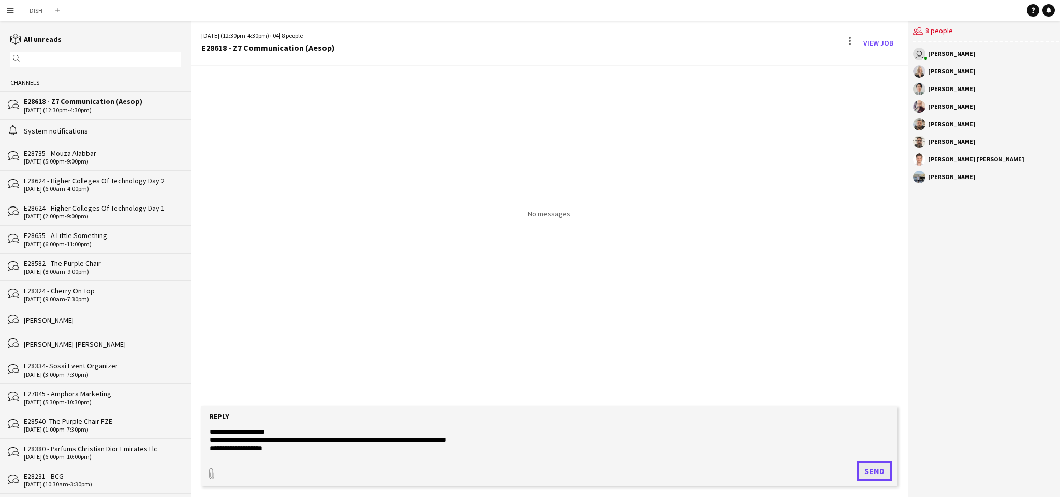
click at [865, 475] on button "Send" at bounding box center [875, 471] width 36 height 21
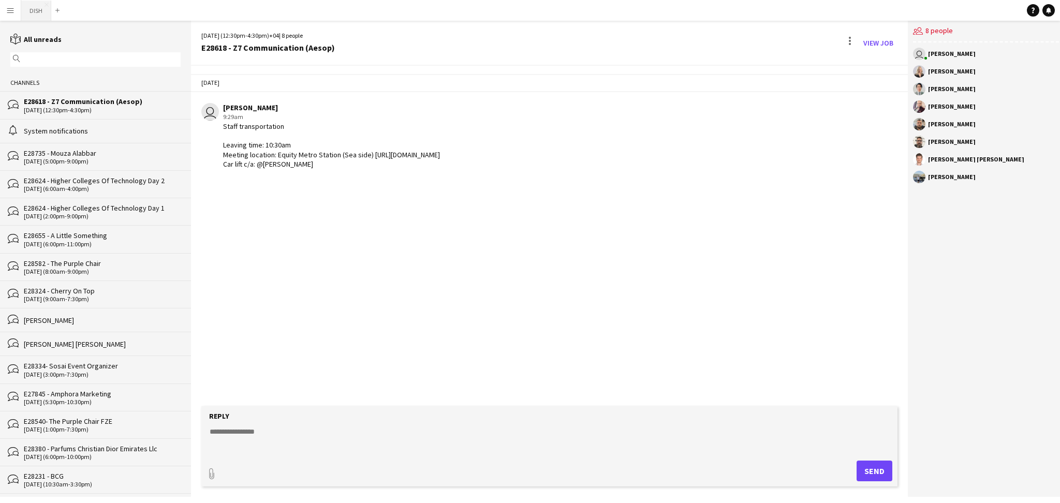
click at [32, 2] on button "DISH Close" at bounding box center [36, 11] width 30 height 20
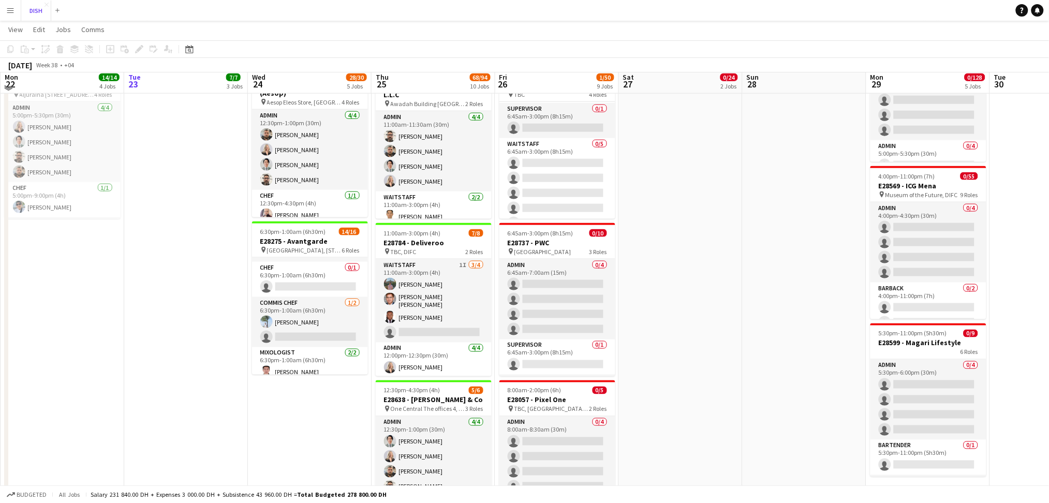
scroll to position [394, 0]
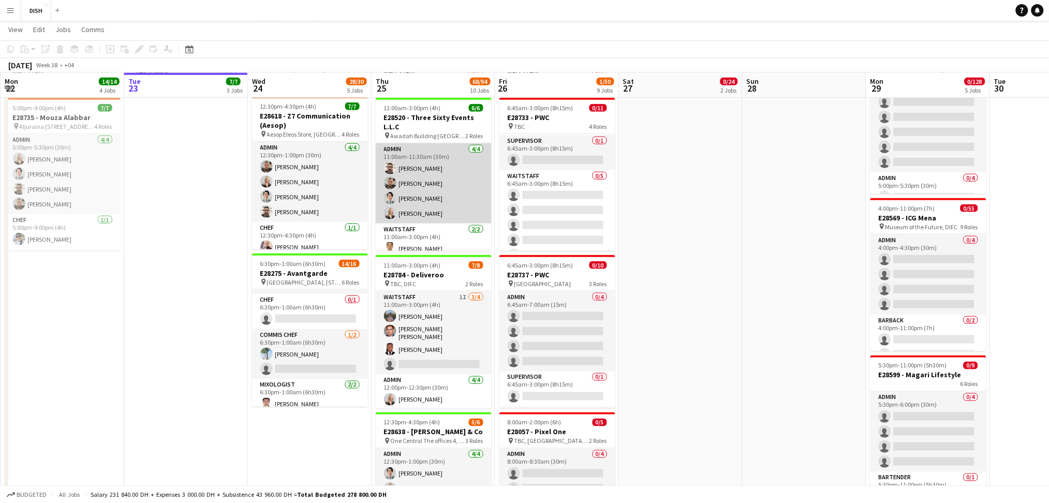
click at [456, 178] on app-card-role "Admin [DATE] 11:00am-11:30am (30m) [PERSON_NAME] [PERSON_NAME] [PERSON_NAME] [P…" at bounding box center [434, 183] width 116 height 80
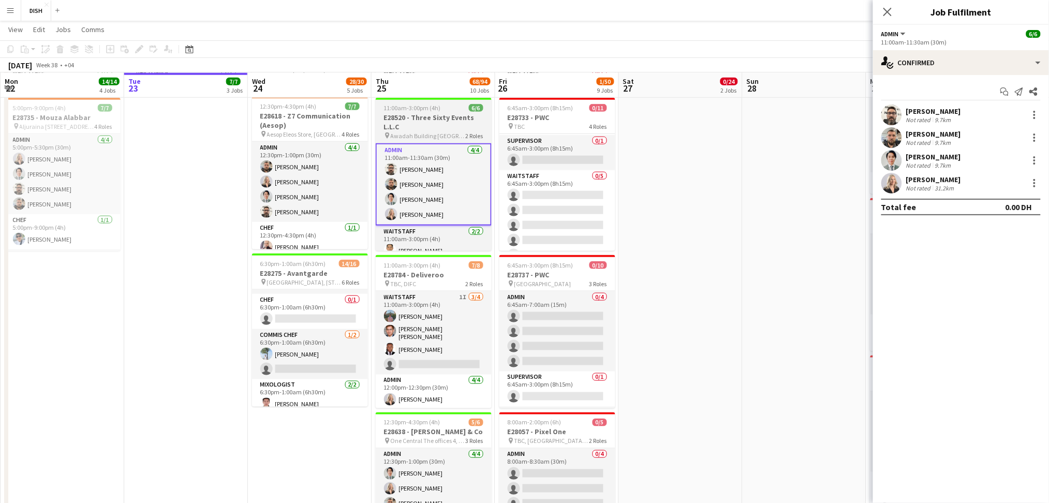
click at [442, 107] on div "11:00am-3:00pm (4h) 6/6" at bounding box center [434, 108] width 116 height 8
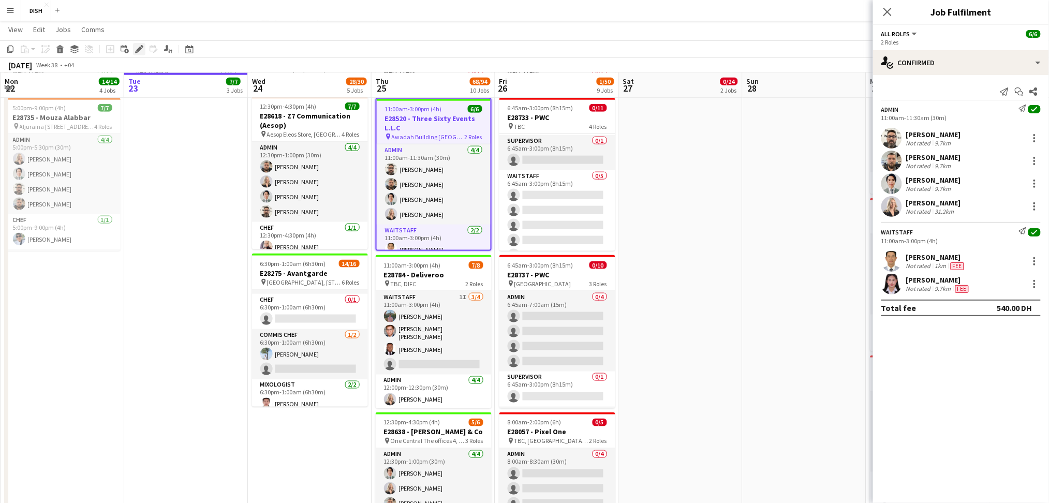
click at [133, 50] on div "Edit" at bounding box center [139, 49] width 12 height 12
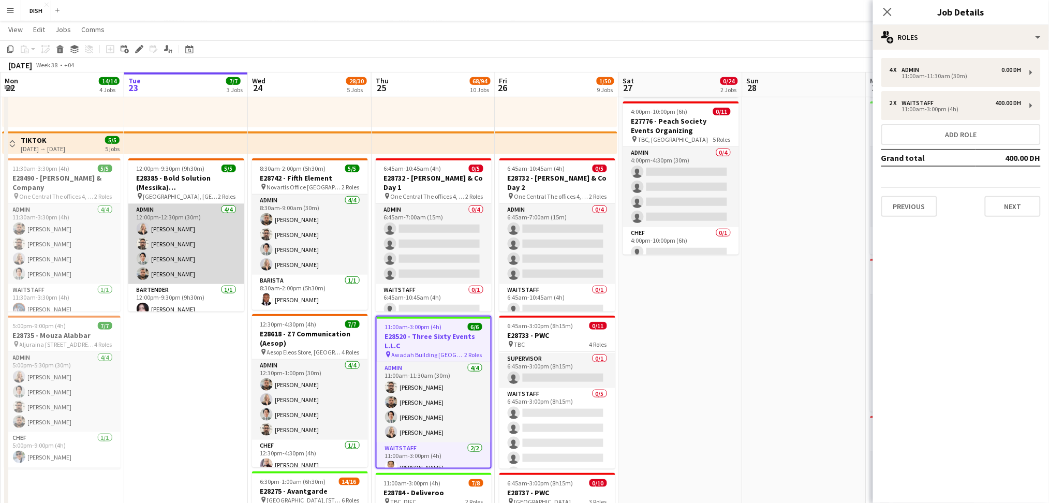
scroll to position [164, 0]
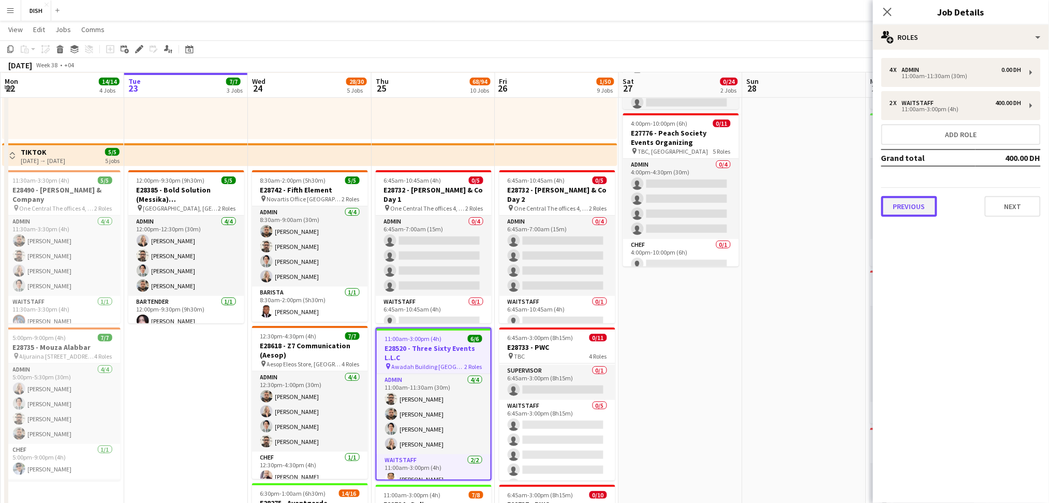
click at [928, 202] on button "Previous" at bounding box center [910, 206] width 56 height 21
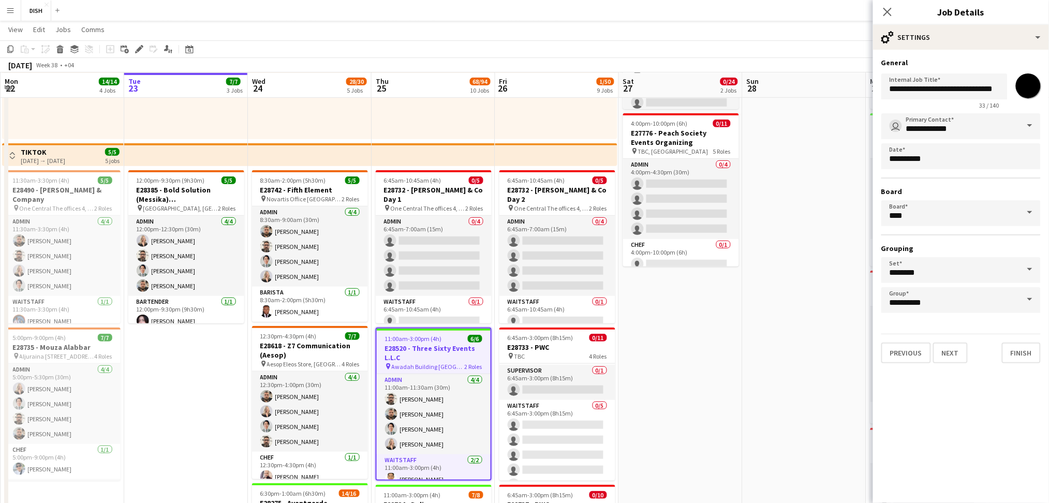
click at [1044, 80] on form "**********" at bounding box center [961, 210] width 176 height 305
click at [1023, 93] on input "*******" at bounding box center [1028, 85] width 37 height 37
type input "*******"
click at [1025, 355] on button "Finish" at bounding box center [1021, 353] width 39 height 21
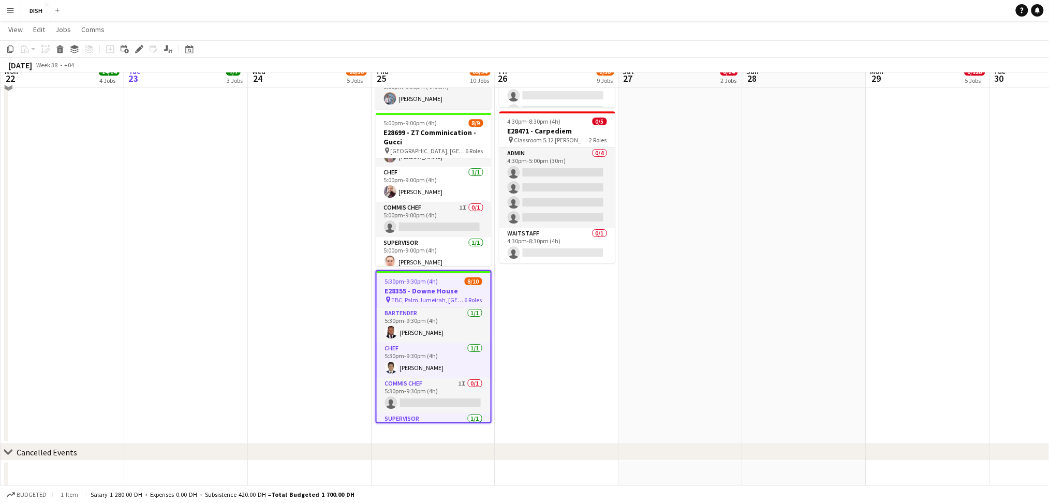
scroll to position [1155, 0]
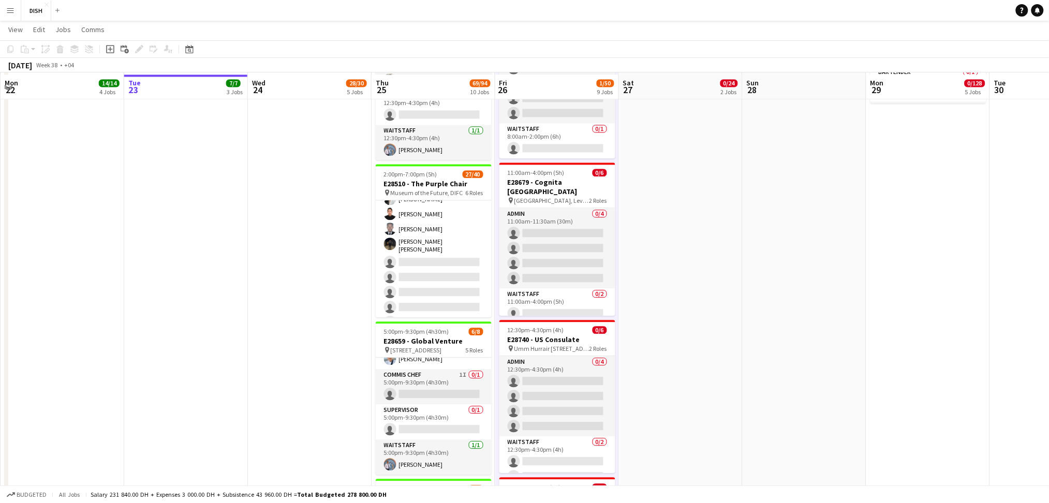
scroll to position [801, 0]
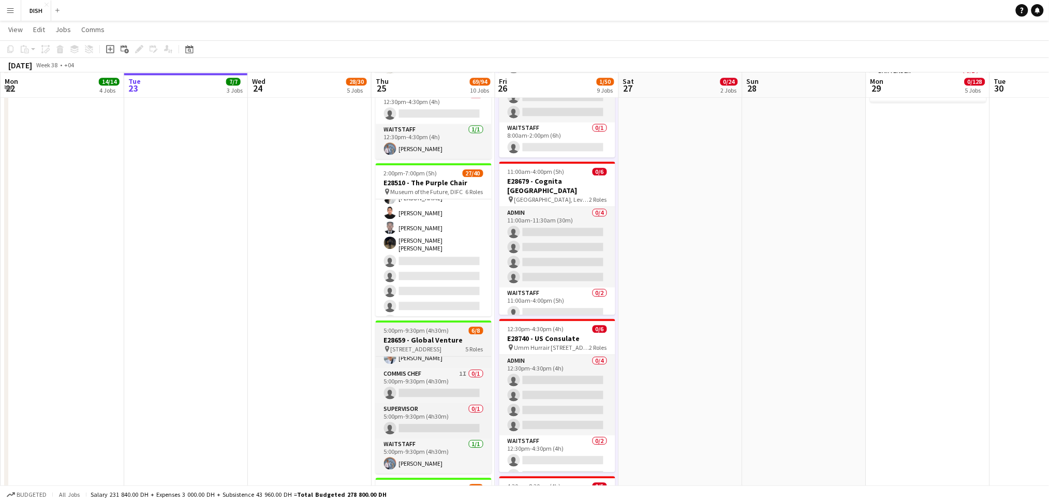
click at [413, 348] on span "[STREET_ADDRESS]" at bounding box center [416, 349] width 51 height 8
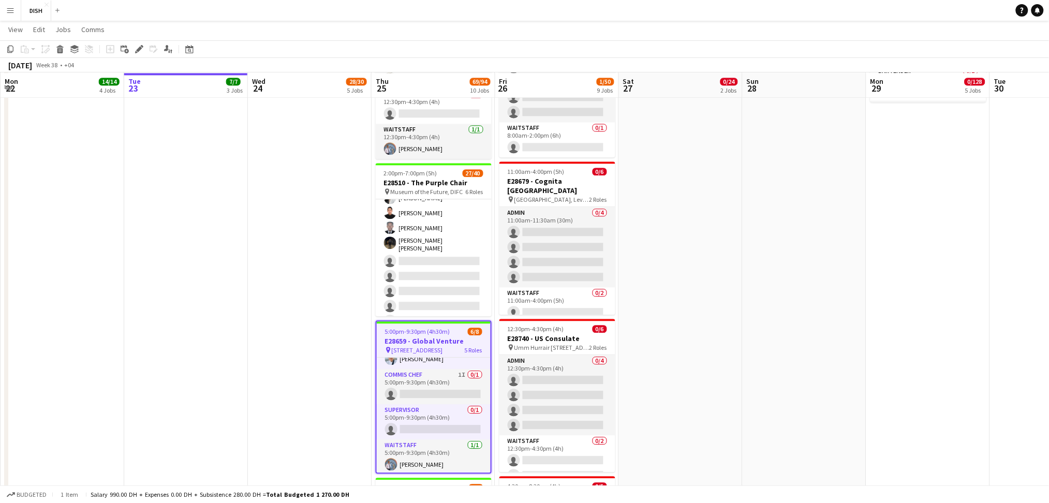
click at [137, 57] on app-toolbar "Copy Paste Paste Ctrl+V Paste with crew Ctrl+Shift+V Paste linked Job [GEOGRAPH…" at bounding box center [524, 49] width 1049 height 18
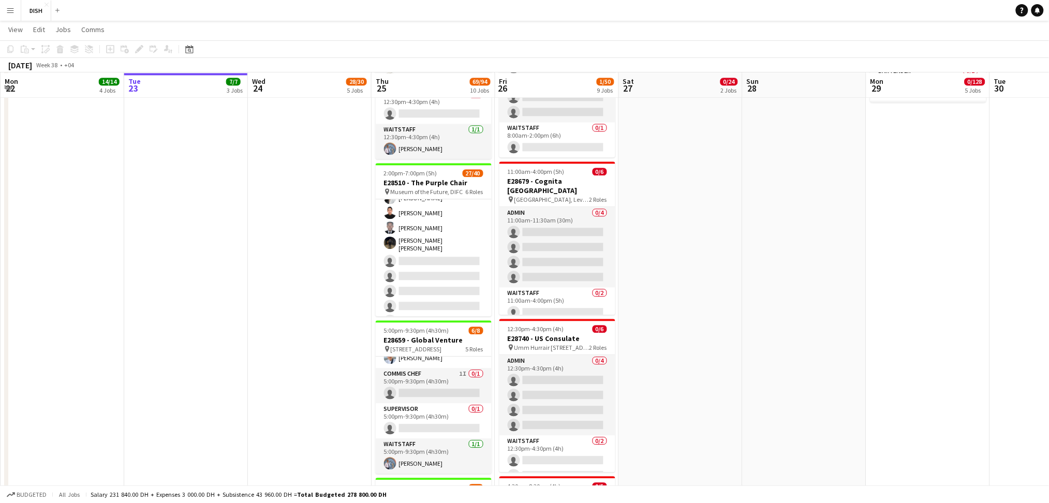
click at [138, 54] on div "Add job Add linked Job Edit Edit linked Job Applicants" at bounding box center [134, 49] width 79 height 12
click at [161, 142] on app-date-cell "10:00am-3:00pm (5h) 1/1 pin [GEOGRAPHIC_DATA], [PERSON_NAME] Rd - Al Quoz - Al …" at bounding box center [186, 62] width 124 height 1494
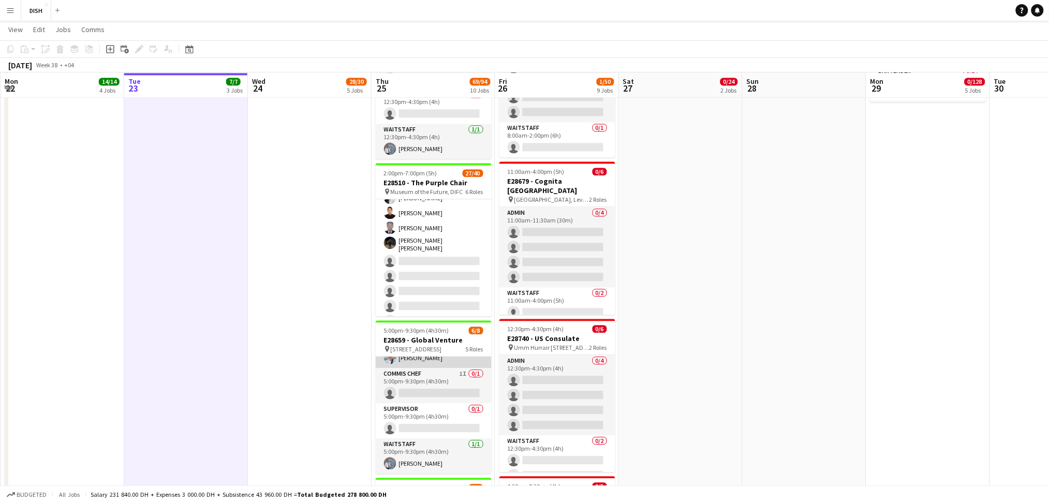
click at [460, 355] on app-card-role "Chef [DATE] 5:00pm-9:30pm (4h30m) [PERSON_NAME]" at bounding box center [434, 350] width 116 height 35
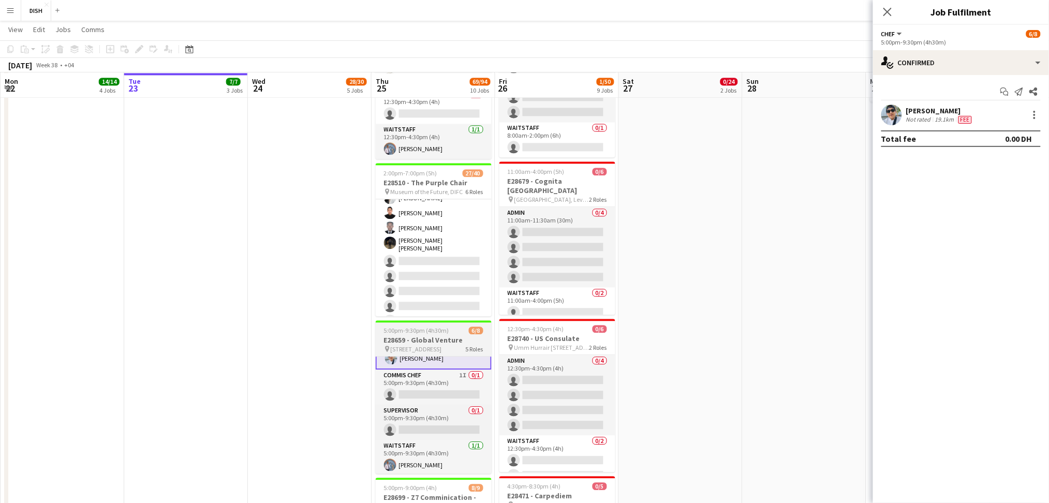
click at [448, 331] on div "5:00pm-9:30pm (4h30m) 6/8" at bounding box center [434, 331] width 116 height 8
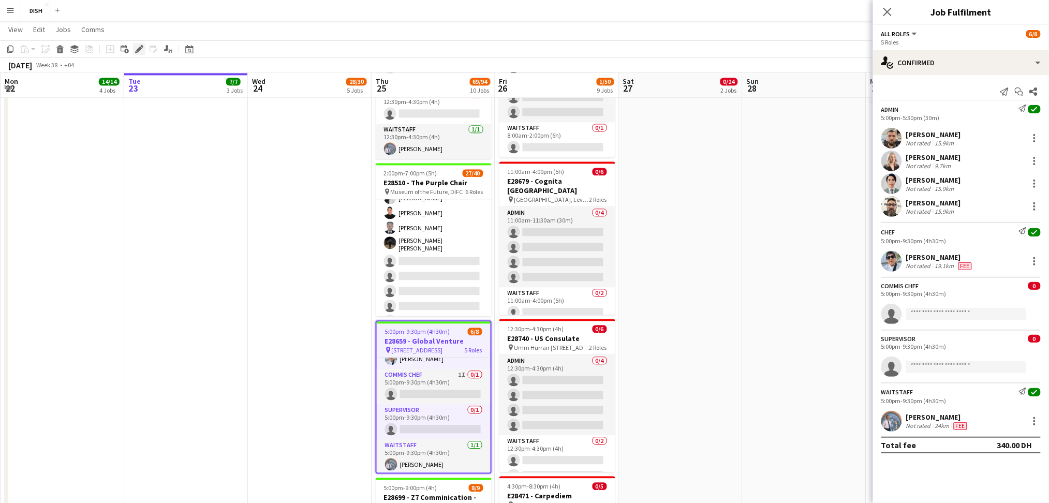
click at [139, 52] on icon "Edit" at bounding box center [139, 49] width 8 height 8
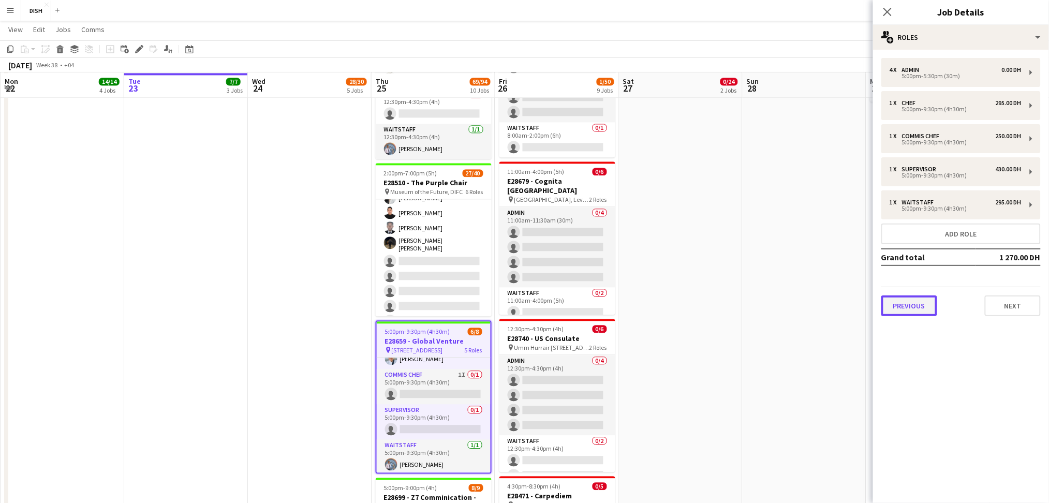
click at [911, 302] on button "Previous" at bounding box center [910, 306] width 56 height 21
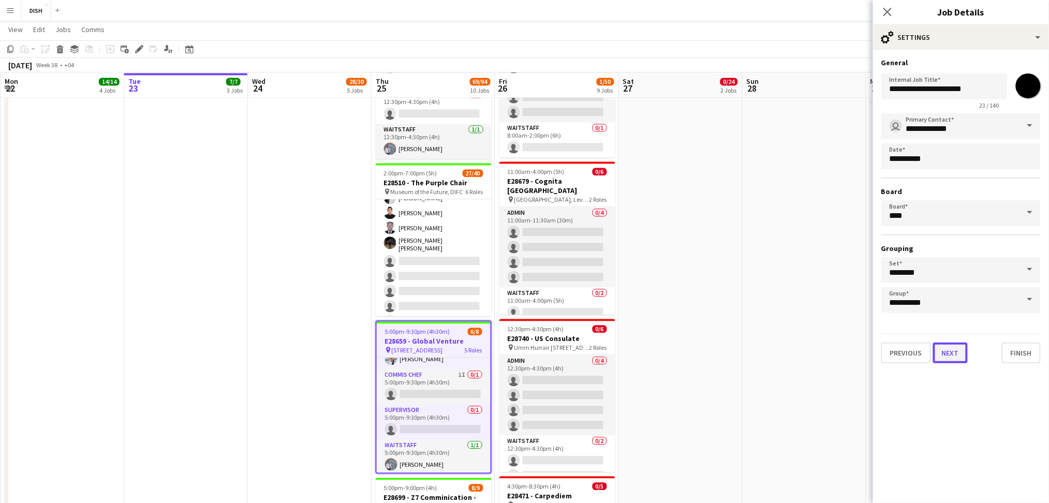
click at [957, 345] on button "Next" at bounding box center [950, 353] width 35 height 21
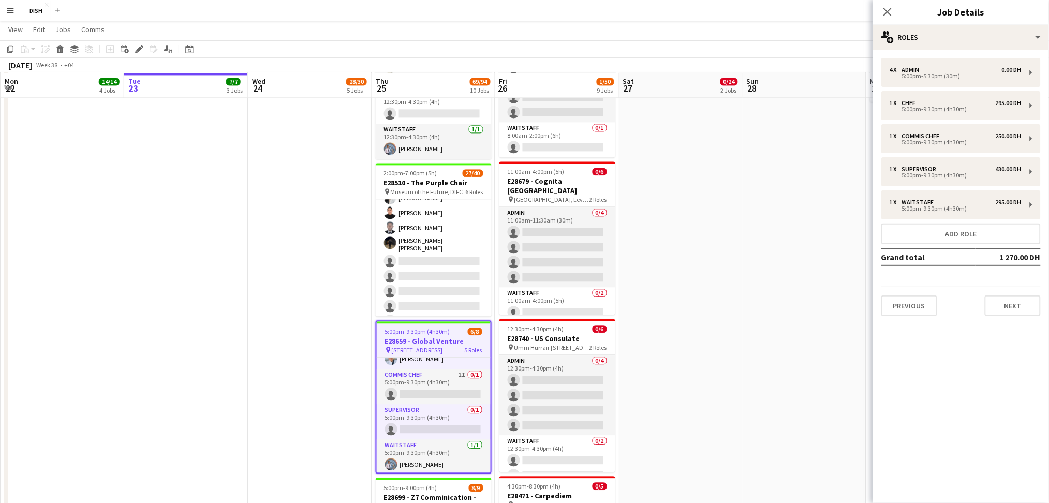
click at [998, 317] on div "4 x Admin 0.00 DH 5:00pm-5:30pm (30m) 1 x Chef 295.00 DH 5:00pm-9:30pm (4h30m) …" at bounding box center [961, 187] width 176 height 275
click at [998, 316] on div "4 x Admin 0.00 DH 5:00pm-5:30pm (30m) 1 x Chef 295.00 DH 5:00pm-9:30pm (4h30m) …" at bounding box center [961, 187] width 176 height 275
click at [1004, 288] on div "Previous Next" at bounding box center [961, 302] width 159 height 30
click at [1004, 291] on div "Previous Next" at bounding box center [961, 302] width 159 height 30
click at [1007, 300] on button "Next" at bounding box center [1013, 306] width 56 height 21
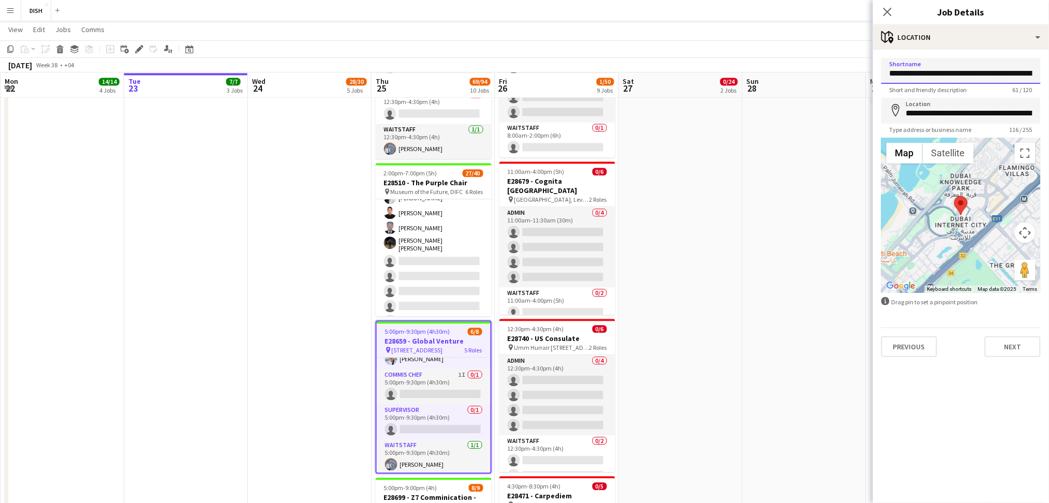
scroll to position [0, 59]
drag, startPoint x: 887, startPoint y: 75, endPoint x: 1059, endPoint y: 60, distance: 173.1
click at [1049, 60] on html "Menu Boards Boards Boards All jobs Status Workforce Workforce My Workforce Recr…" at bounding box center [524, 60] width 1049 height 1723
paste input
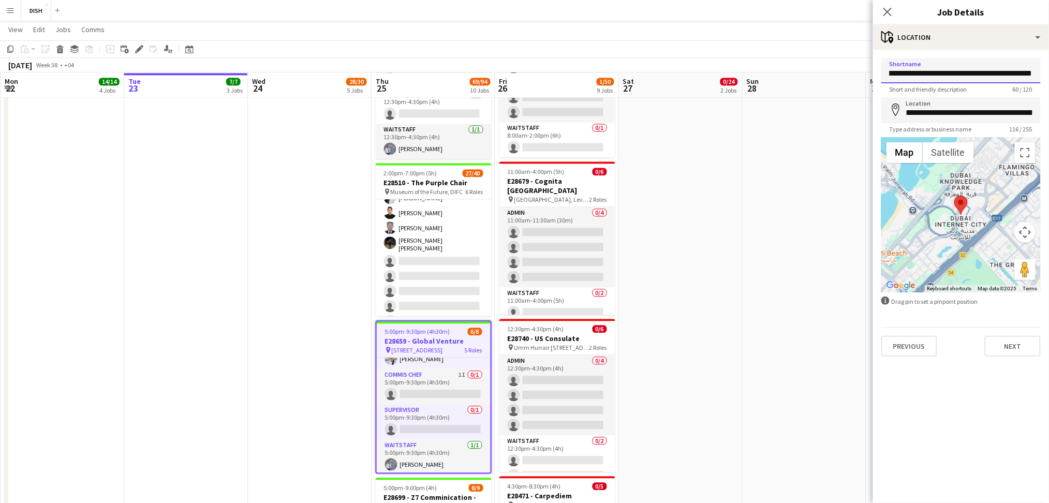
type input "**********"
drag, startPoint x: 903, startPoint y: 111, endPoint x: 1059, endPoint y: 123, distance: 156.8
click at [1049, 123] on html "Menu Boards Boards Boards All jobs Status Workforce Workforce My Workforce Recr…" at bounding box center [524, 60] width 1049 height 1723
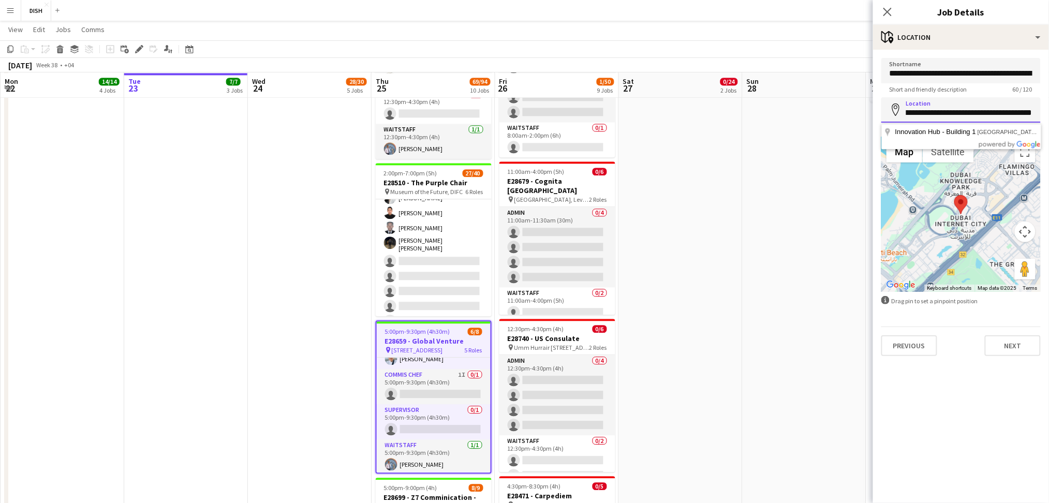
paste input
type input "**********"
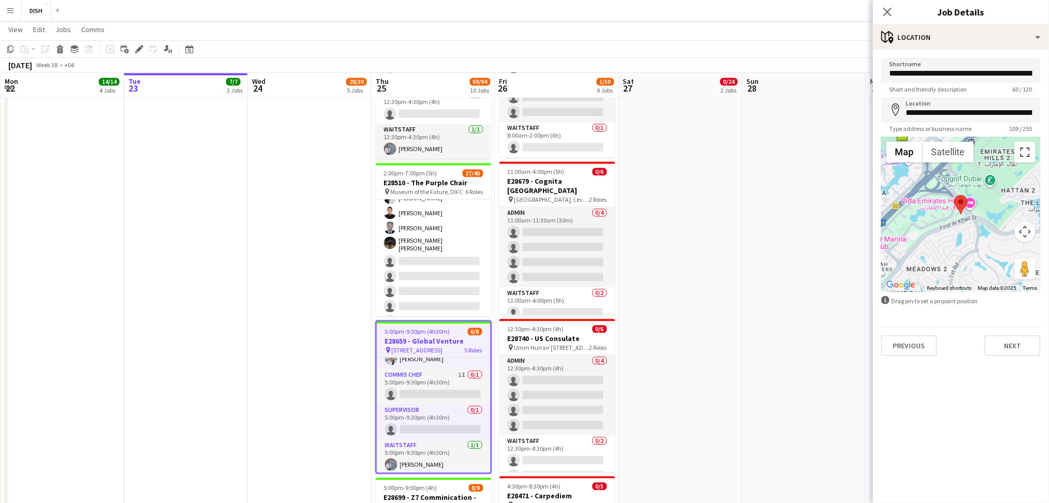
click at [1020, 158] on button "Toggle fullscreen view" at bounding box center [1025, 152] width 21 height 21
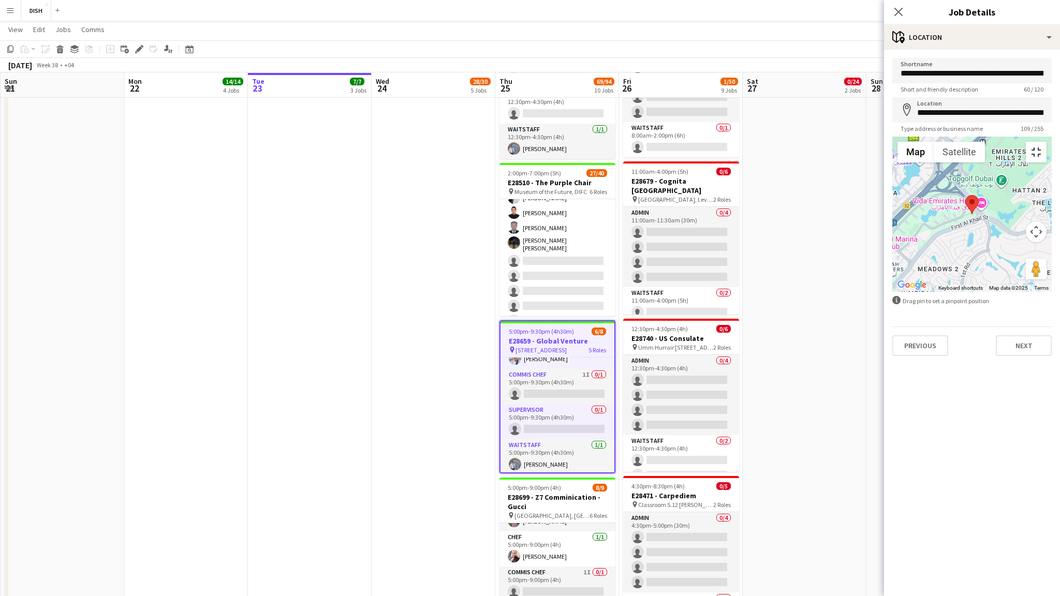
click at [1047, 142] on button "Toggle fullscreen view" at bounding box center [1036, 152] width 21 height 21
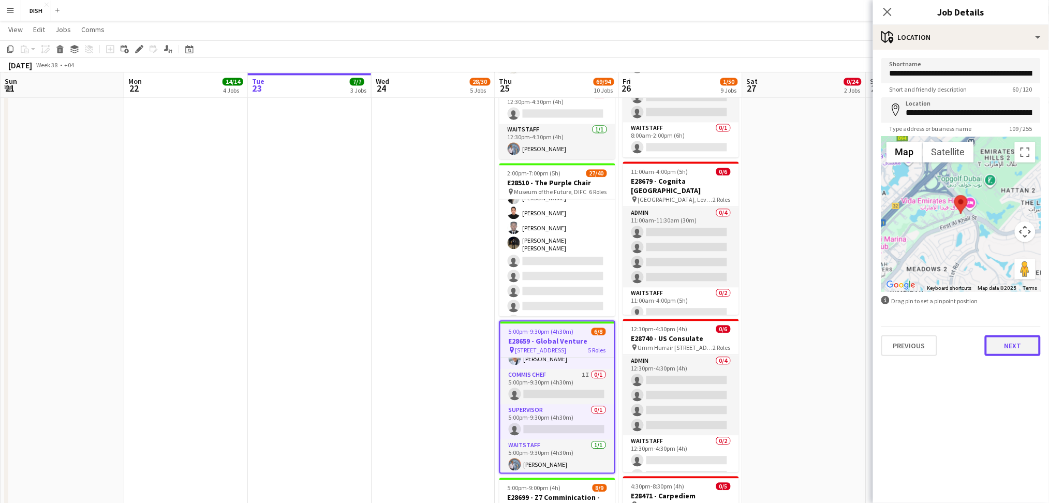
click at [1021, 344] on button "Next" at bounding box center [1013, 345] width 56 height 21
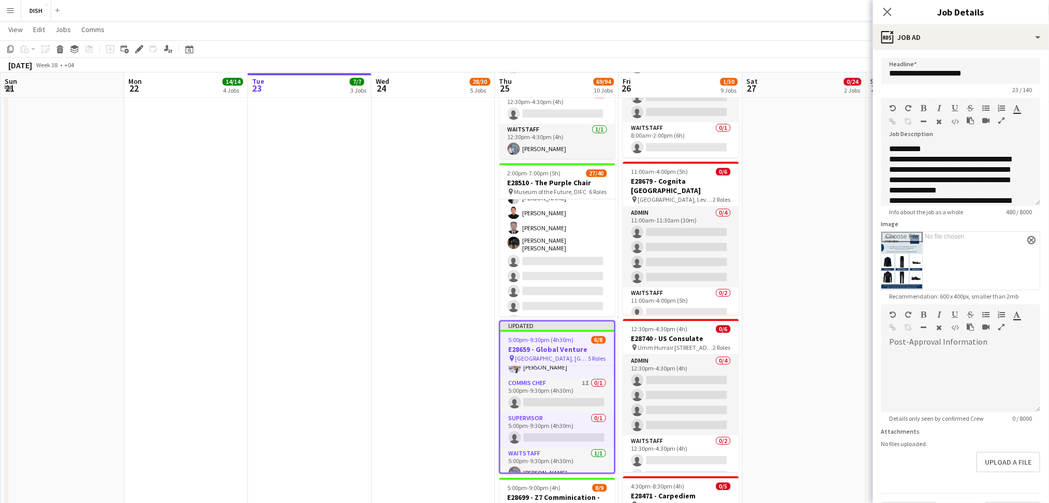
click at [795, 324] on app-date-cell "12:30pm-10:00pm (9h30m) 0/13 E28649 - [PERSON_NAME] pin [PERSON_NAME], Sharjah …" at bounding box center [805, 62] width 124 height 1494
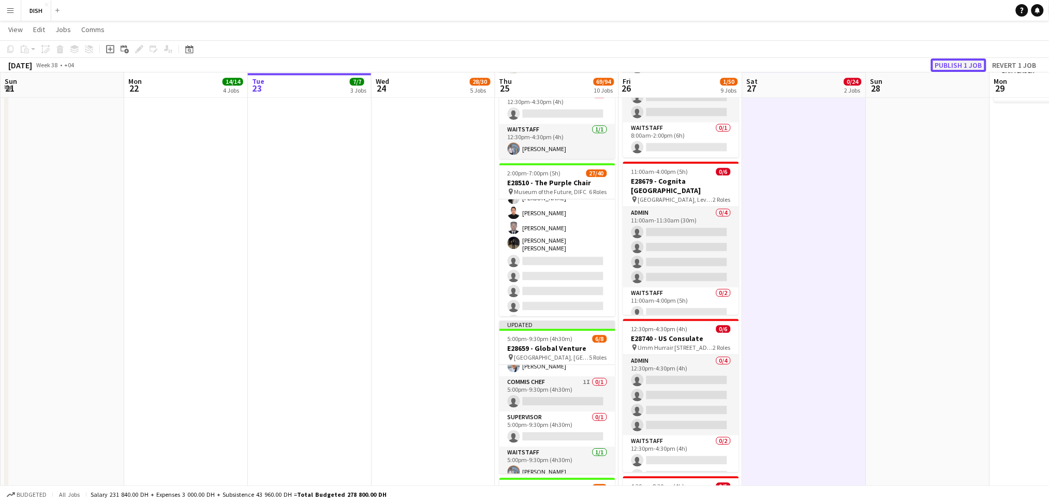
click at [966, 67] on button "Publish 1 job" at bounding box center [958, 65] width 55 height 13
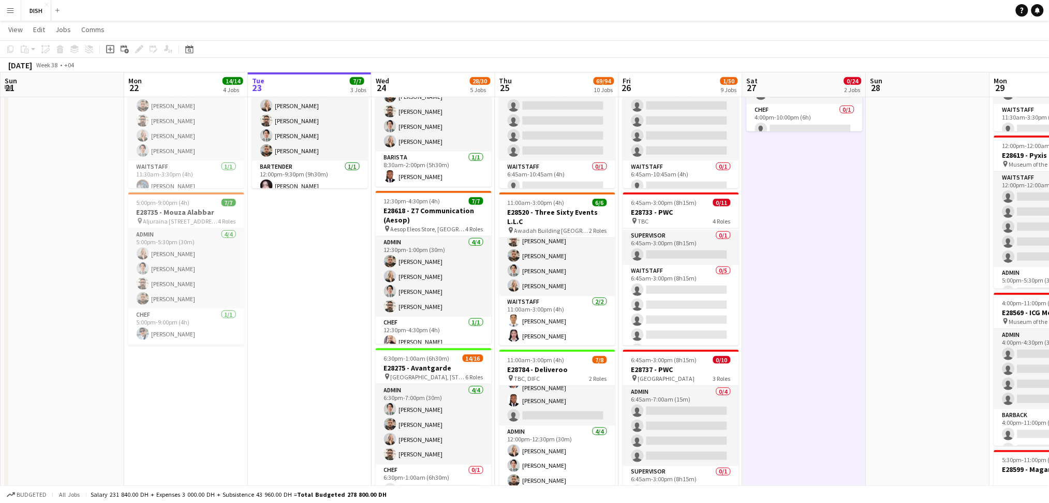
scroll to position [300, 0]
click at [550, 209] on h3 "E28520 - Three Sixty Events L.L.C" at bounding box center [558, 216] width 116 height 19
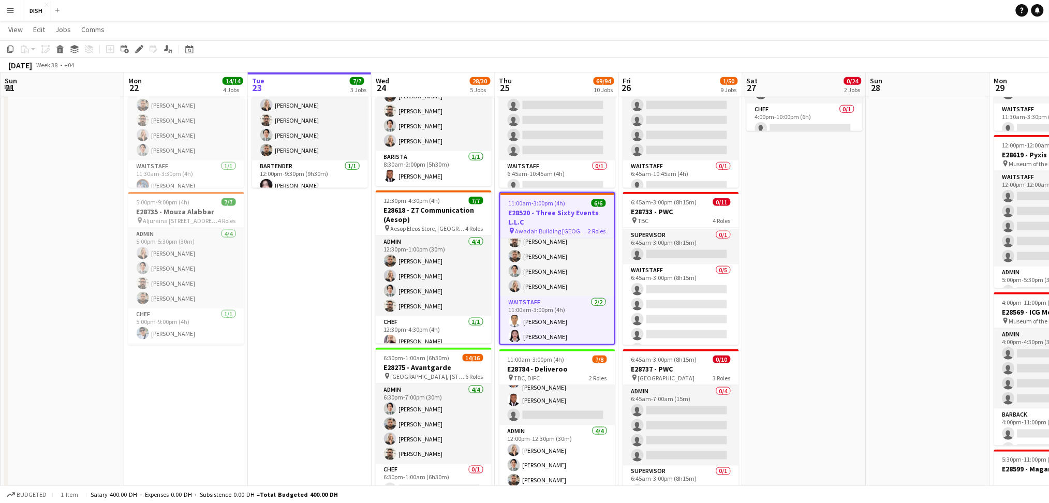
click at [140, 56] on app-toolbar "Copy Paste Paste Ctrl+V Paste with crew Ctrl+Shift+V Paste linked Job [GEOGRAPH…" at bounding box center [524, 49] width 1049 height 18
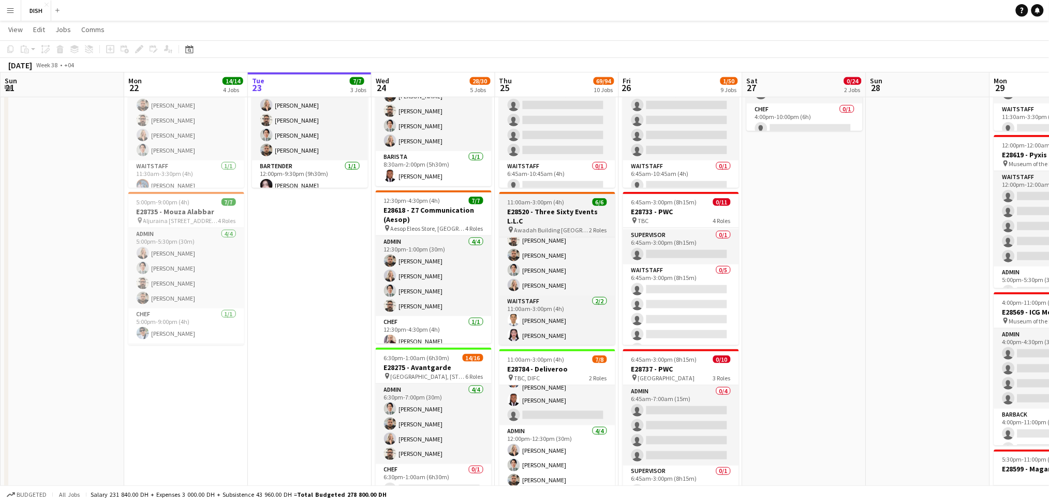
click at [537, 219] on h3 "E28520 - Three Sixty Events L.L.C" at bounding box center [558, 216] width 116 height 19
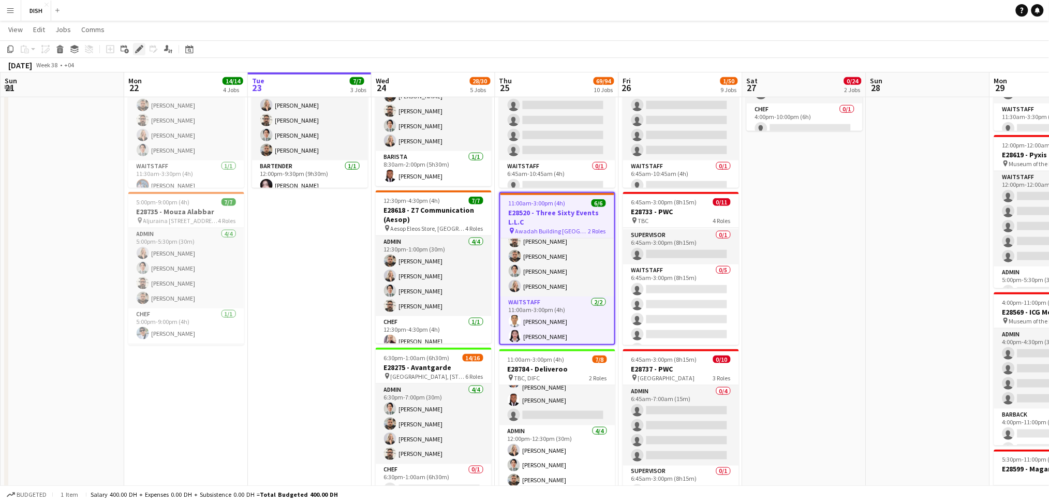
click at [136, 50] on icon at bounding box center [139, 50] width 6 height 6
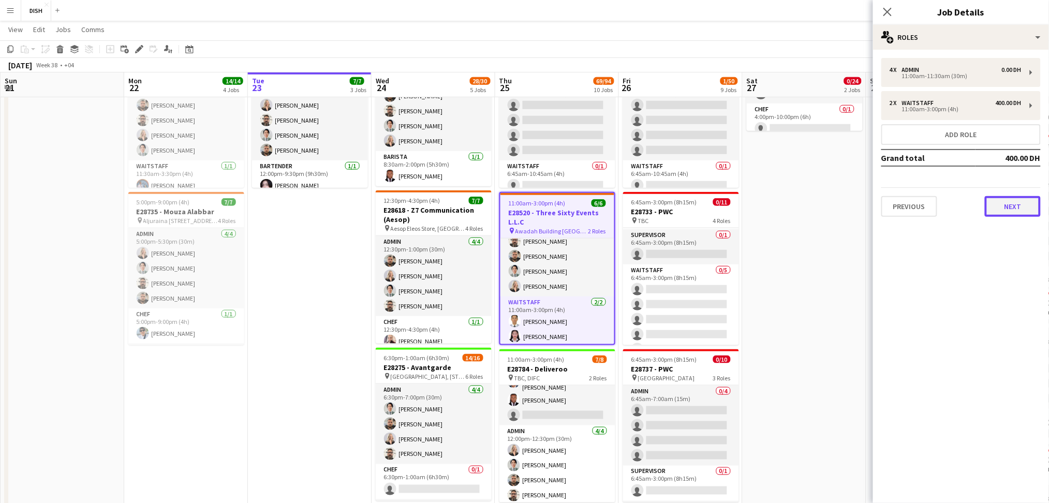
click at [994, 202] on button "Next" at bounding box center [1013, 206] width 56 height 21
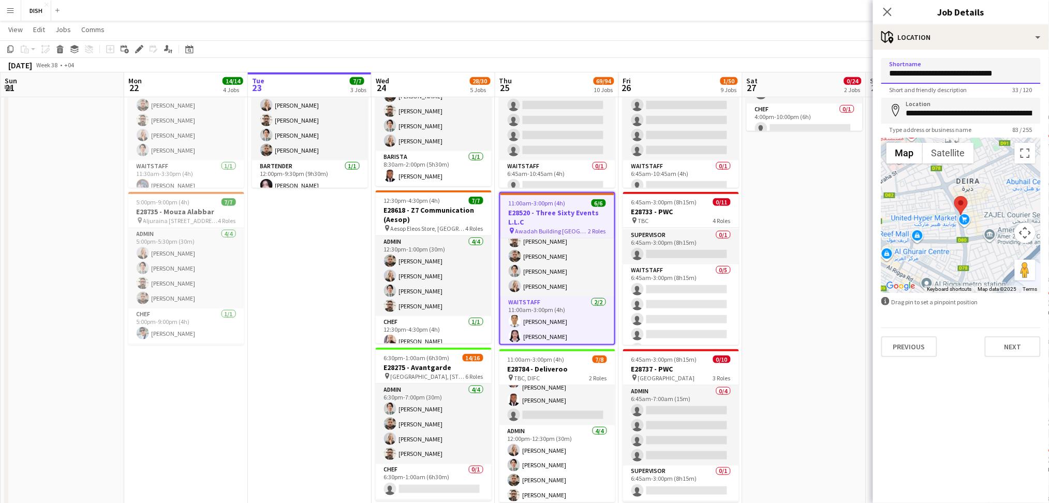
drag, startPoint x: 892, startPoint y: 72, endPoint x: 1059, endPoint y: 70, distance: 167.8
paste input "*****"
type input "**********"
drag, startPoint x: 904, startPoint y: 114, endPoint x: 1054, endPoint y: 114, distance: 150.1
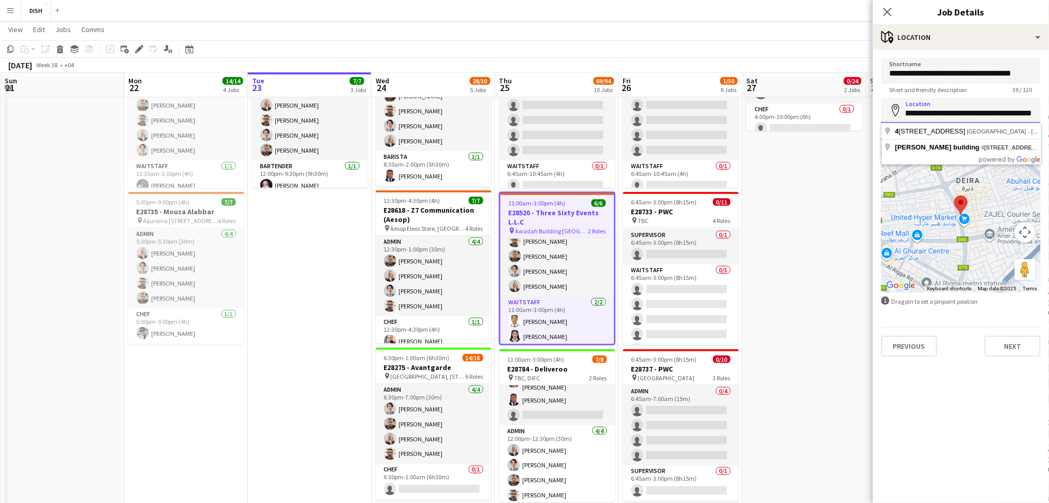
paste input
drag, startPoint x: 1039, startPoint y: 114, endPoint x: 837, endPoint y: 108, distance: 202.0
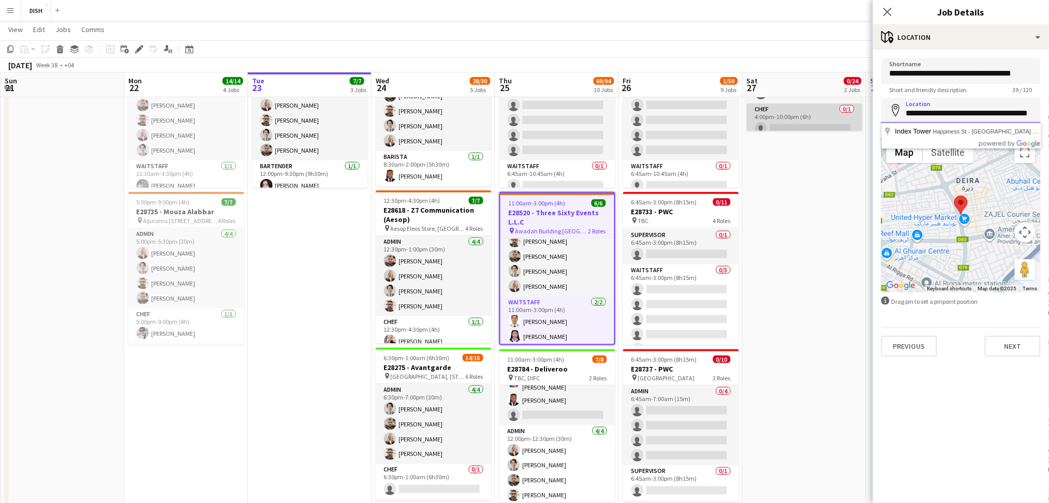
type input "**********"
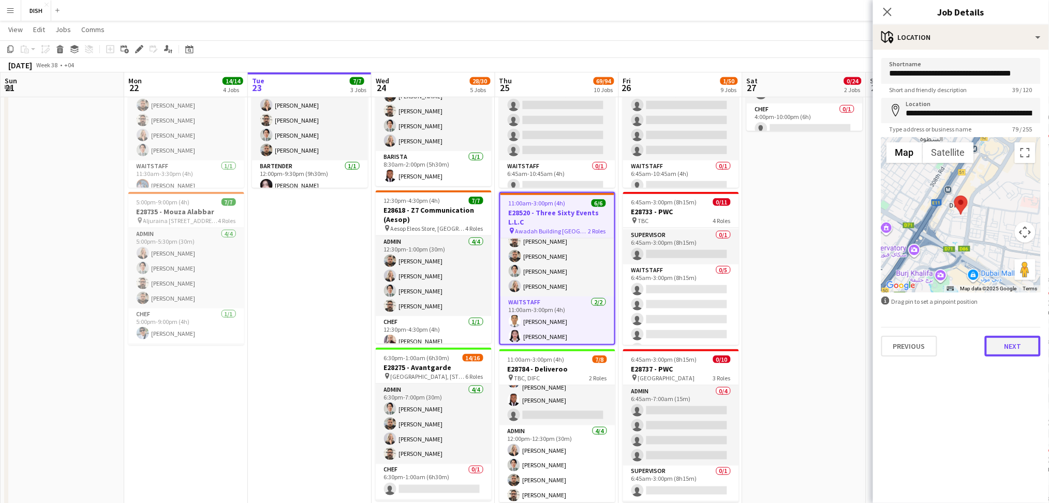
click at [1005, 355] on button "Next" at bounding box center [1013, 346] width 56 height 21
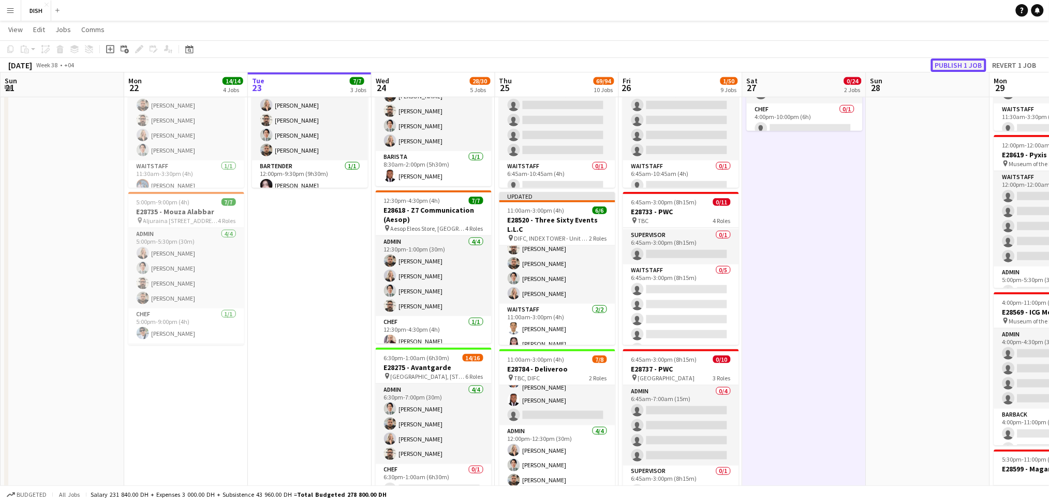
click at [954, 60] on button "Publish 1 job" at bounding box center [958, 65] width 55 height 13
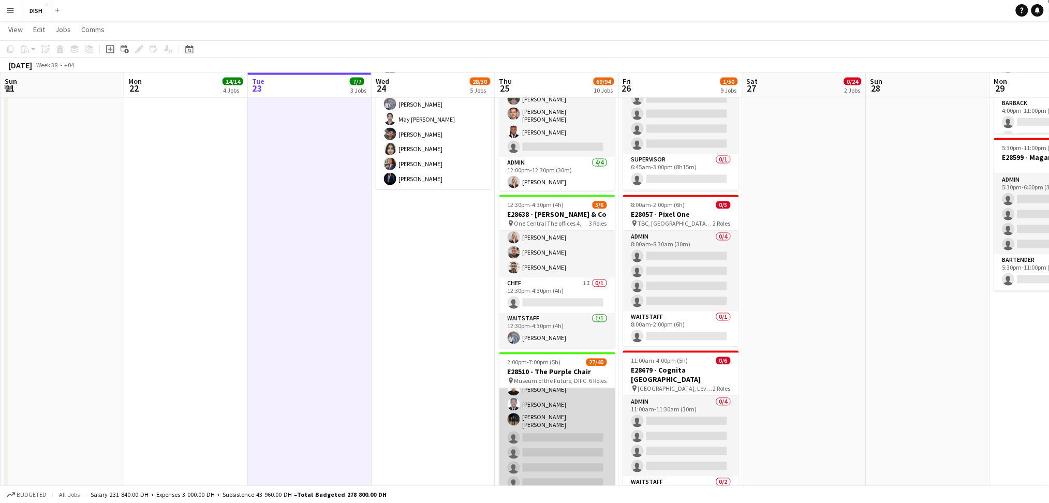
scroll to position [550, 0]
click at [545, 432] on app-card-role "Waitstaff 5I 13/22 2:00pm-7:00pm (5h) [PERSON_NAME] [PERSON_NAME] Cajelo [PERSO…" at bounding box center [558, 391] width 116 height 357
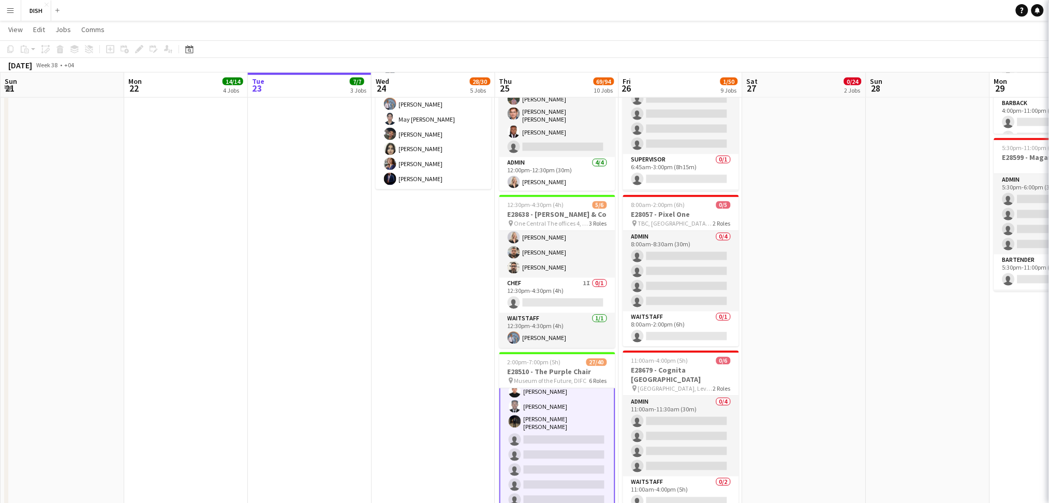
scroll to position [551, 0]
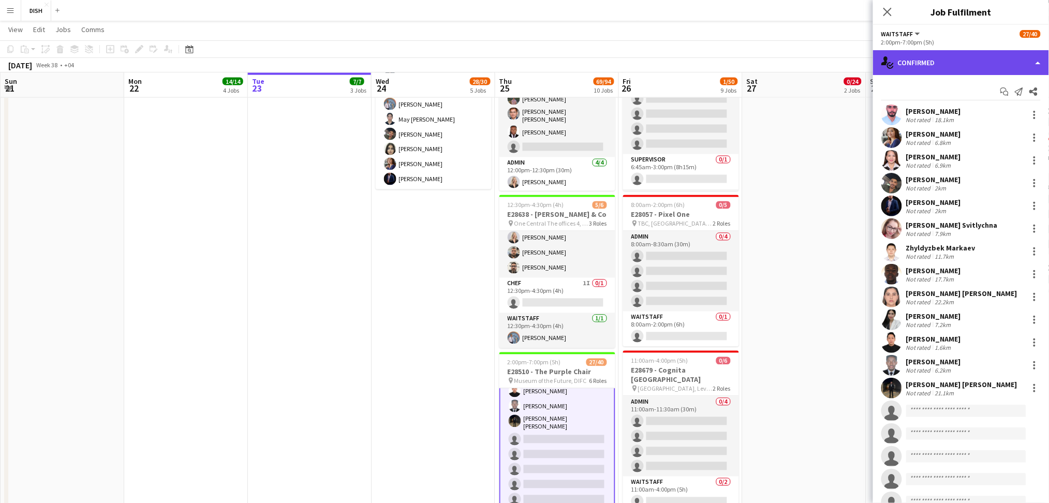
click at [1033, 55] on div "single-neutral-actions-check-2 Confirmed" at bounding box center [961, 62] width 176 height 25
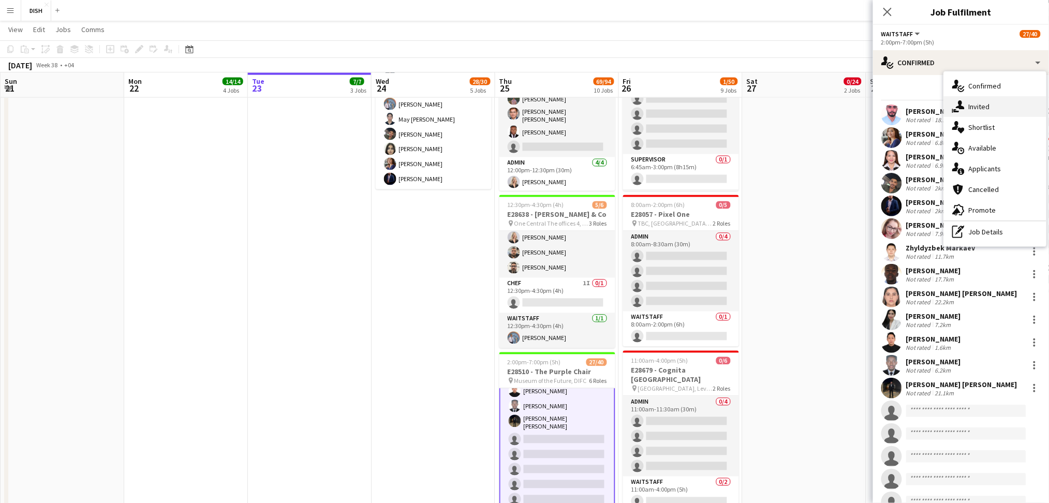
click at [1024, 104] on div "single-neutral-actions-share-1 Invited" at bounding box center [995, 106] width 103 height 21
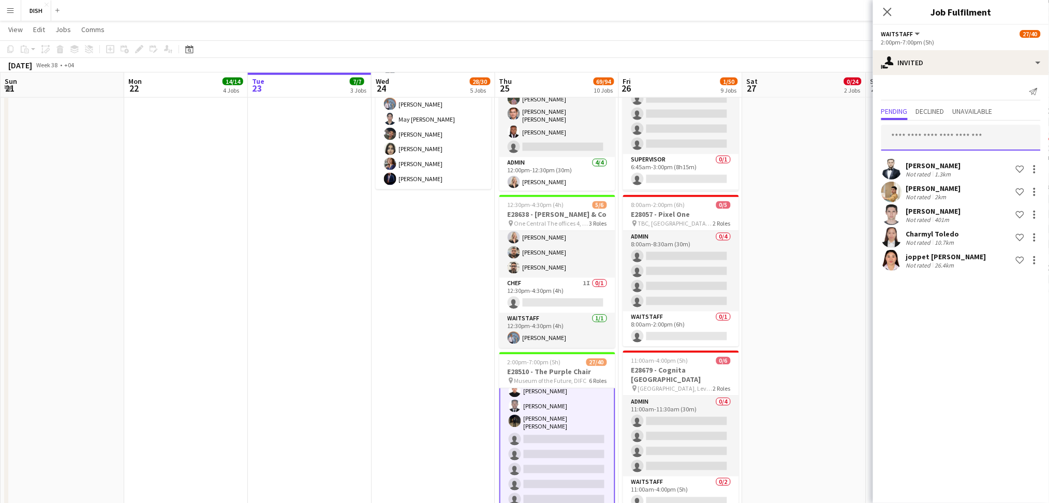
click at [917, 142] on input "text" at bounding box center [961, 138] width 159 height 26
type input "*****"
click at [931, 168] on span "[PERSON_NAME][EMAIL_ADDRESS][DOMAIN_NAME]" at bounding box center [962, 171] width 143 height 8
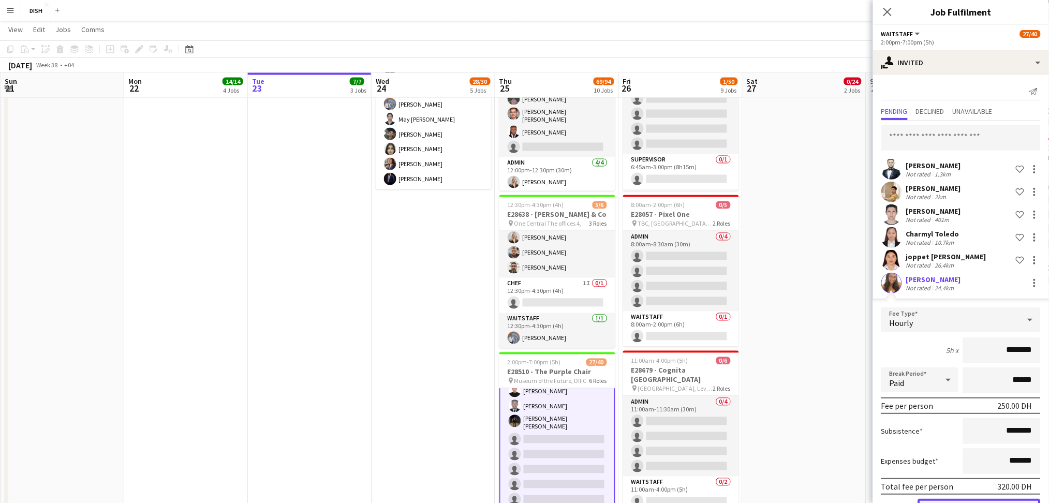
click at [998, 499] on button "Confirm" at bounding box center [979, 509] width 123 height 21
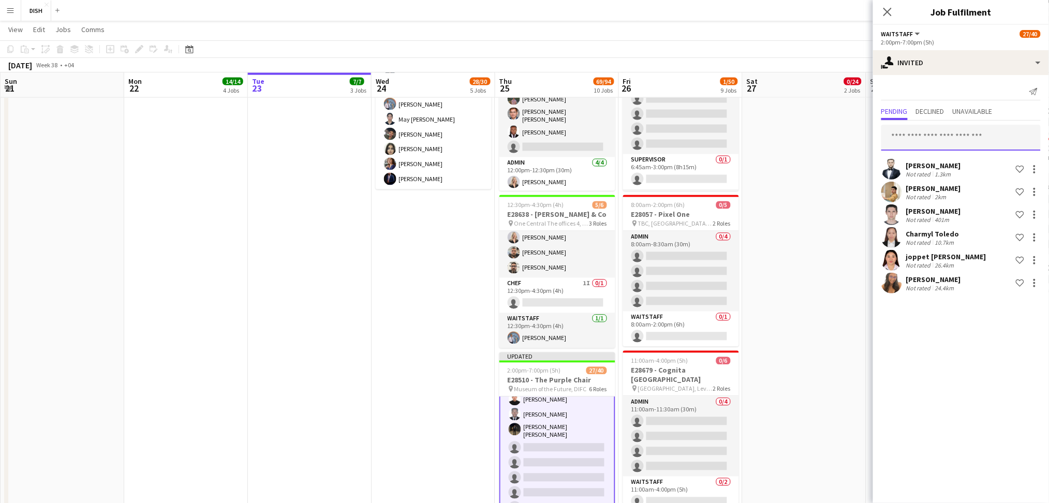
click at [944, 137] on input "text" at bounding box center [961, 138] width 159 height 26
type input "*******"
drag, startPoint x: 940, startPoint y: 140, endPoint x: 822, endPoint y: 132, distance: 118.3
click at [822, 132] on body "Menu Boards Boards Boards All jobs Status Workforce Workforce My Workforce Recr…" at bounding box center [524, 250] width 1049 height 1723
type input "*"
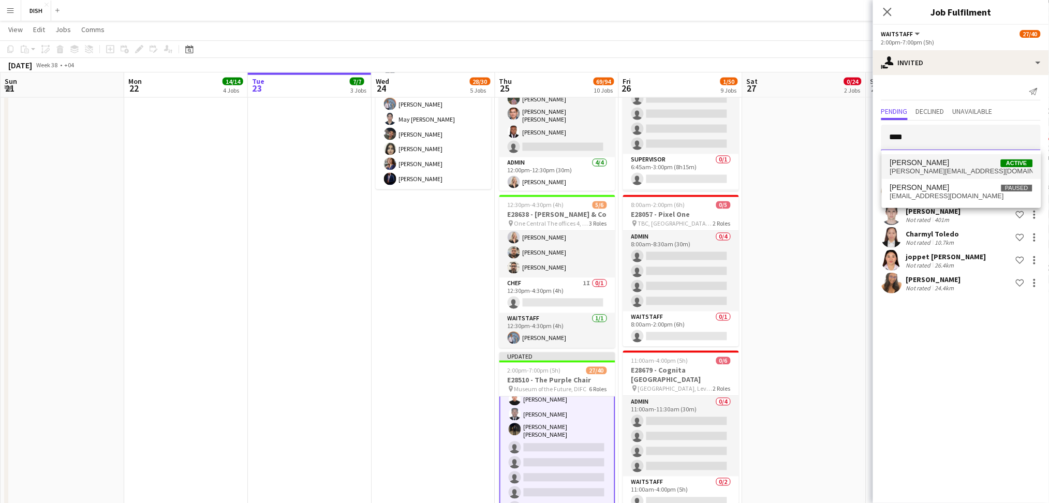
type input "****"
click at [938, 166] on span "[PERSON_NAME]" at bounding box center [921, 162] width 60 height 9
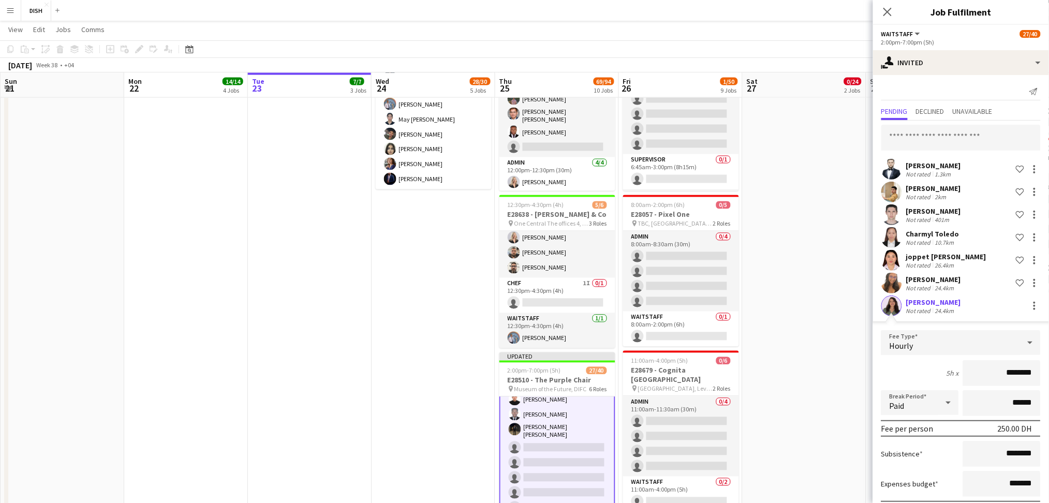
scroll to position [54, 0]
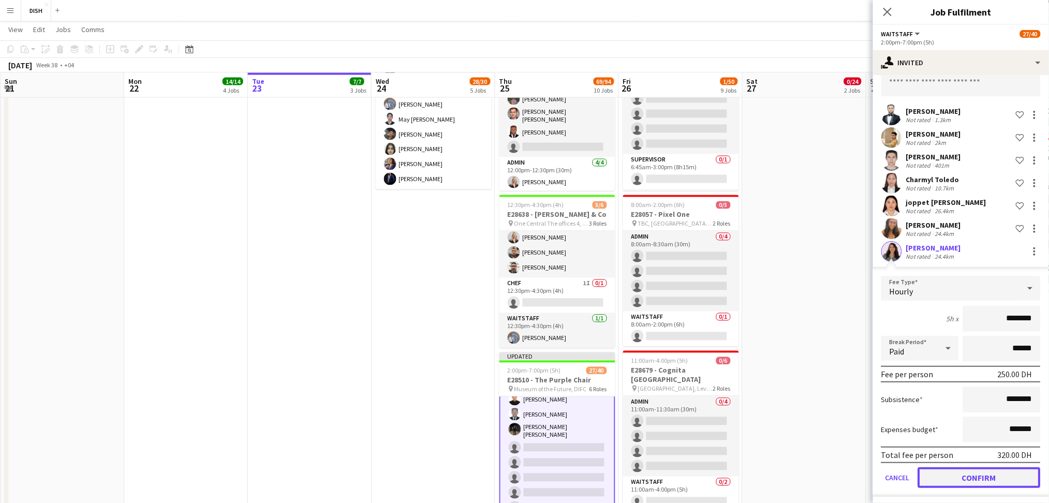
click at [998, 471] on button "Confirm" at bounding box center [979, 478] width 123 height 21
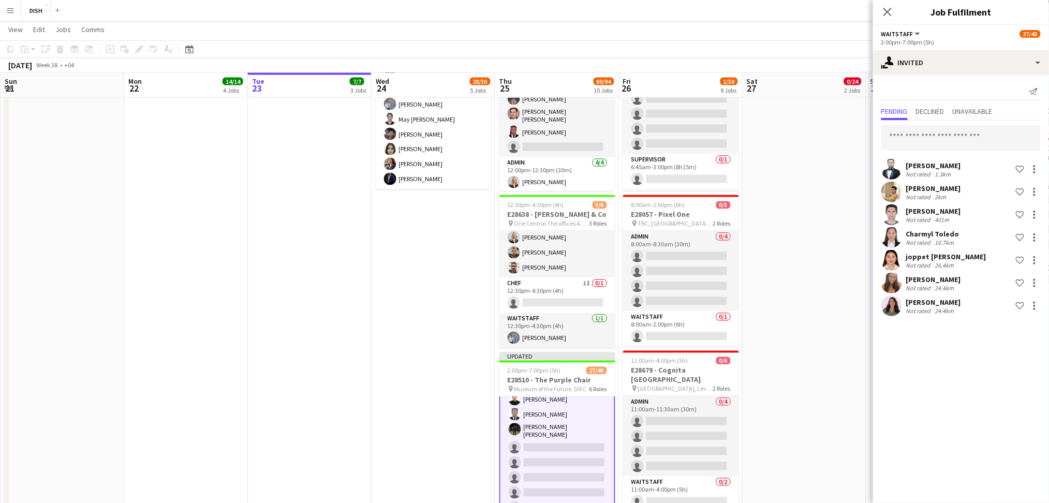
scroll to position [0, 0]
click at [858, 411] on app-date-cell "12:30pm-10:00pm (9h30m) 0/13 E28649 - [PERSON_NAME] pin [PERSON_NAME], Sharjah …" at bounding box center [805, 252] width 124 height 1494
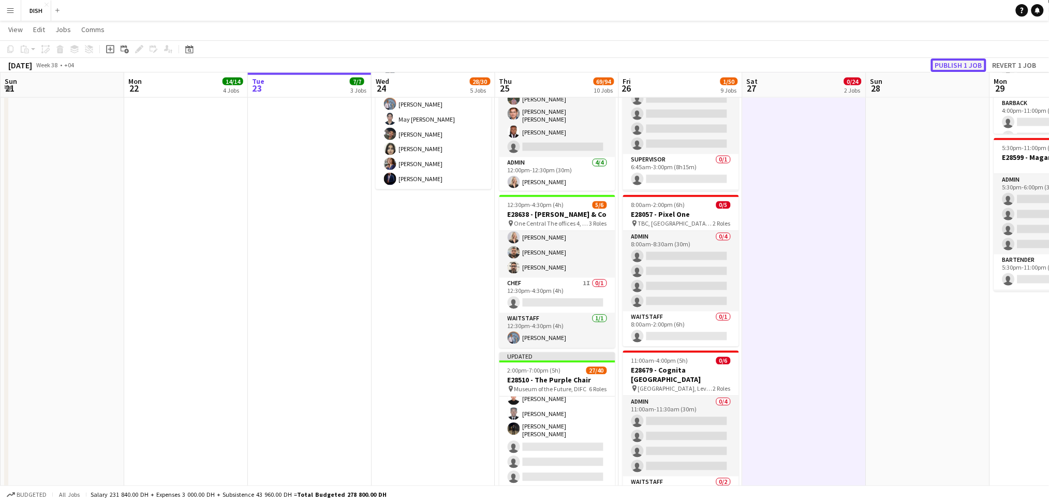
click at [958, 67] on button "Publish 1 job" at bounding box center [958, 65] width 55 height 13
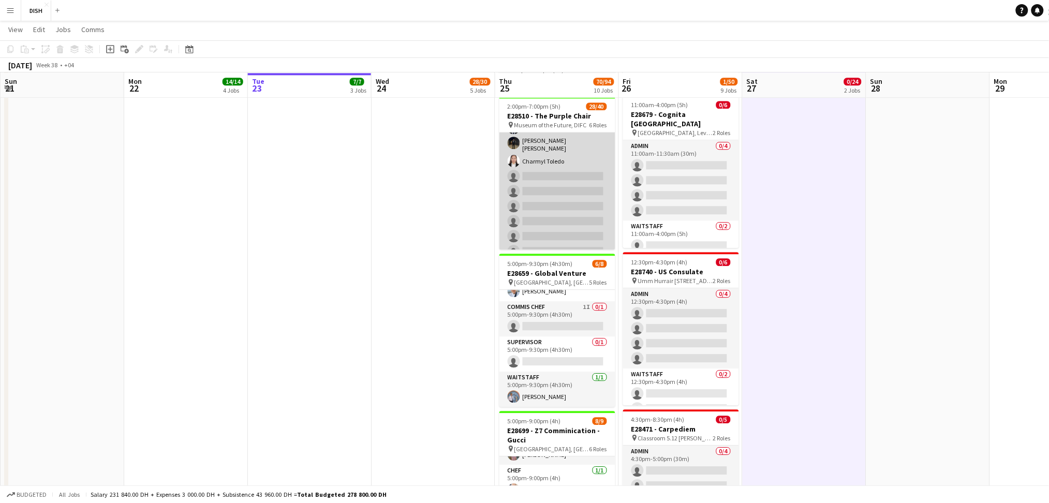
scroll to position [605, 0]
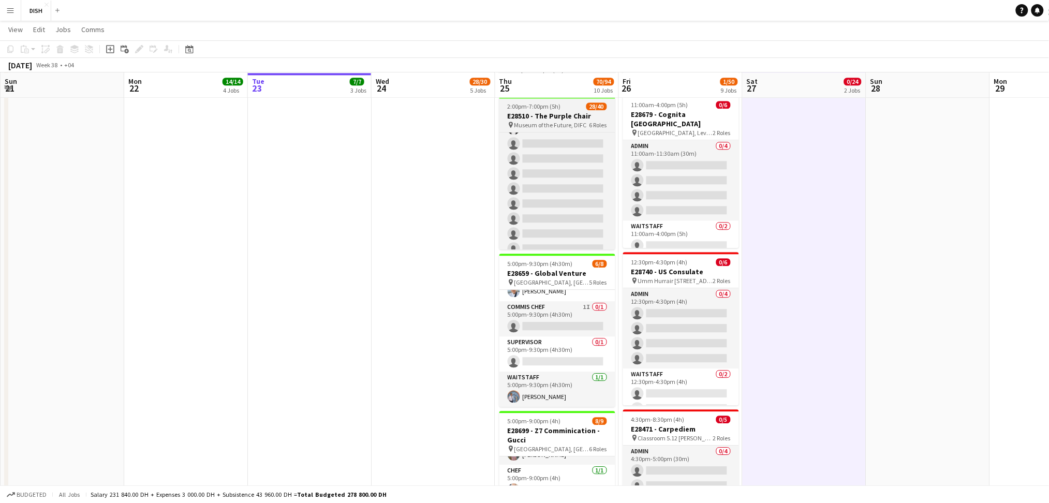
click at [541, 121] on span "Museum of the Future, DIFC" at bounding box center [551, 125] width 72 height 8
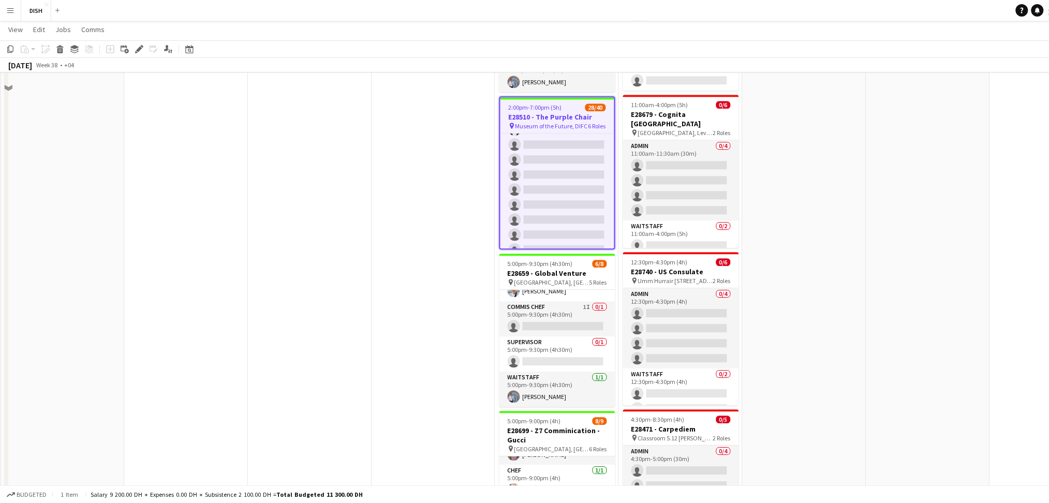
scroll to position [721, 0]
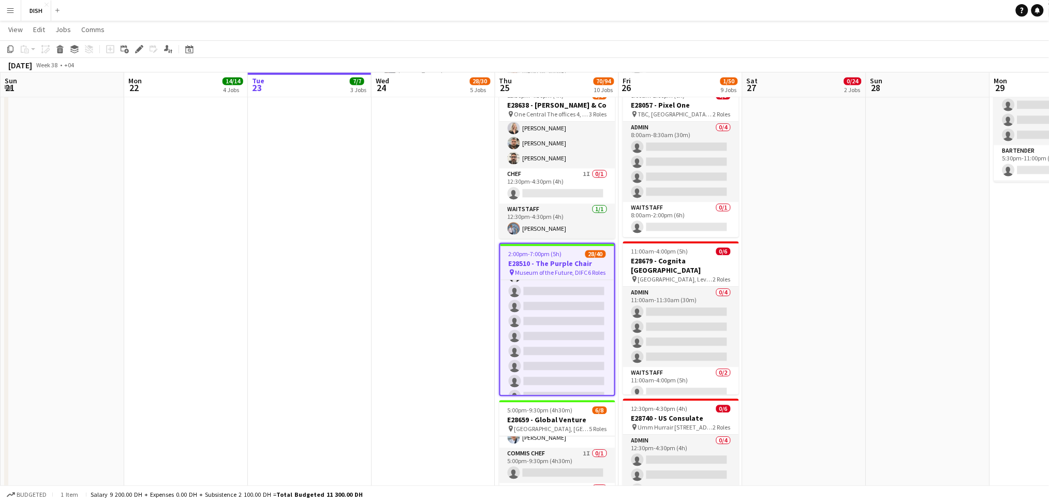
click at [564, 264] on h3 "E28510 - The Purple Chair" at bounding box center [558, 263] width 114 height 9
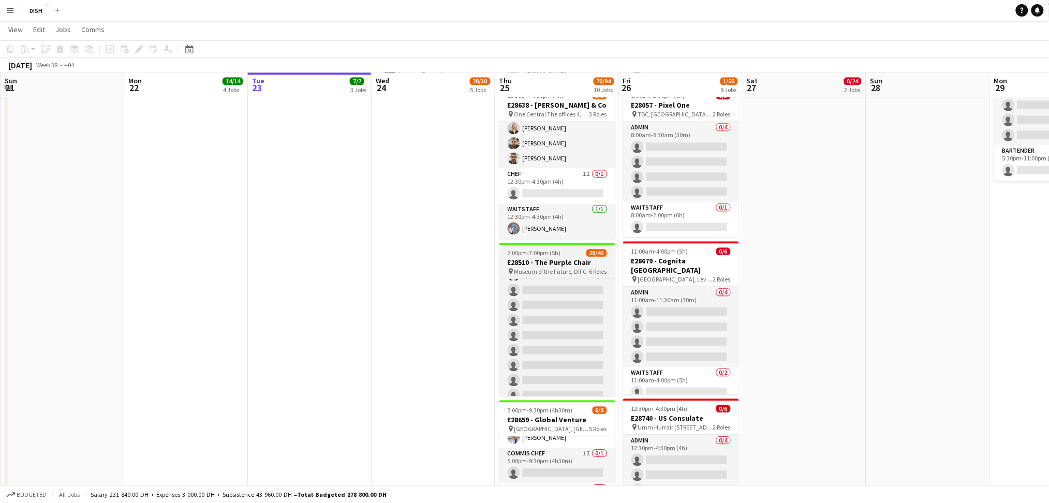
click at [564, 264] on h3 "E28510 - The Purple Chair" at bounding box center [558, 262] width 116 height 9
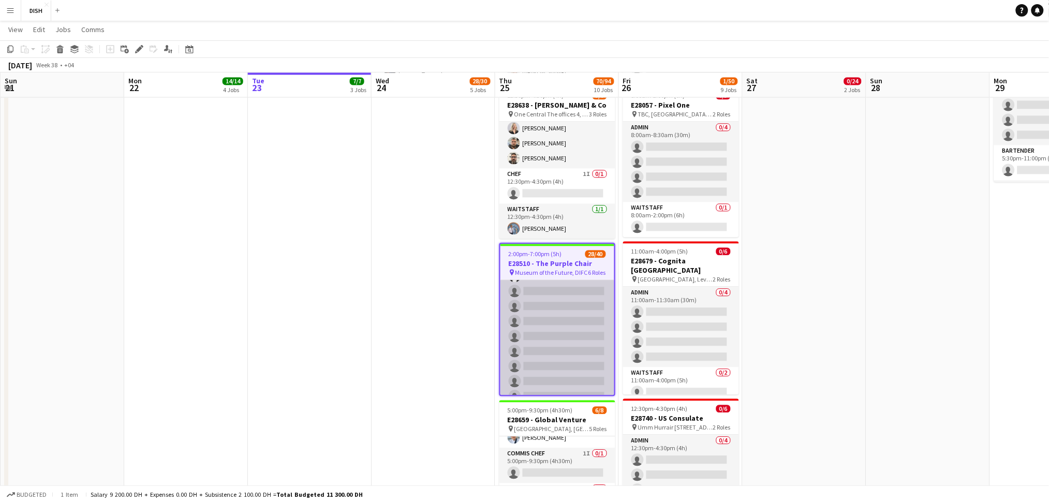
click at [549, 334] on app-card-role "Waitstaff 6I 14/22 2:00pm-7:00pm (5h) [PERSON_NAME] [PERSON_NAME] Cajelo [PERSO…" at bounding box center [558, 228] width 114 height 357
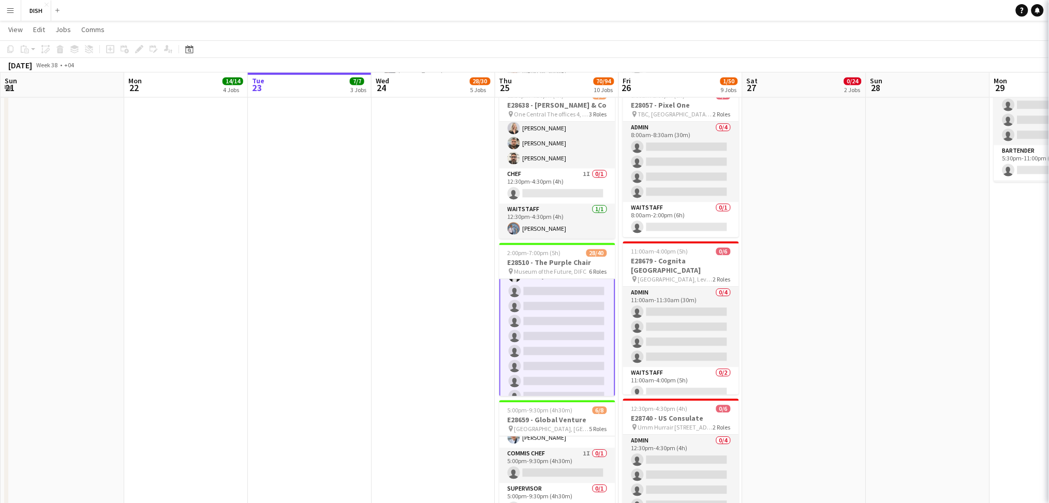
scroll to position [605, 0]
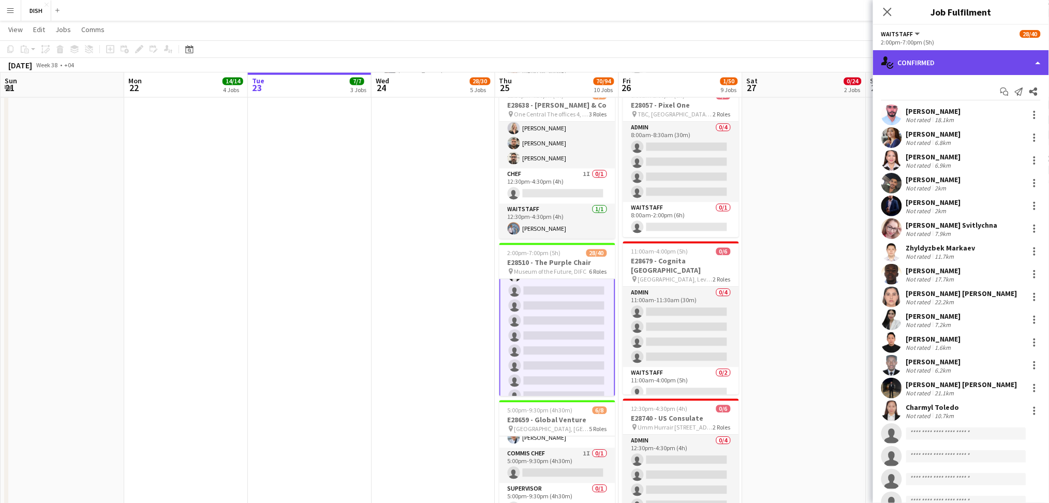
click at [1017, 69] on div "single-neutral-actions-check-2 Confirmed" at bounding box center [961, 62] width 176 height 25
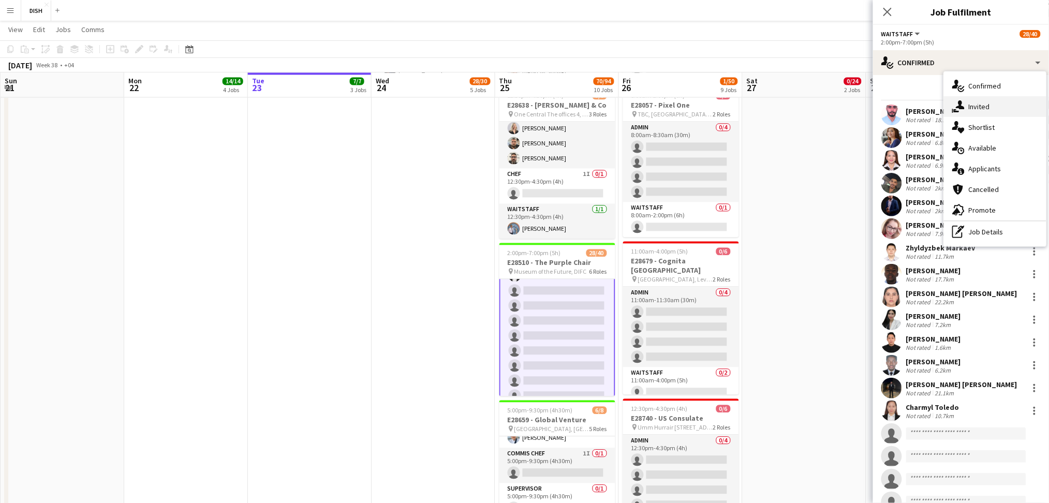
click at [990, 109] on div "single-neutral-actions-share-1 Invited" at bounding box center [995, 106] width 103 height 21
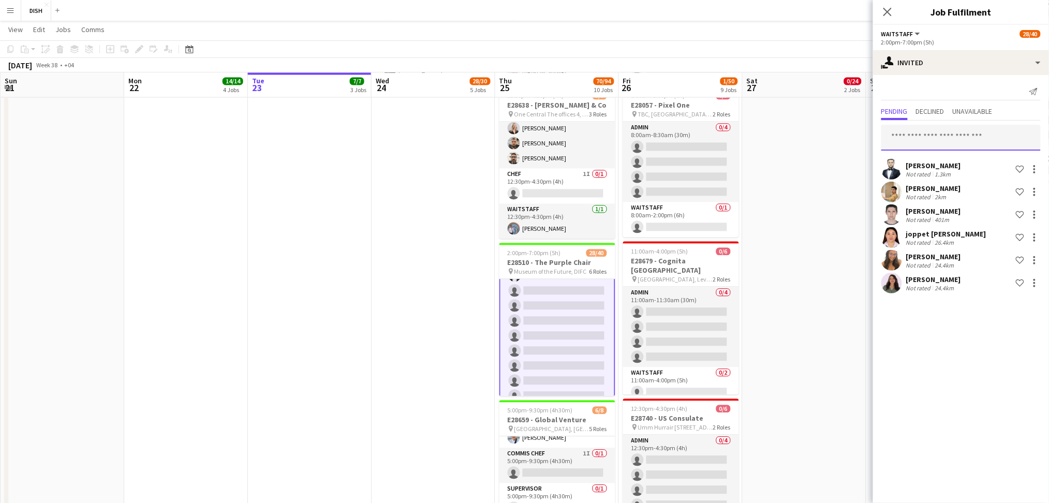
click at [946, 139] on input "text" at bounding box center [961, 138] width 159 height 26
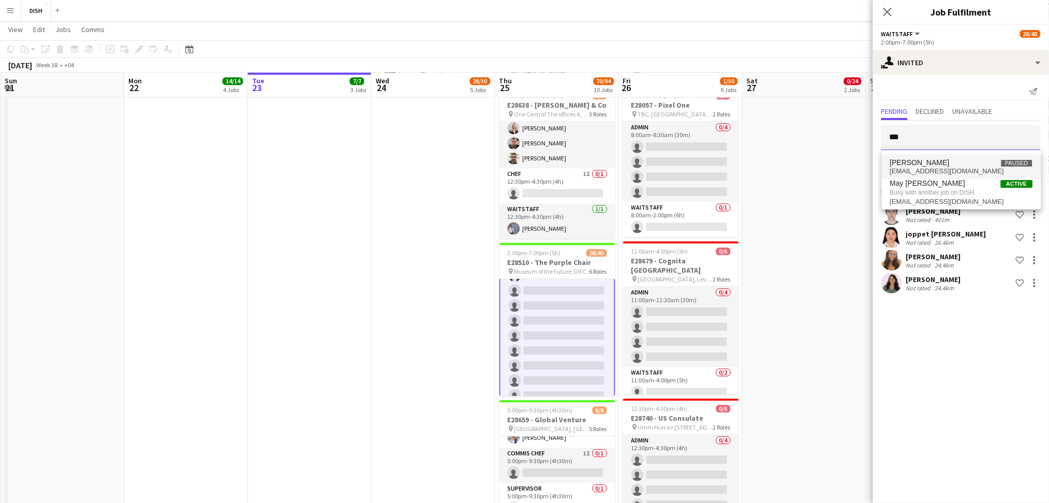
type input "***"
click at [931, 165] on span "[PERSON_NAME]" at bounding box center [921, 162] width 60 height 9
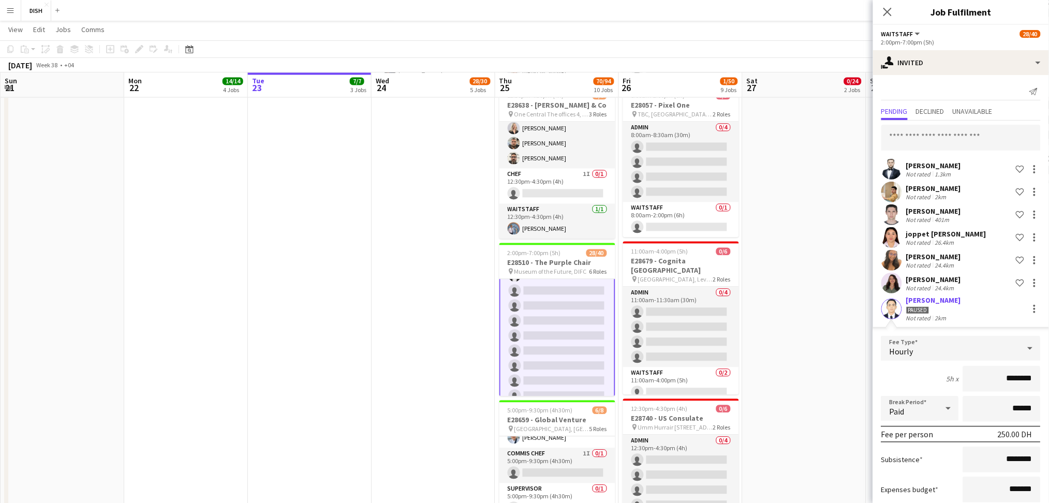
scroll to position [60, 0]
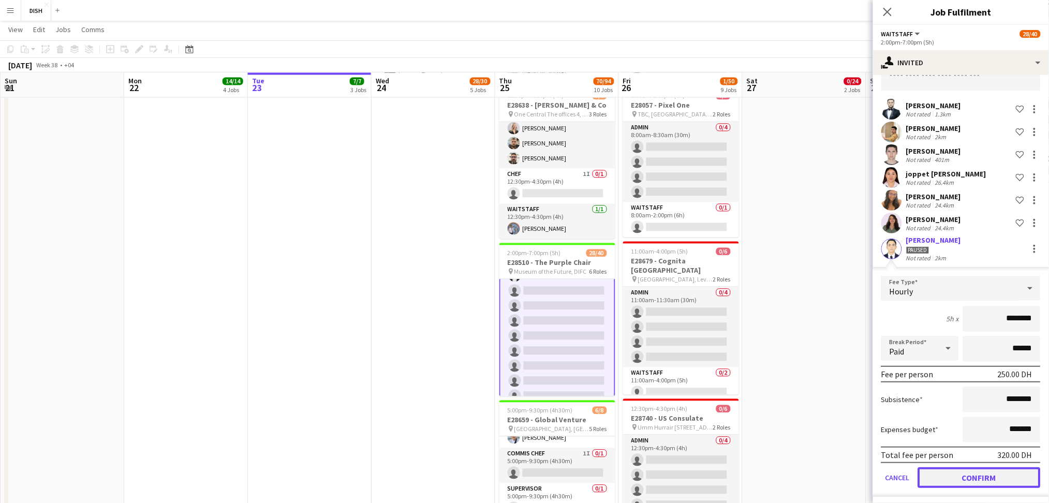
click at [989, 475] on button "Confirm" at bounding box center [979, 478] width 123 height 21
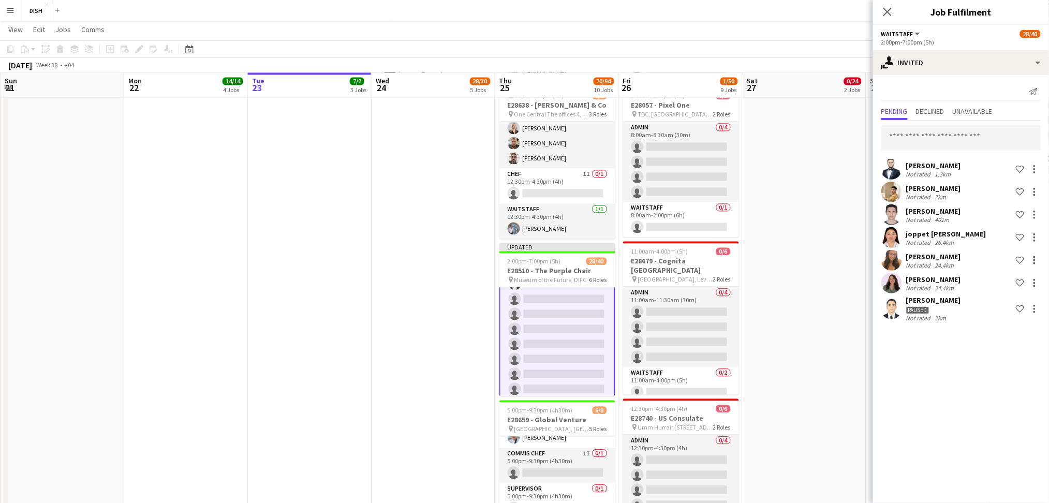
click at [822, 388] on app-date-cell "12:30pm-10:00pm (9h30m) 0/13 E28649 - [PERSON_NAME] pin [PERSON_NAME], Sharjah …" at bounding box center [805, 142] width 124 height 1494
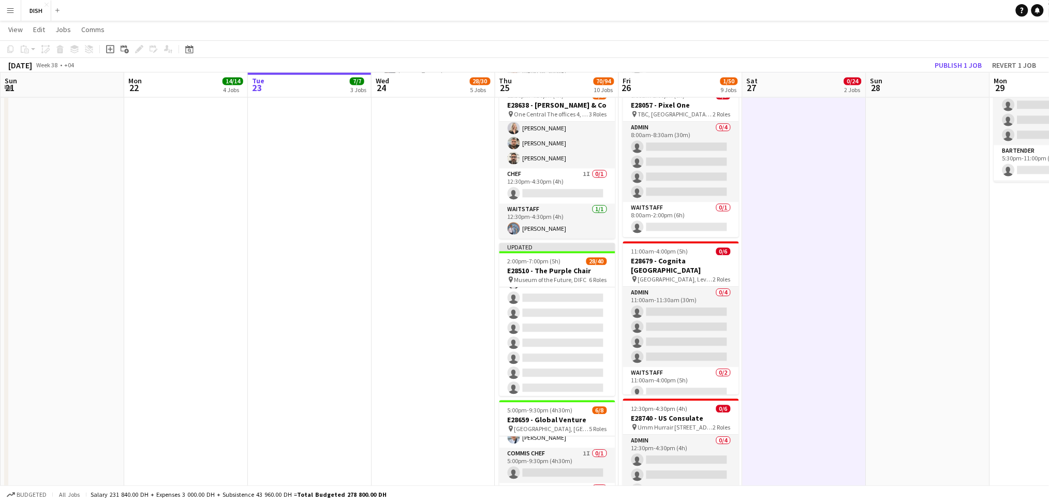
scroll to position [605, 0]
click at [963, 61] on button "Publish 1 job" at bounding box center [958, 65] width 55 height 13
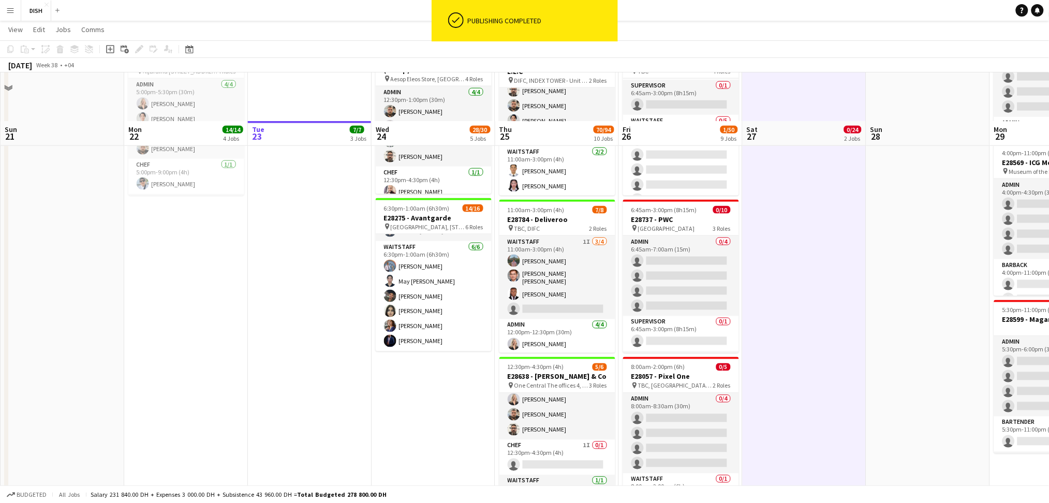
scroll to position [745, 0]
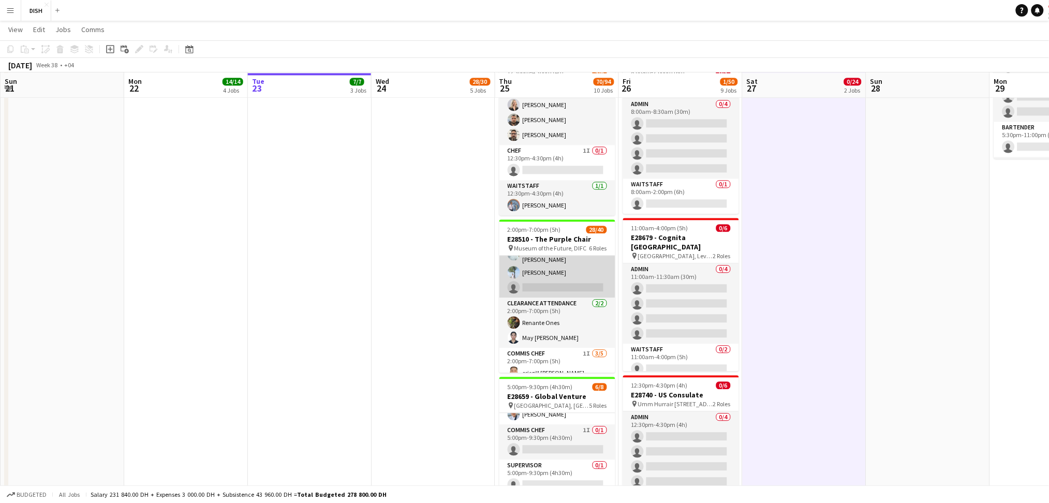
click at [539, 274] on app-card-role "Chef [DATE] 2:00pm-7:00pm (5h) [PERSON_NAME] [PERSON_NAME] [PERSON_NAME] Kavish…" at bounding box center [558, 255] width 116 height 83
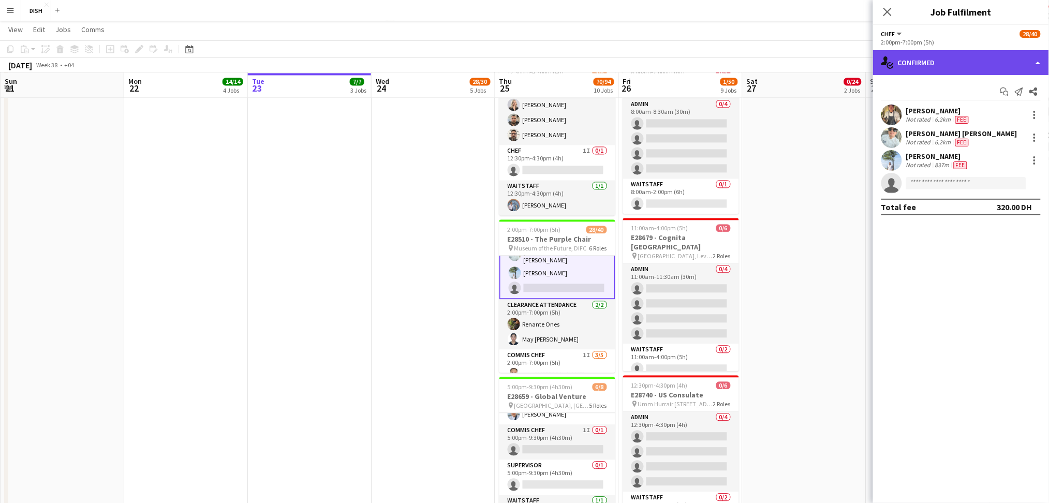
click at [937, 69] on div "single-neutral-actions-check-2 Confirmed" at bounding box center [961, 62] width 176 height 25
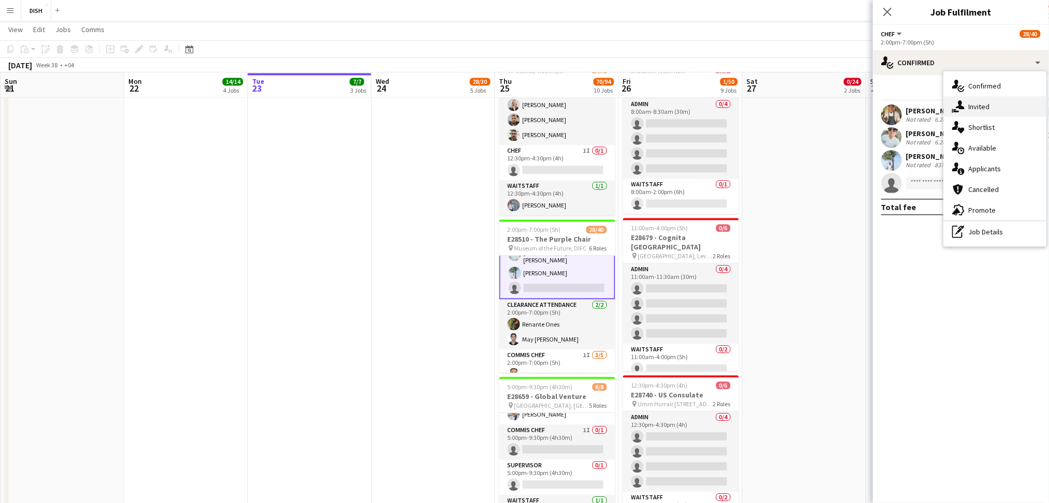
click at [977, 101] on div "single-neutral-actions-share-1 Invited" at bounding box center [995, 106] width 103 height 21
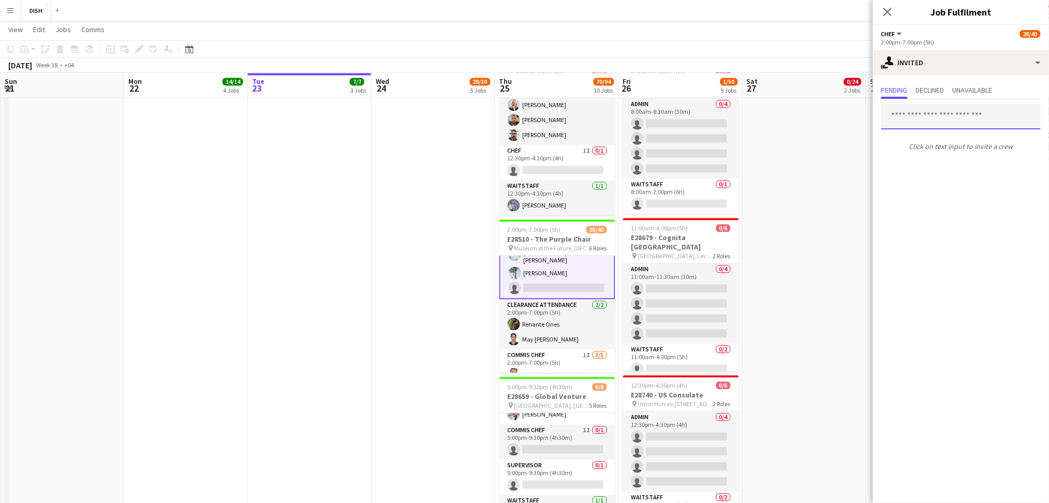
click at [914, 120] on input "text" at bounding box center [961, 117] width 159 height 26
type input "*****"
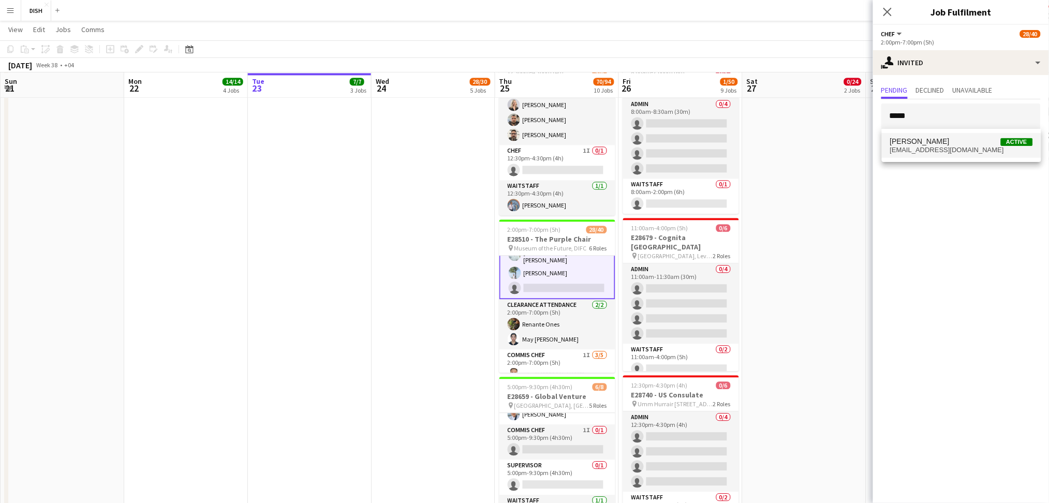
click at [964, 143] on span "[PERSON_NAME] Active" at bounding box center [962, 141] width 143 height 9
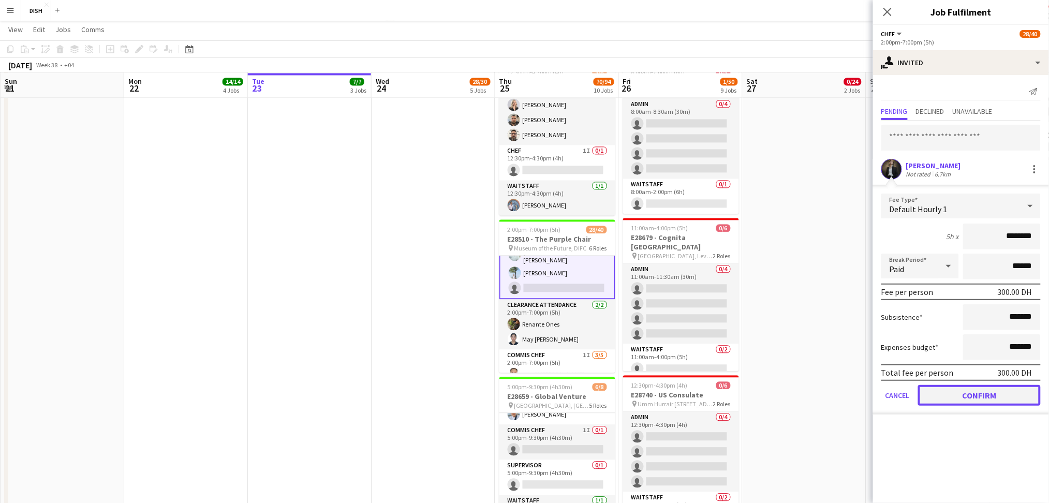
click at [1025, 400] on button "Confirm" at bounding box center [979, 395] width 123 height 21
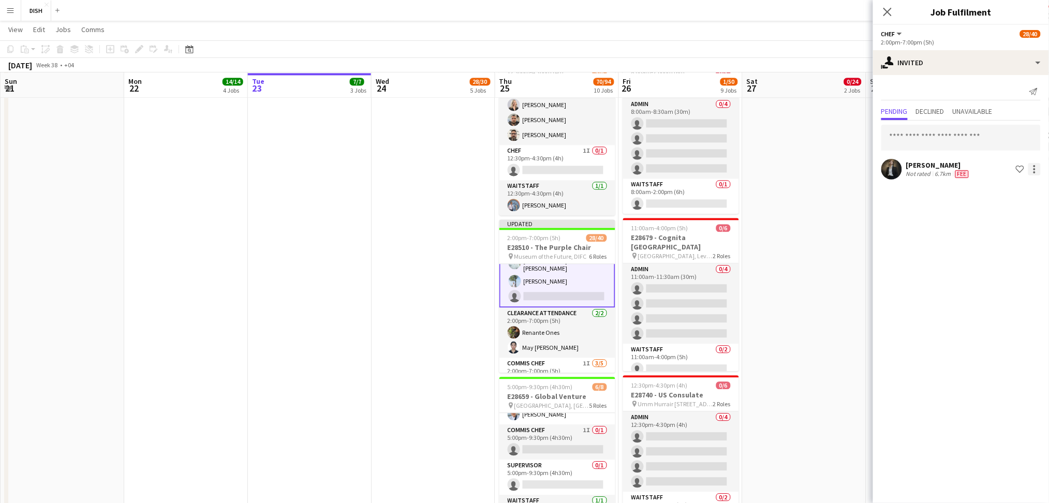
click at [1031, 171] on div at bounding box center [1035, 169] width 12 height 12
click at [999, 192] on span "Edit fee" at bounding box center [986, 187] width 28 height 9
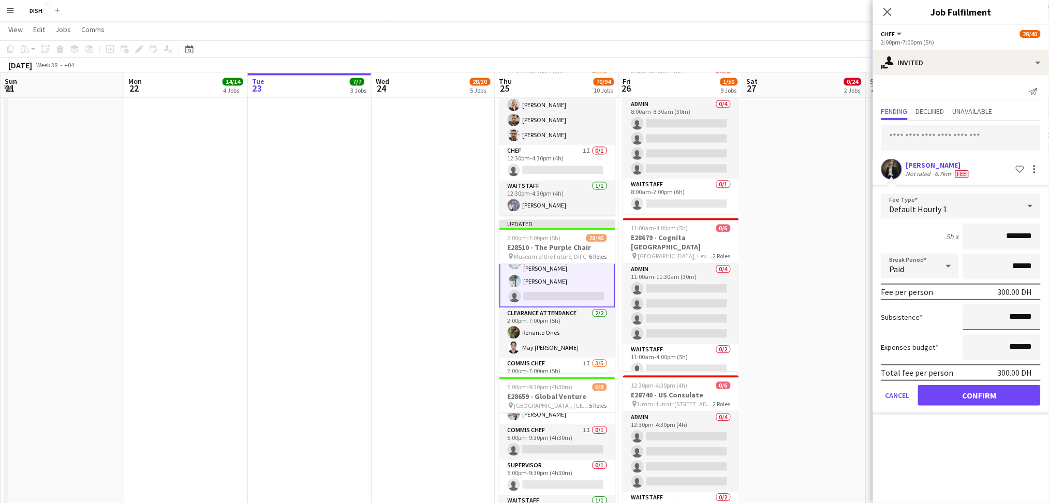
click at [997, 324] on input "*******" at bounding box center [1003, 317] width 78 height 26
type input "********"
click at [996, 207] on div "Default Hourly 1" at bounding box center [951, 206] width 139 height 25
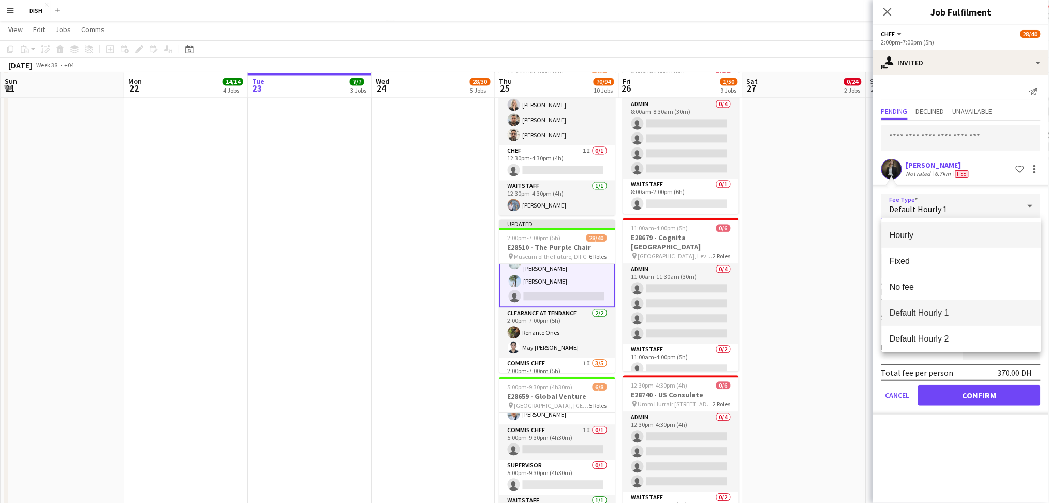
click at [962, 241] on mat-option "Hourly" at bounding box center [961, 235] width 159 height 26
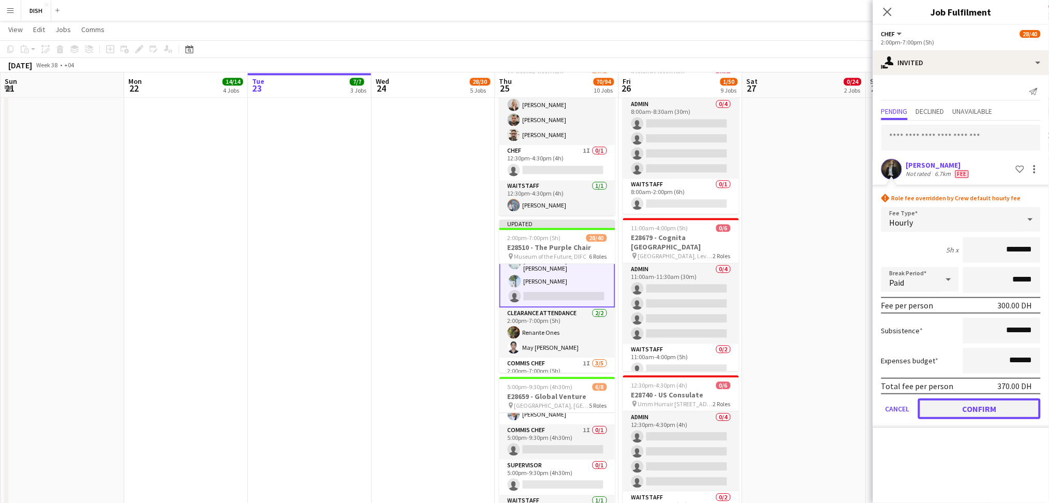
click at [970, 402] on button "Confirm" at bounding box center [979, 409] width 123 height 21
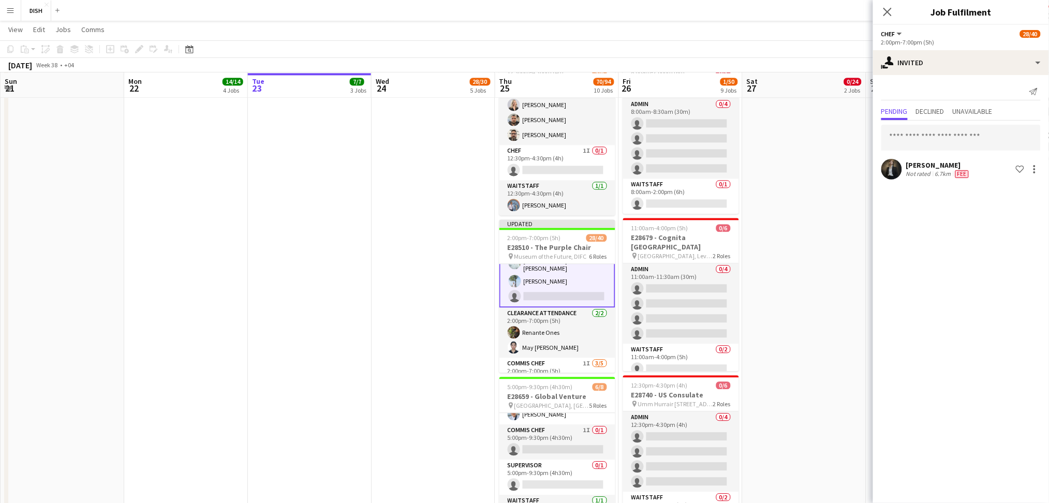
click at [785, 373] on app-date-cell "12:30pm-10:00pm (9h30m) 0/13 E28649 - [PERSON_NAME] pin [PERSON_NAME], Sharjah …" at bounding box center [805, 118] width 124 height 1494
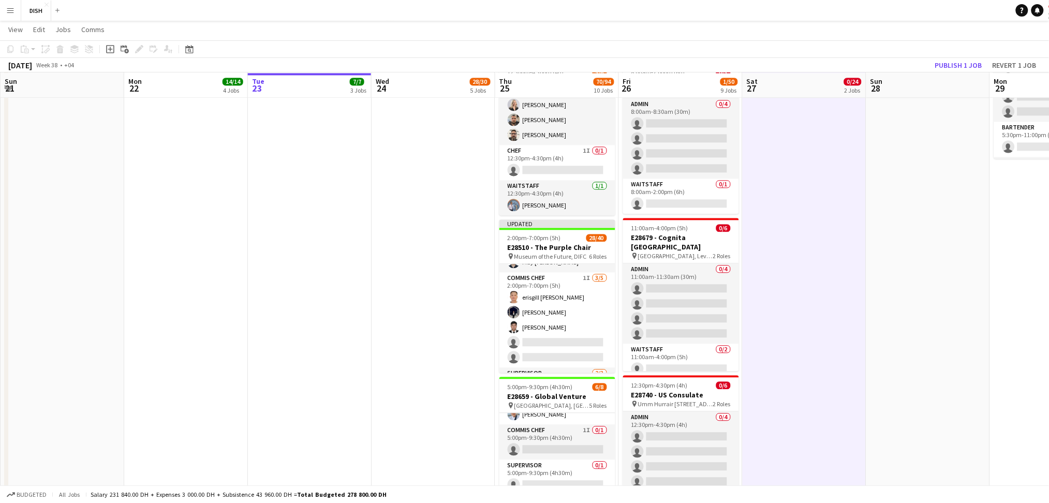
scroll to position [206, 0]
click at [558, 298] on app-card-role "Commis Chef 1I [DATE] 2:00pm-7:00pm (5h) erisgill [PERSON_NAME] [PERSON_NAME] […" at bounding box center [558, 319] width 116 height 95
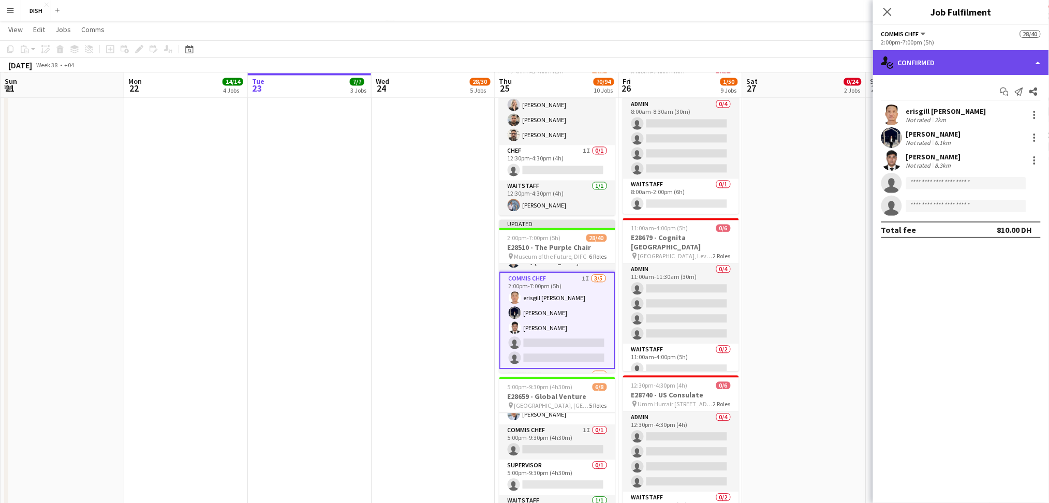
click at [968, 56] on div "single-neutral-actions-check-2 Confirmed" at bounding box center [961, 62] width 176 height 25
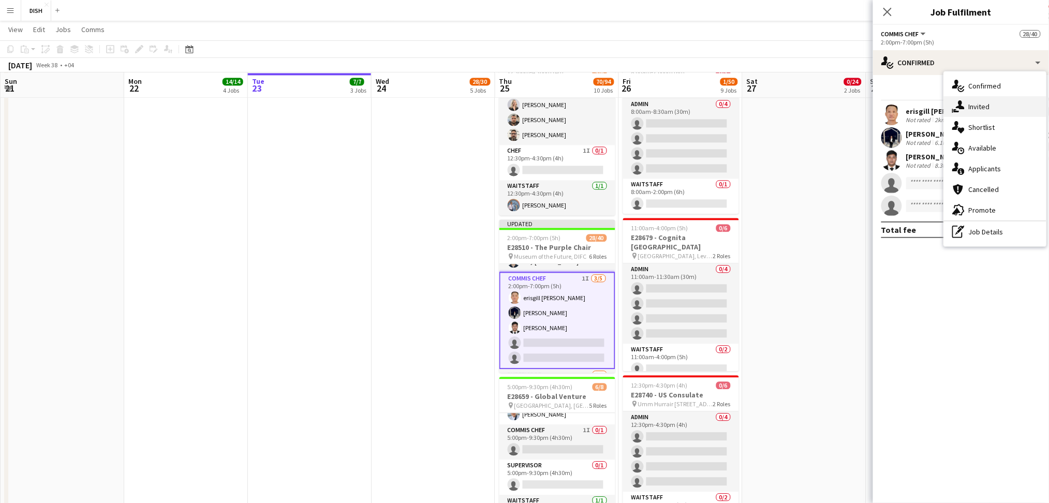
click at [987, 110] on span "Invited" at bounding box center [979, 106] width 21 height 9
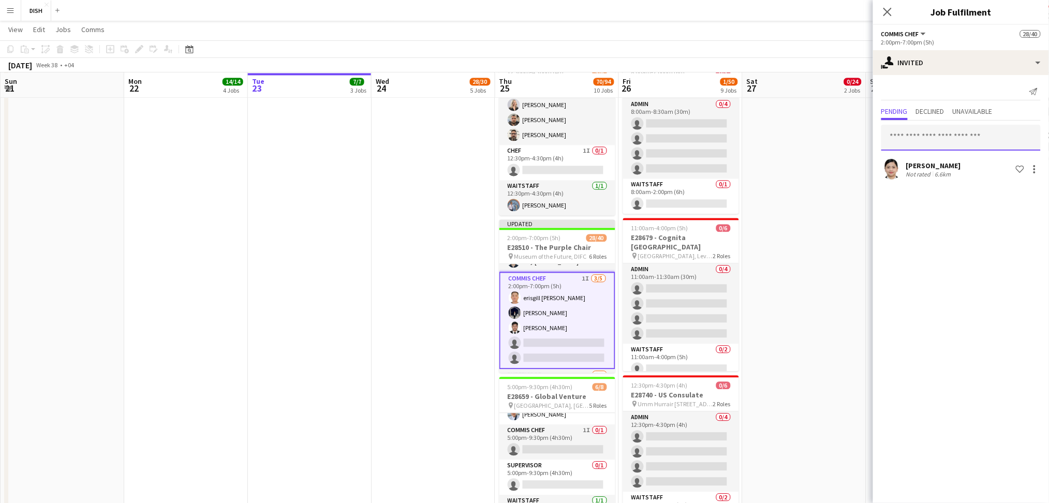
click at [941, 141] on input "text" at bounding box center [961, 138] width 159 height 26
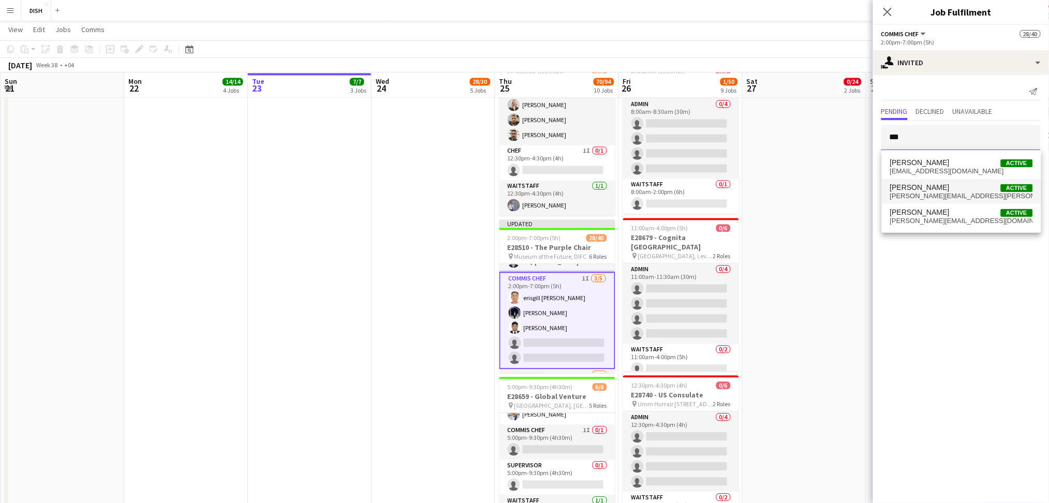
type input "***"
click at [965, 189] on span "[PERSON_NAME] Active" at bounding box center [962, 187] width 143 height 9
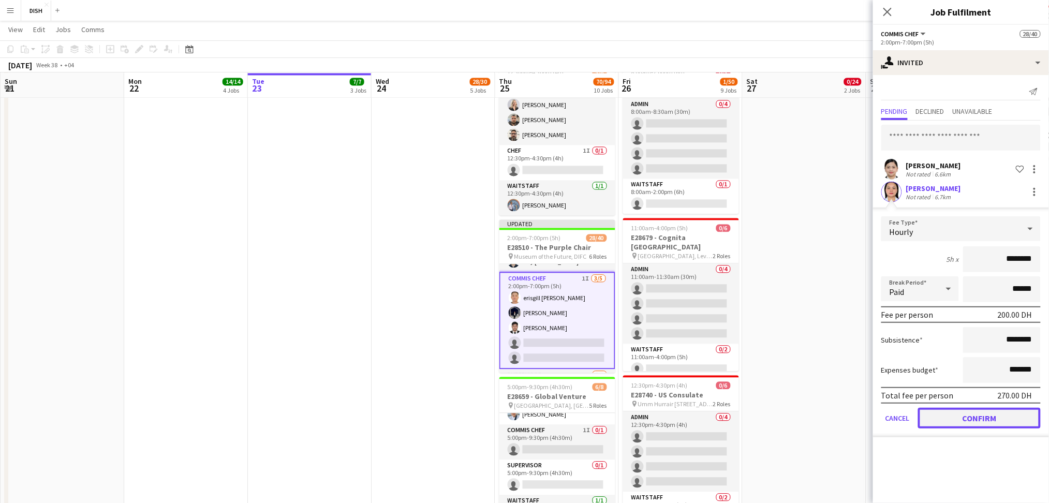
click at [1003, 409] on button "Confirm" at bounding box center [979, 418] width 123 height 21
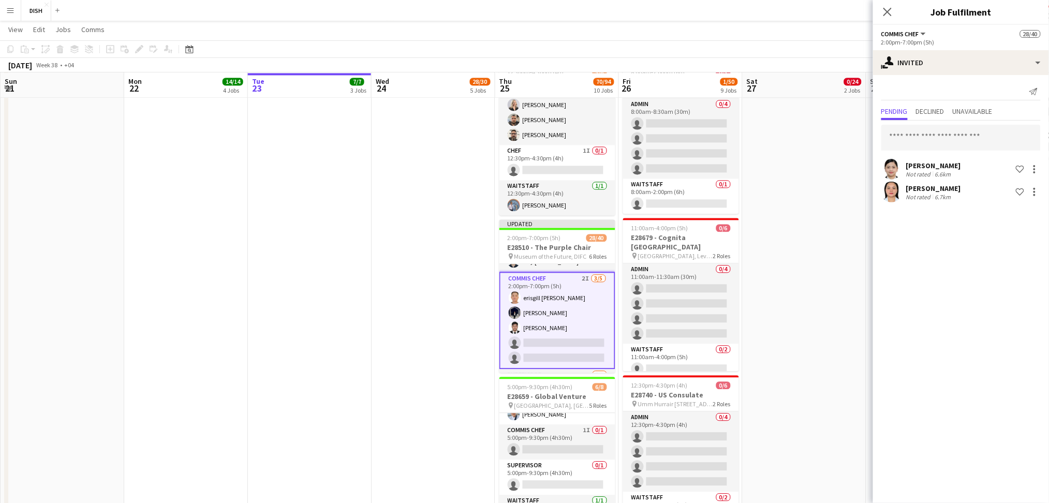
click at [841, 355] on app-date-cell "12:30pm-10:00pm (9h30m) 0/13 E28649 - [PERSON_NAME] pin [PERSON_NAME], Sharjah …" at bounding box center [805, 118] width 124 height 1494
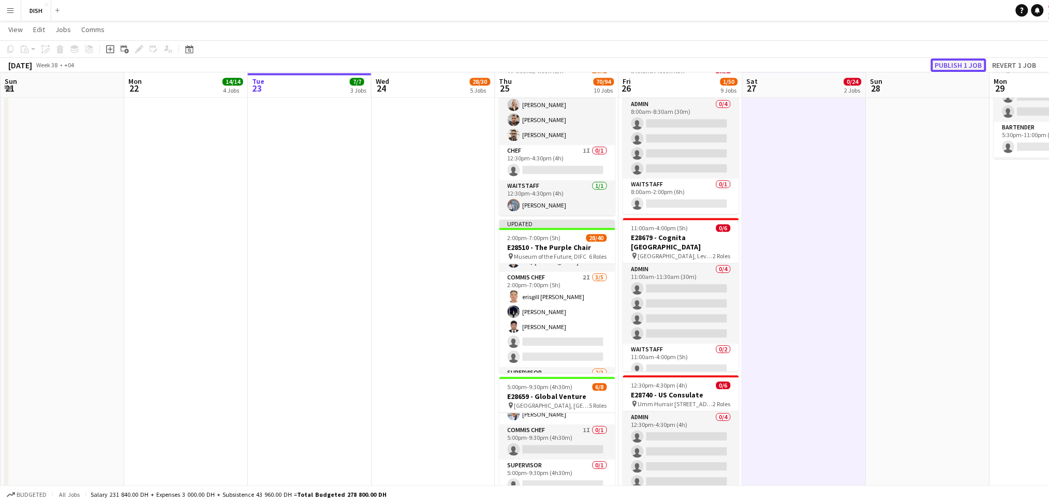
click at [964, 61] on button "Publish 1 job" at bounding box center [958, 65] width 55 height 13
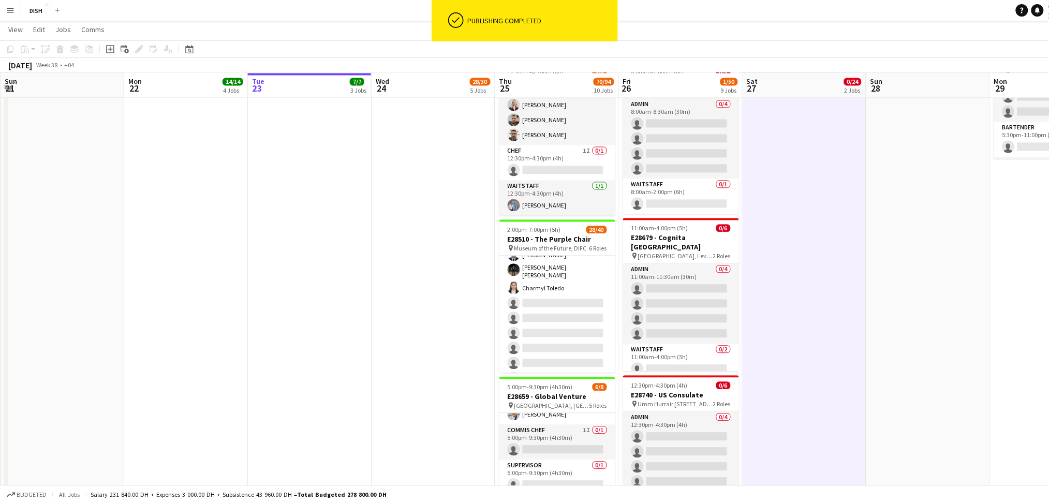
scroll to position [571, 0]
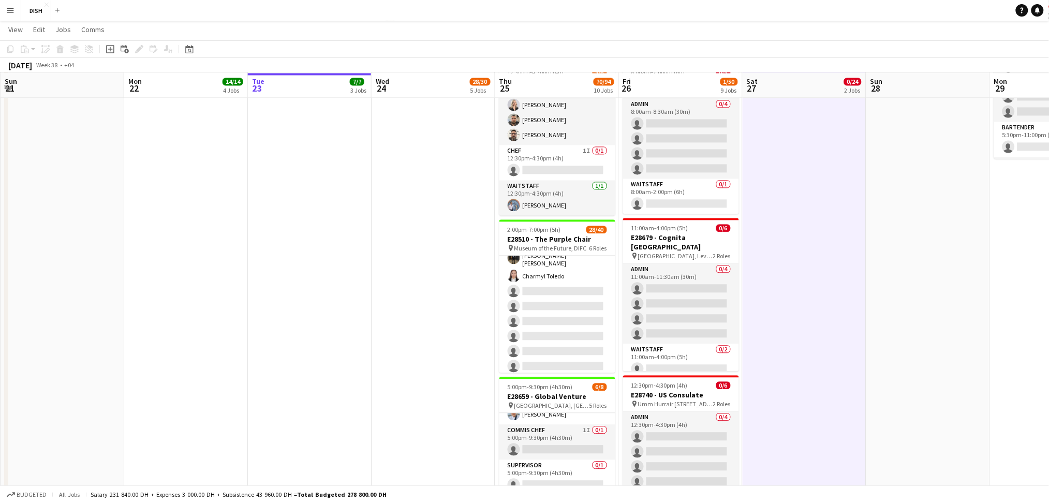
click at [556, 324] on app-card-role "Waitstaff 7I 14/22 2:00pm-7:00pm (5h) [PERSON_NAME] [PERSON_NAME] Cajelo [PERSO…" at bounding box center [558, 228] width 116 height 357
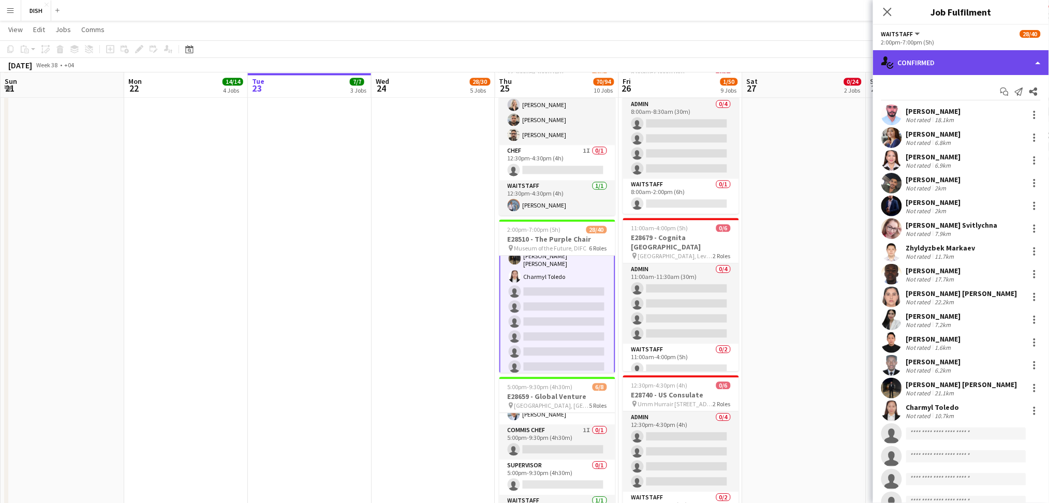
click at [962, 62] on div "single-neutral-actions-check-2 Confirmed" at bounding box center [961, 62] width 176 height 25
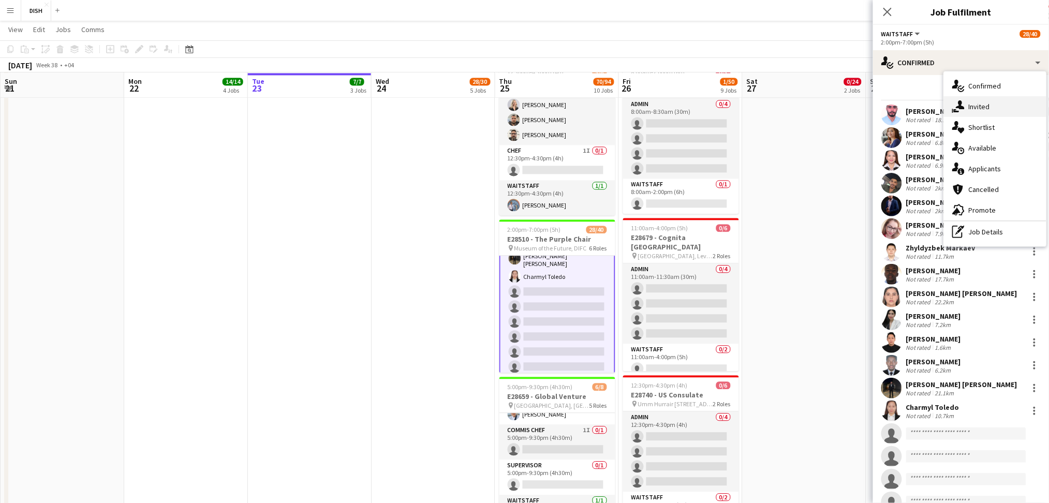
click at [962, 104] on icon at bounding box center [960, 104] width 9 height 9
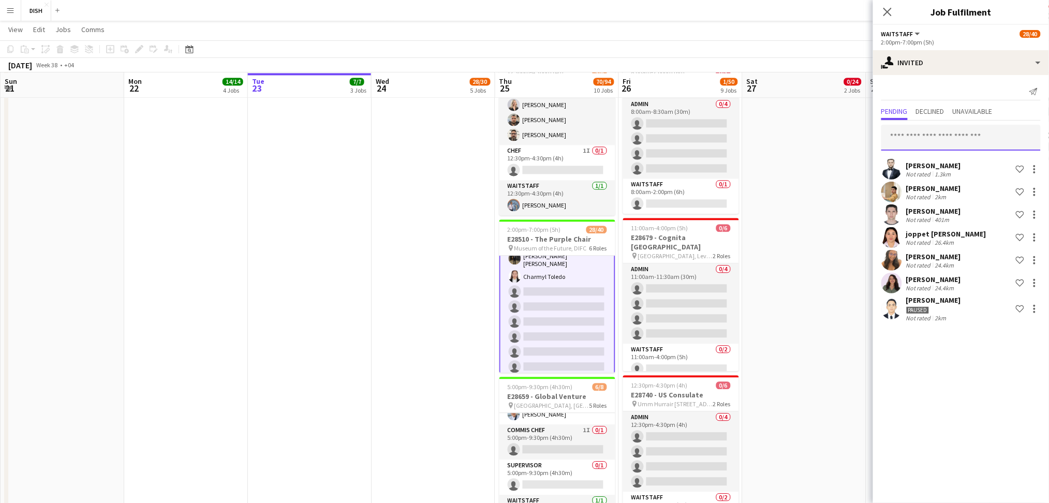
click at [931, 143] on input "text" at bounding box center [961, 138] width 159 height 26
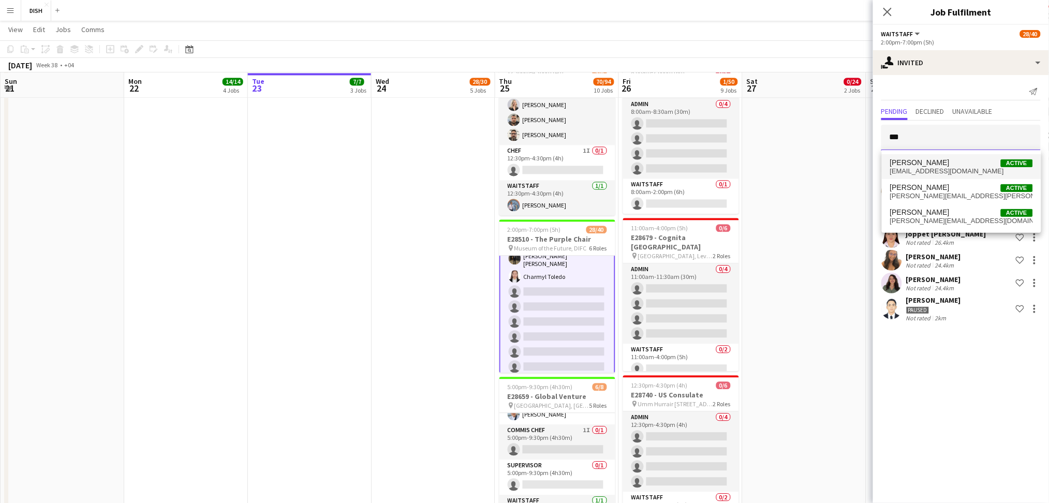
type input "***"
click at [942, 166] on span "[PERSON_NAME] Active" at bounding box center [962, 162] width 143 height 9
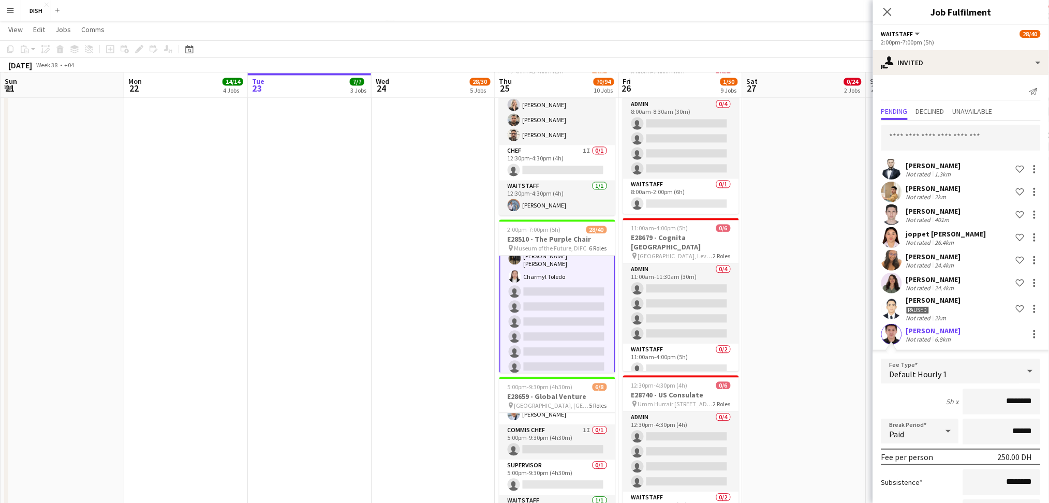
scroll to position [83, 0]
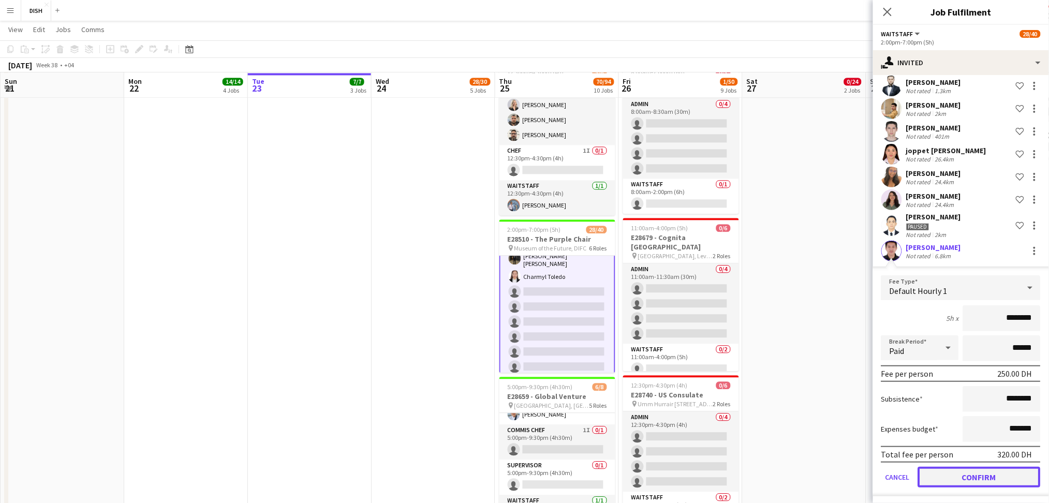
click at [986, 475] on button "Confirm" at bounding box center [979, 477] width 123 height 21
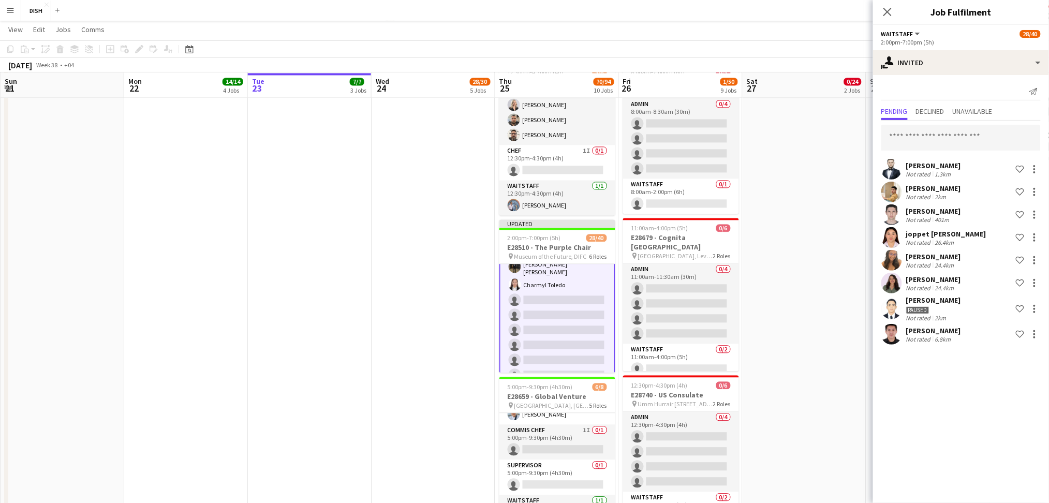
scroll to position [0, 0]
click at [831, 412] on app-date-cell "12:30pm-10:00pm (9h30m) 0/13 E28649 - [PERSON_NAME] pin [PERSON_NAME], Sharjah …" at bounding box center [805, 118] width 124 height 1494
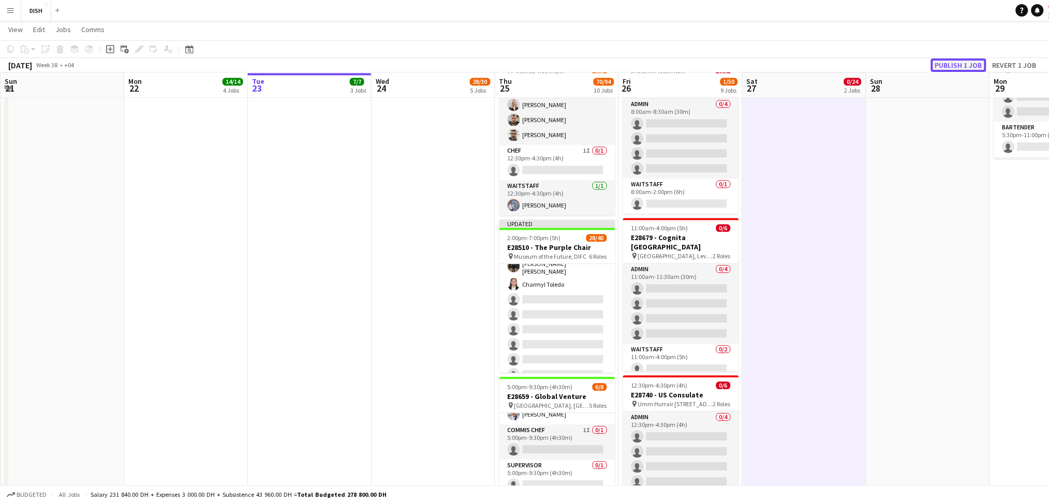
click at [958, 59] on button "Publish 1 job" at bounding box center [958, 65] width 55 height 13
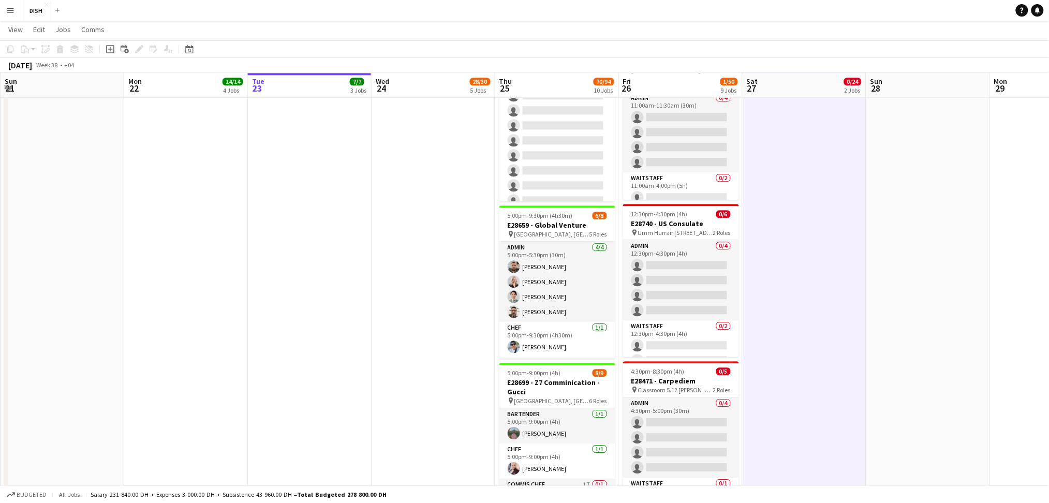
scroll to position [104, 0]
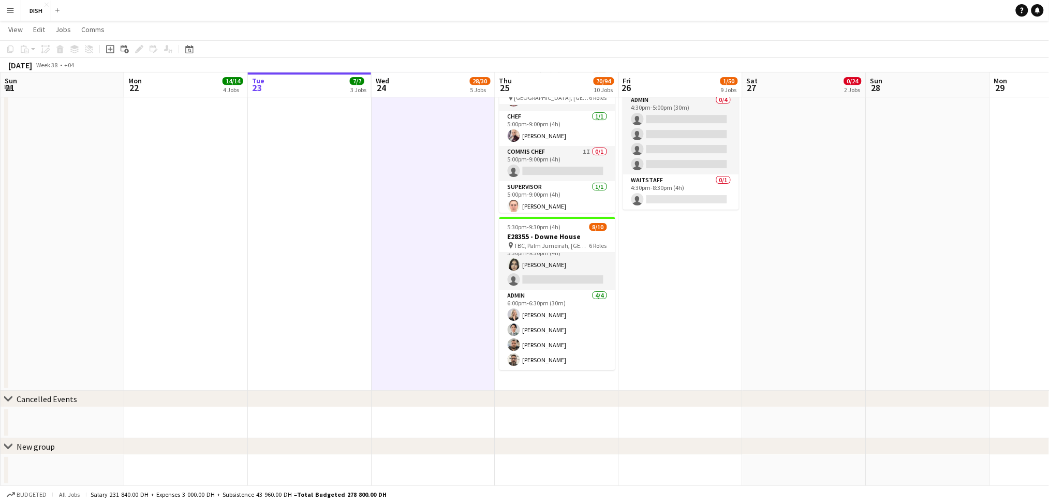
scroll to position [139, 0]
click at [544, 295] on app-card-role "Waitstaff 1I [DATE] 5:30pm-9:30pm (4h) [PERSON_NAME] single-neutral-actions" at bounding box center [558, 280] width 116 height 50
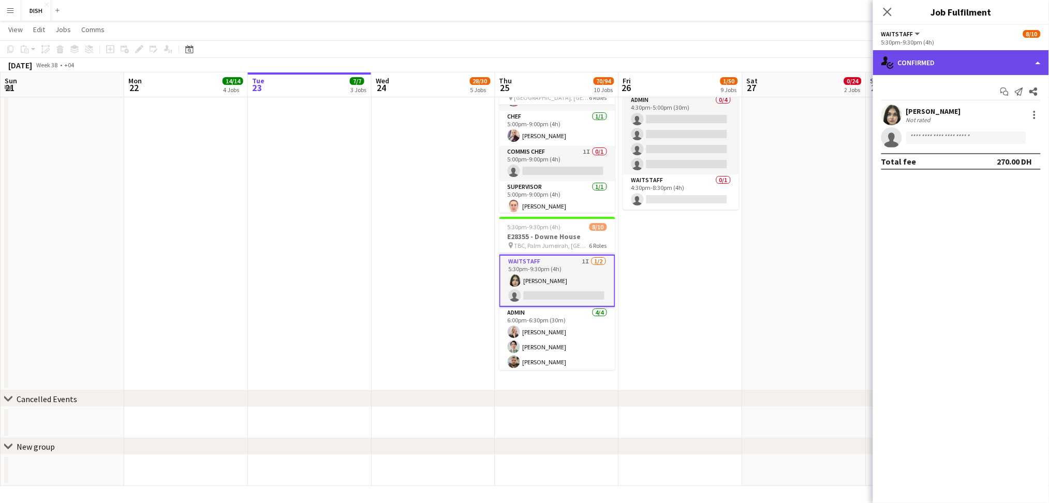
click at [967, 54] on div "single-neutral-actions-check-2 Confirmed" at bounding box center [961, 62] width 176 height 25
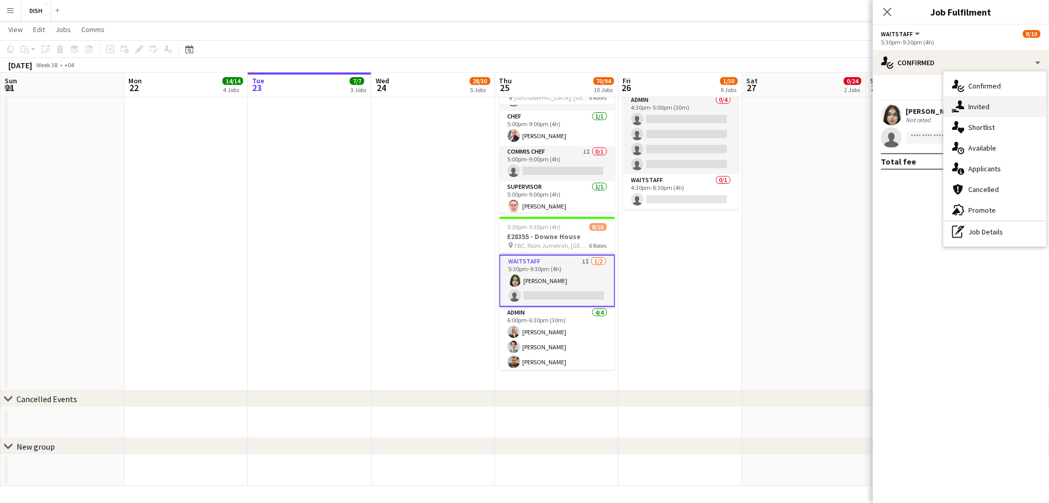
click at [987, 105] on span "Invited" at bounding box center [979, 106] width 21 height 9
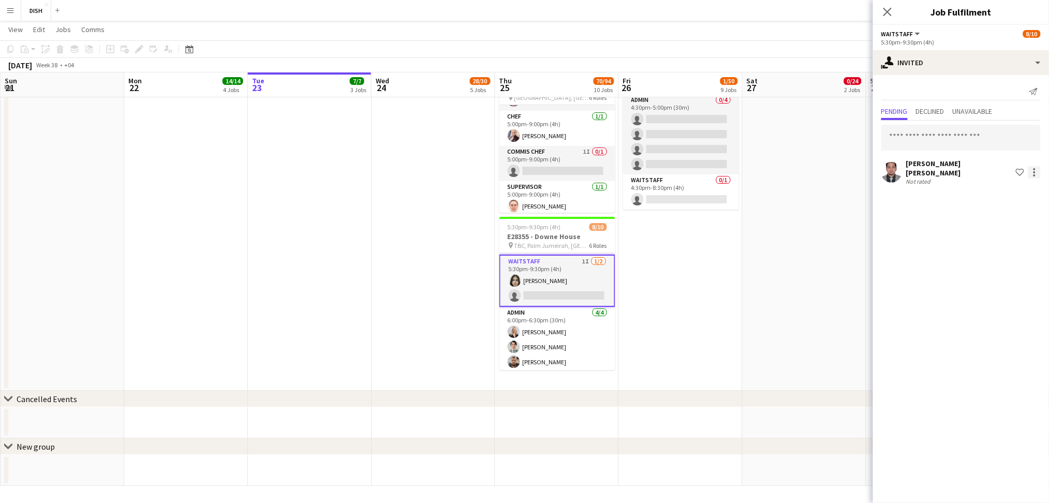
click at [1040, 172] on div at bounding box center [1035, 172] width 12 height 12
click at [1006, 200] on button "Send notification" at bounding box center [1003, 212] width 78 height 25
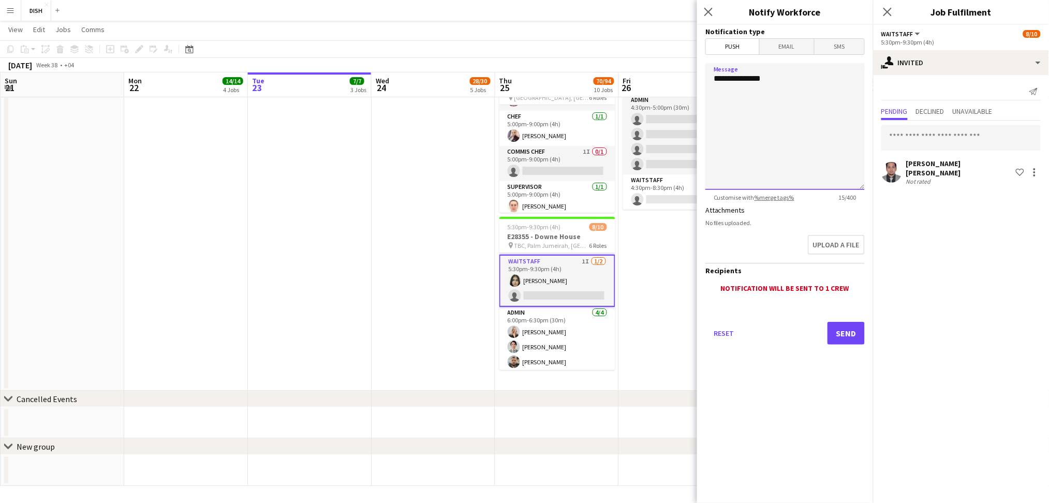
drag, startPoint x: 780, startPoint y: 82, endPoint x: 602, endPoint y: 82, distance: 178.1
type textarea "**********"
click at [839, 335] on button "Send" at bounding box center [846, 333] width 37 height 23
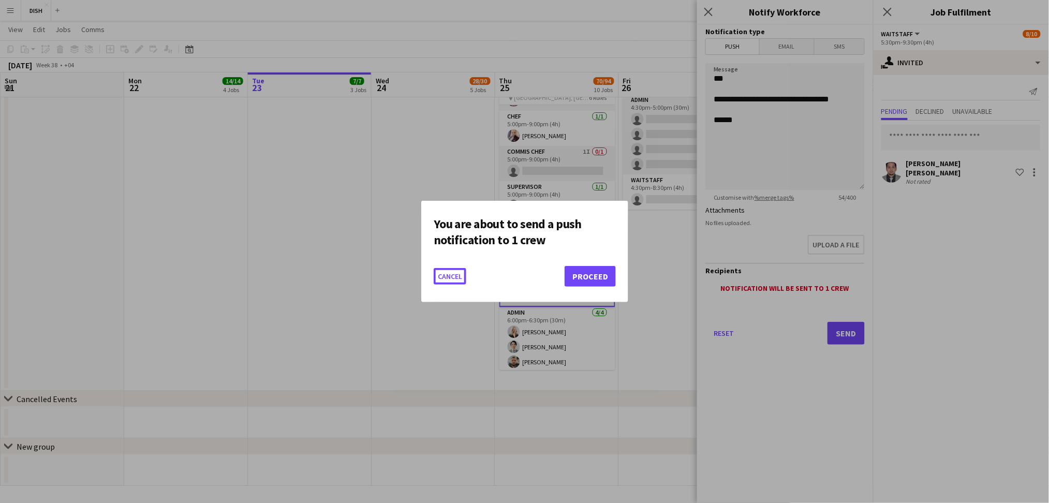
scroll to position [0, 0]
click at [602, 279] on button "Proceed" at bounding box center [590, 276] width 51 height 21
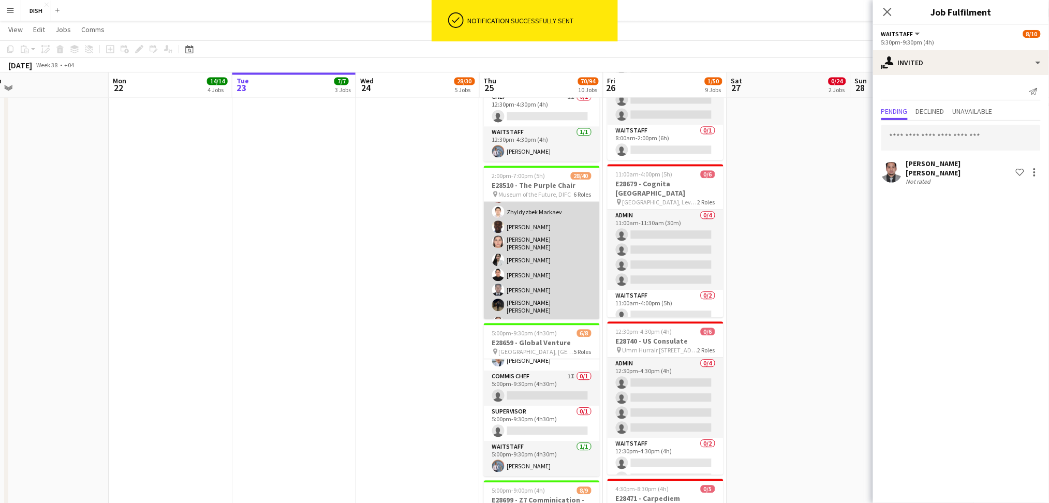
scroll to position [477, 0]
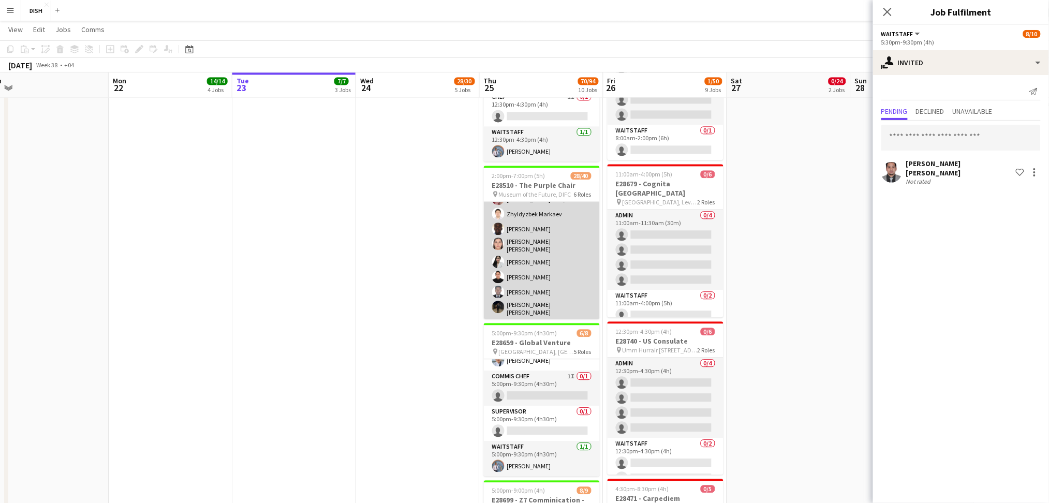
drag, startPoint x: 528, startPoint y: 305, endPoint x: 513, endPoint y: 297, distance: 17.9
click at [513, 297] on app-card-role "Waitstaff 8I 14/22 2:00pm-7:00pm (5h) [PERSON_NAME] [PERSON_NAME] Cajelo [PERSO…" at bounding box center [542, 277] width 116 height 357
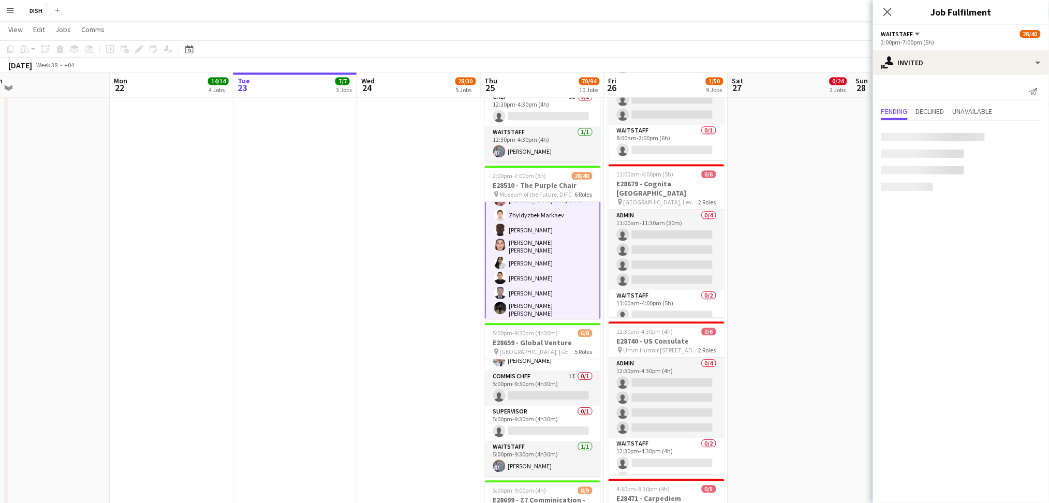
scroll to position [478, 0]
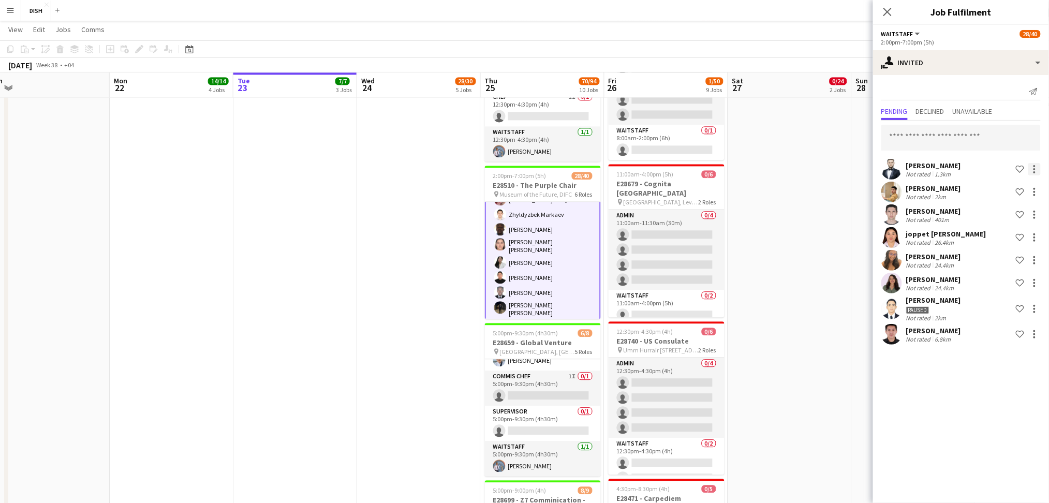
click at [1038, 167] on div at bounding box center [1035, 169] width 12 height 12
click at [1033, 215] on span "Send notification" at bounding box center [1002, 212] width 61 height 9
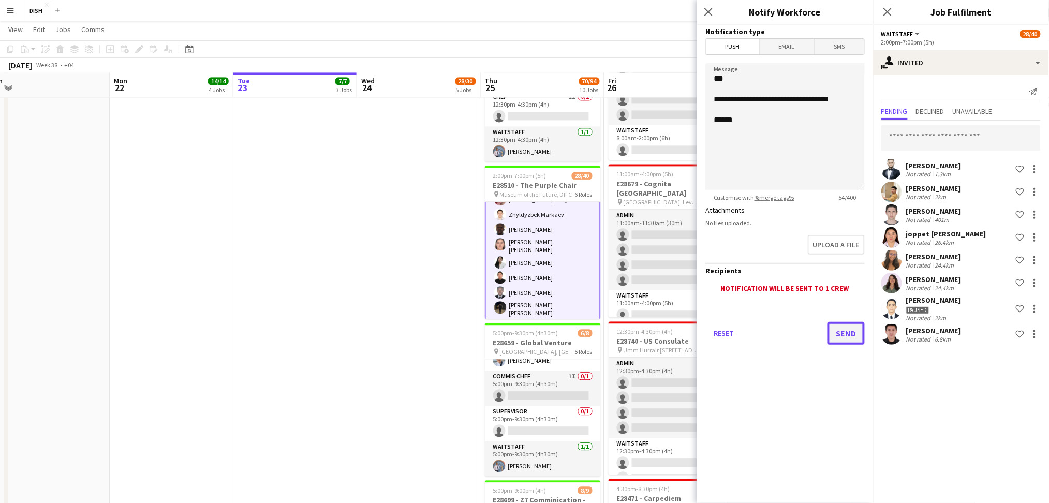
click at [844, 338] on button "Send" at bounding box center [846, 333] width 37 height 23
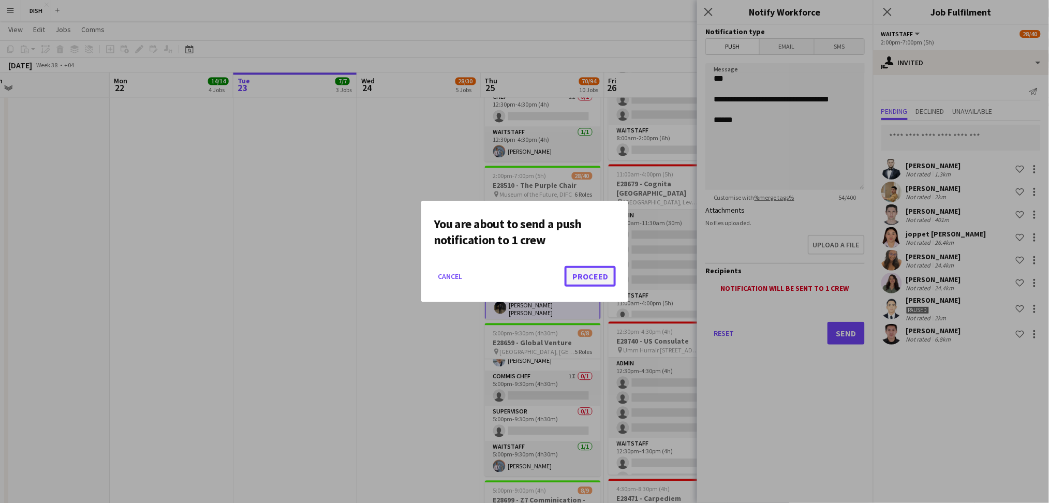
click at [592, 280] on button "Proceed" at bounding box center [590, 276] width 51 height 21
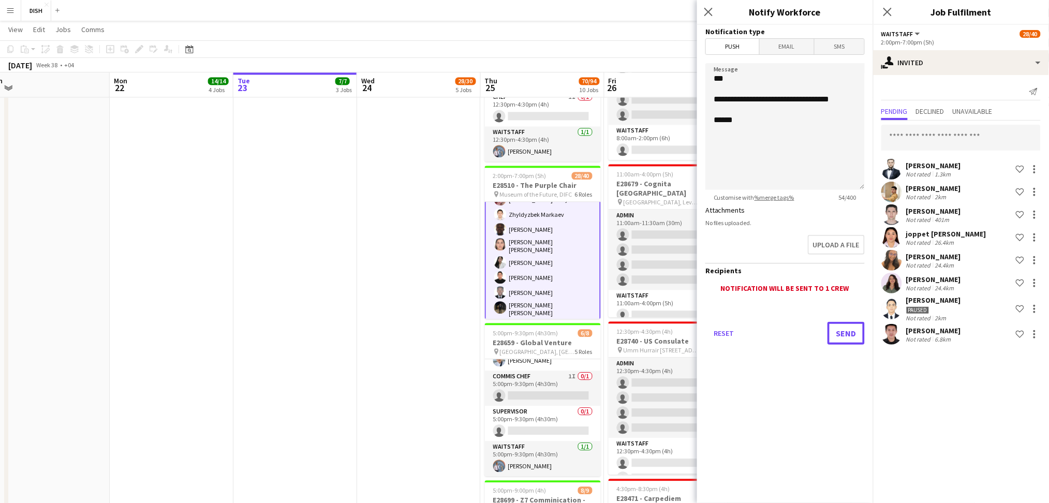
scroll to position [798, 0]
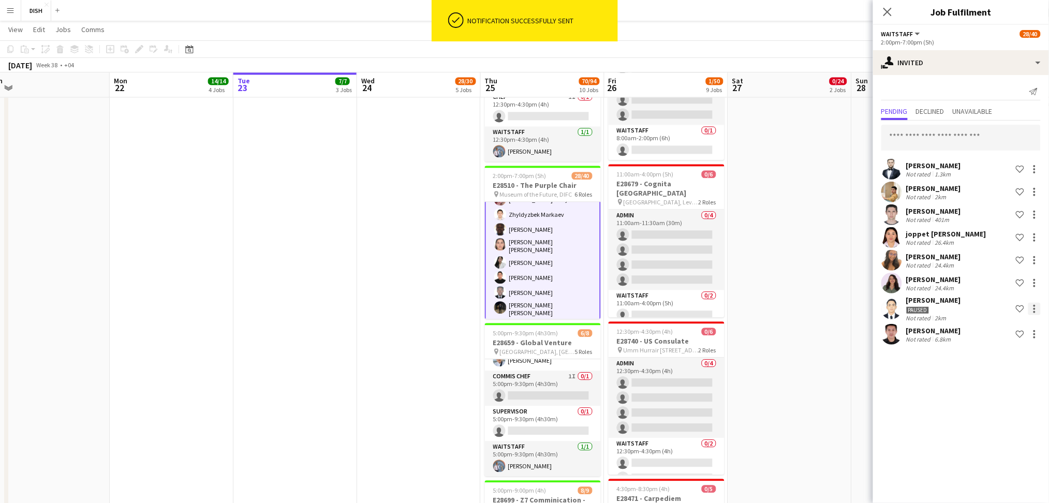
click at [1029, 313] on div at bounding box center [1035, 309] width 12 height 12
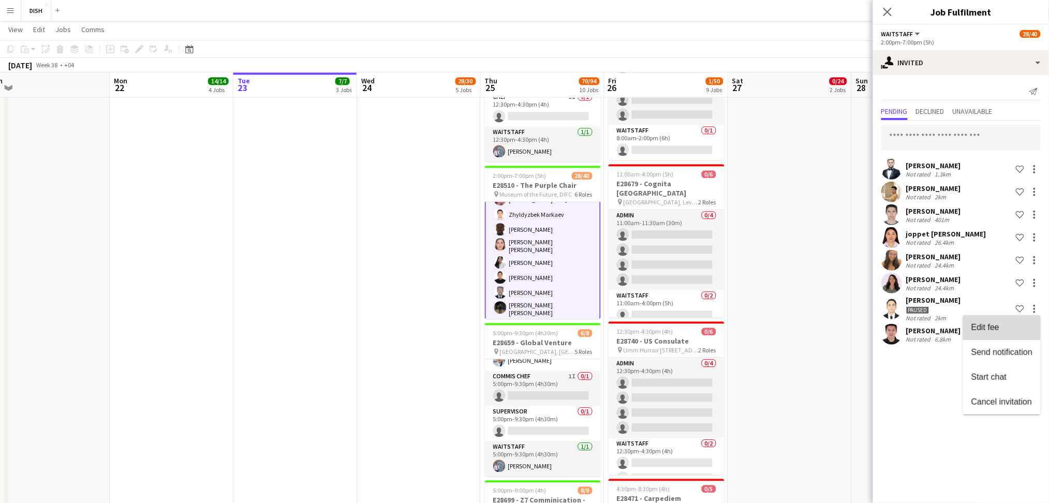
click at [1018, 332] on span "Edit fee" at bounding box center [1002, 327] width 61 height 9
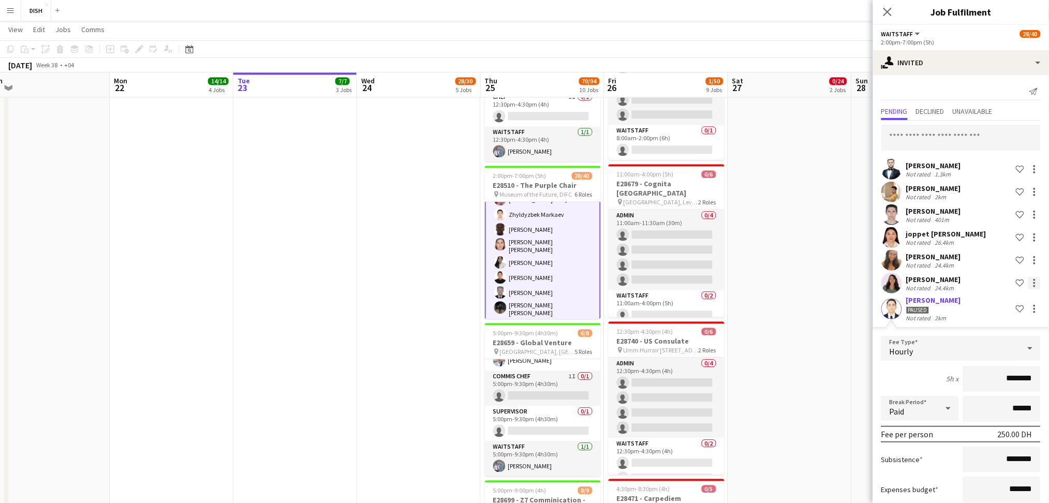
click at [1029, 278] on div at bounding box center [1035, 283] width 12 height 12
click at [1013, 333] on button "Send notification" at bounding box center [992, 326] width 78 height 25
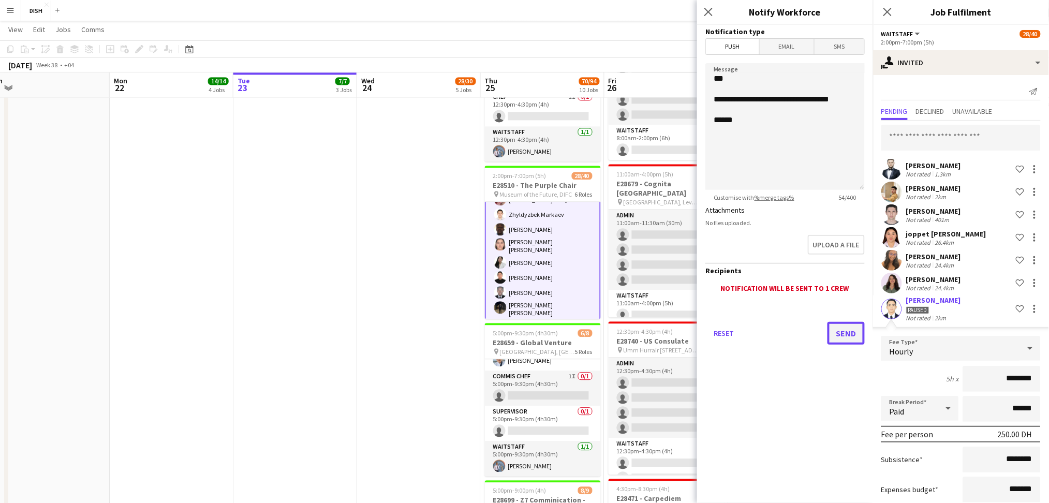
click at [851, 333] on button "Send" at bounding box center [846, 333] width 37 height 23
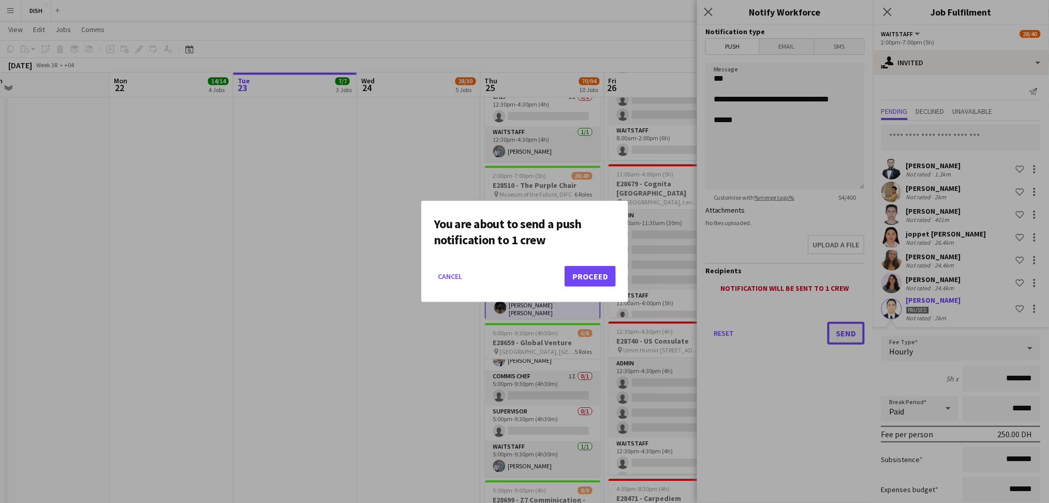
scroll to position [0, 0]
click at [597, 269] on button "Proceed" at bounding box center [590, 276] width 51 height 21
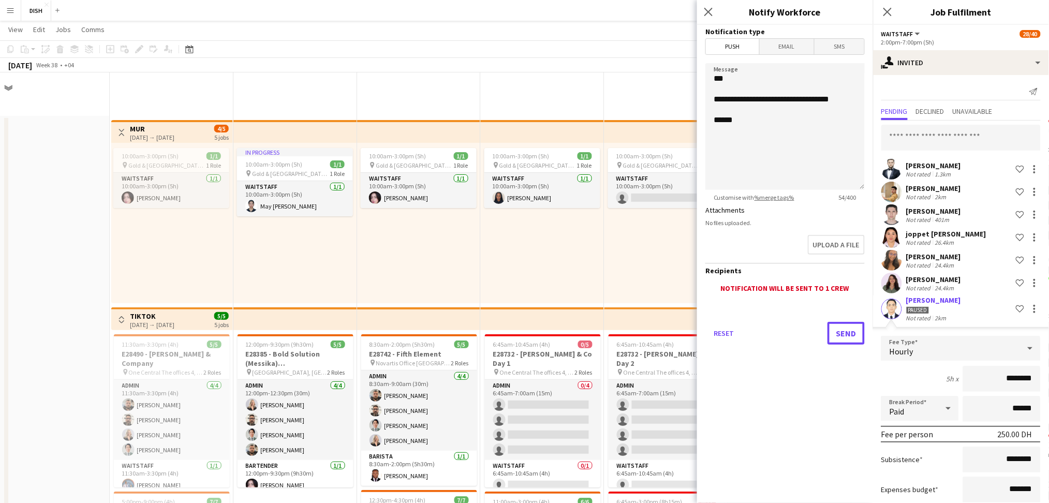
scroll to position [798, 0]
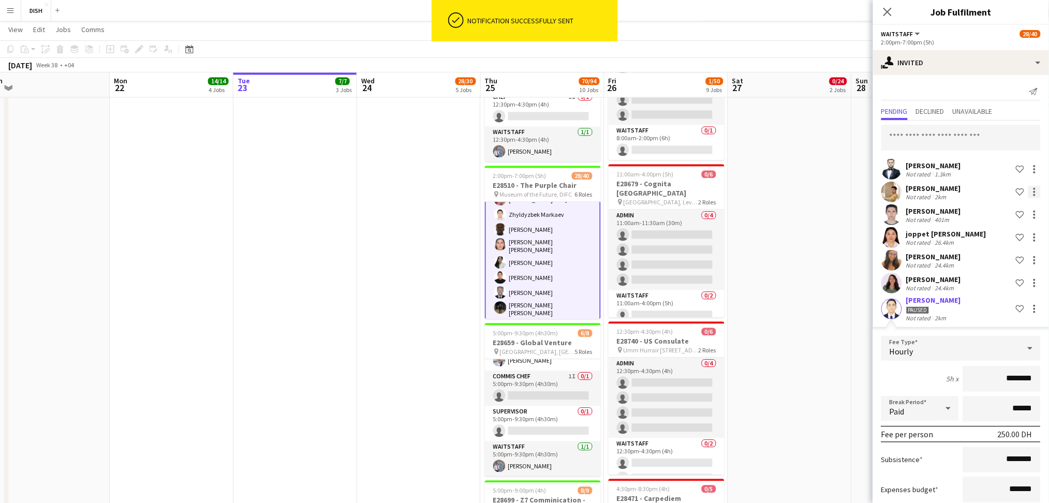
click at [1029, 193] on div at bounding box center [1035, 192] width 12 height 12
click at [1009, 231] on span "Send notification" at bounding box center [991, 235] width 61 height 9
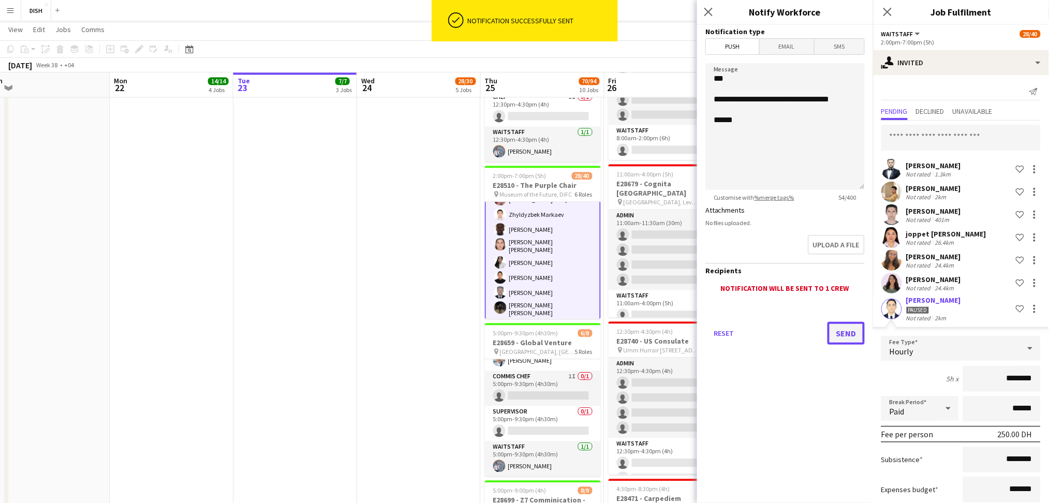
click at [851, 331] on button "Send" at bounding box center [846, 333] width 37 height 23
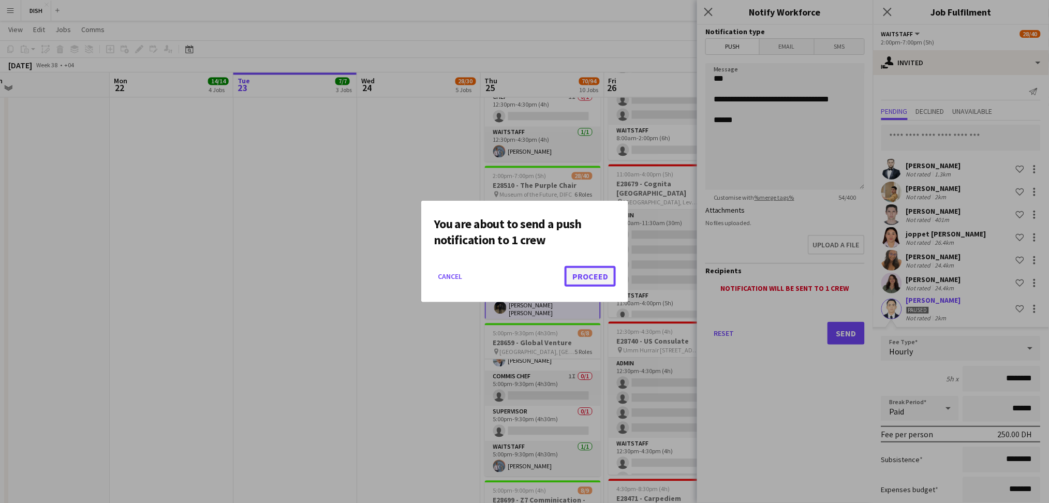
click at [606, 272] on button "Proceed" at bounding box center [590, 276] width 51 height 21
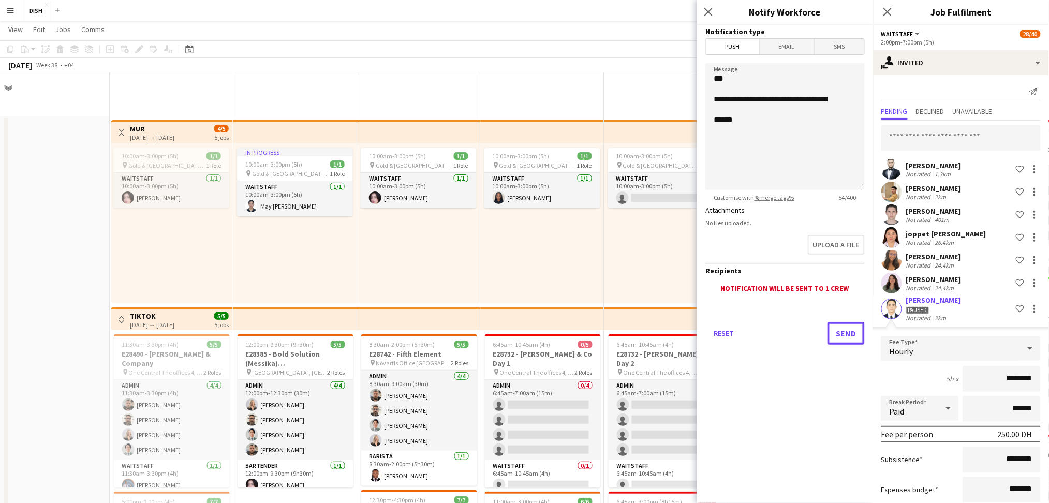
scroll to position [798, 0]
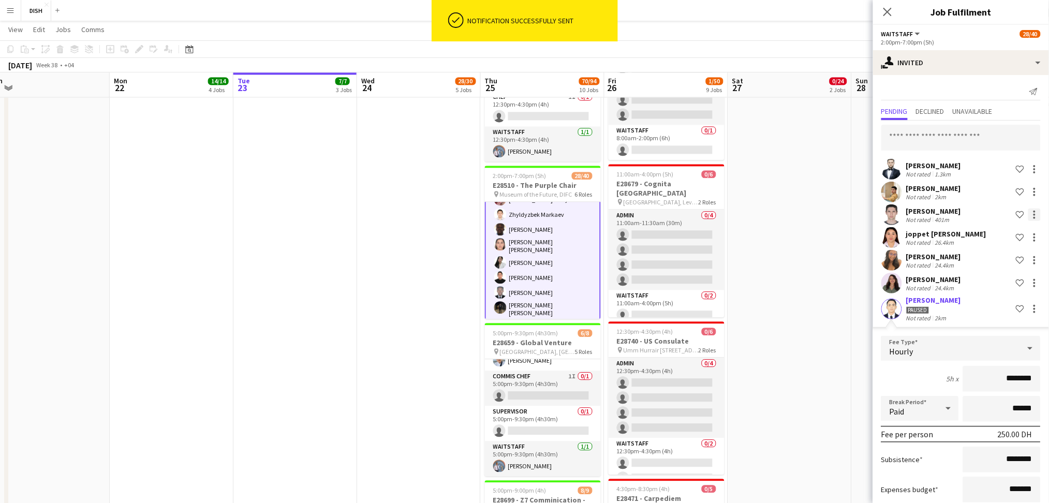
click at [1029, 215] on div at bounding box center [1035, 215] width 12 height 12
click at [1011, 256] on span "Send notification" at bounding box center [991, 258] width 61 height 9
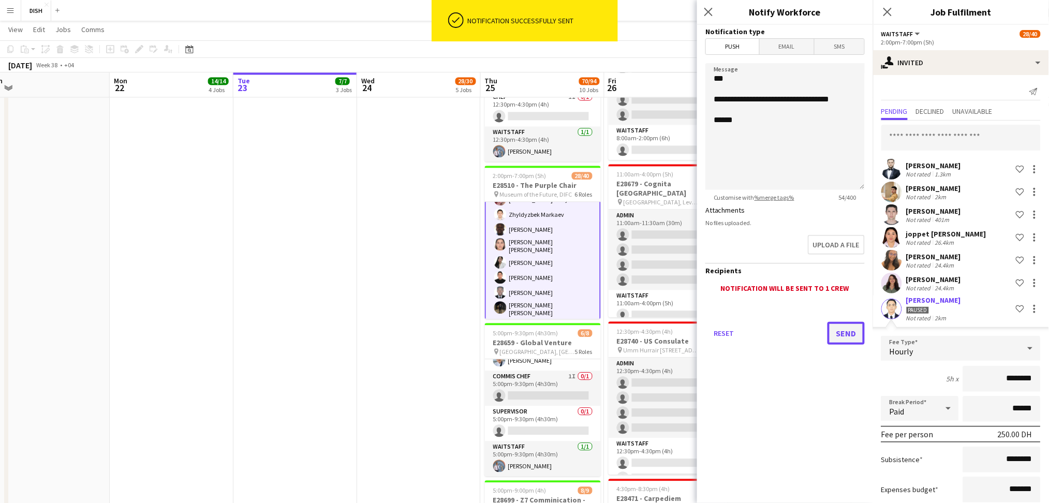
click at [847, 333] on button "Send" at bounding box center [846, 333] width 37 height 23
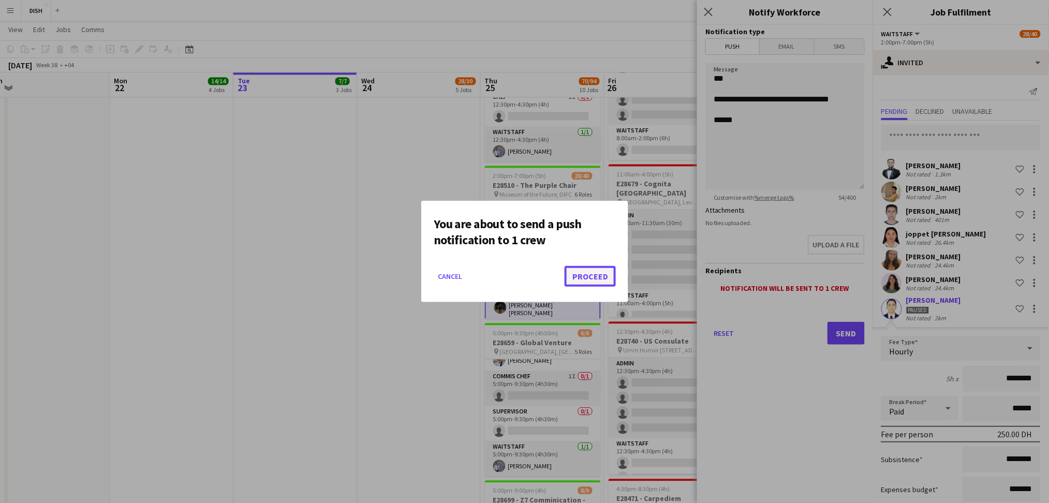
click at [589, 266] on button "Proceed" at bounding box center [590, 276] width 51 height 21
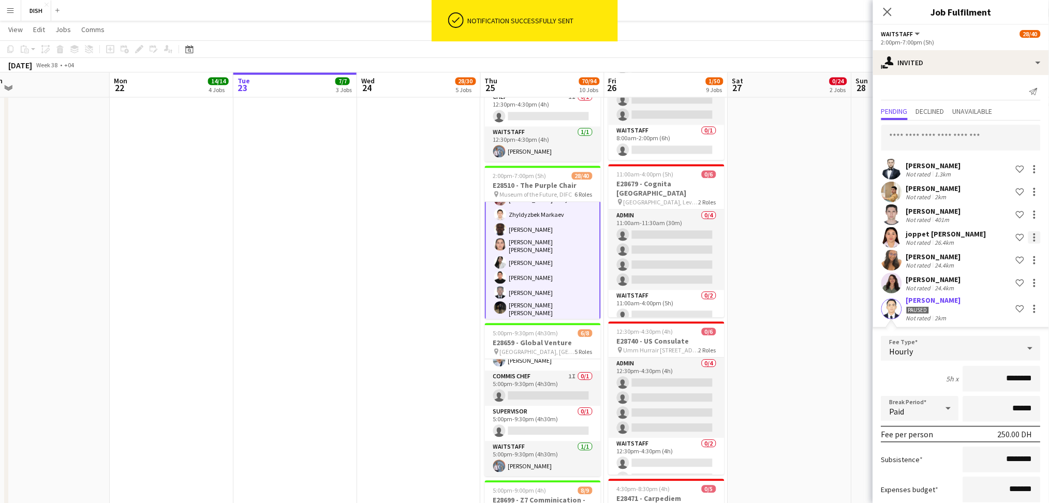
click at [1029, 237] on div at bounding box center [1035, 237] width 12 height 12
click at [970, 281] on span "Send notification" at bounding box center [991, 280] width 61 height 9
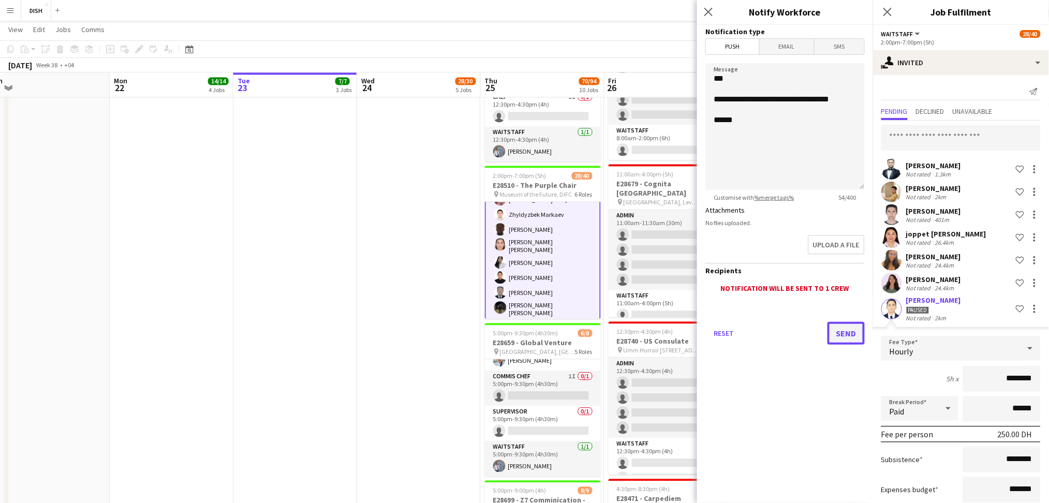
click at [851, 328] on button "Send" at bounding box center [846, 333] width 37 height 23
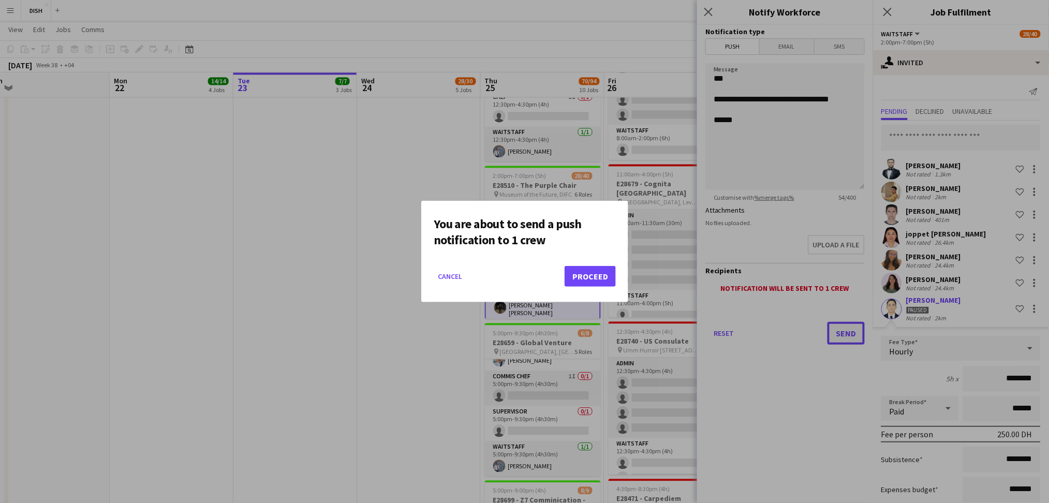
scroll to position [0, 0]
click at [578, 278] on button "Proceed" at bounding box center [590, 276] width 51 height 21
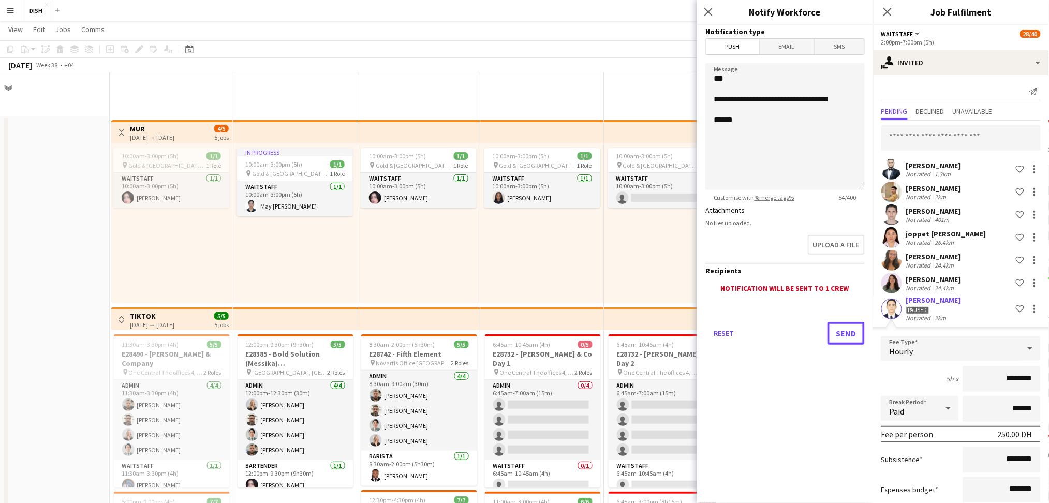
scroll to position [798, 0]
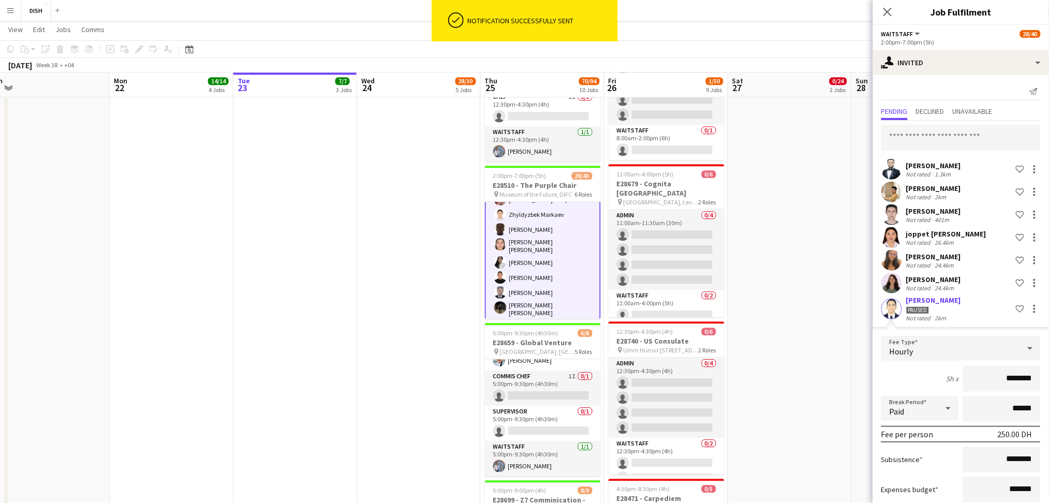
click at [417, 267] on app-date-cell "10:00am-3:00pm (5h) 1/1 pin [GEOGRAPHIC_DATA], [GEOGRAPHIC_DATA] - Al Quoz - Al…" at bounding box center [419, 65] width 124 height 1494
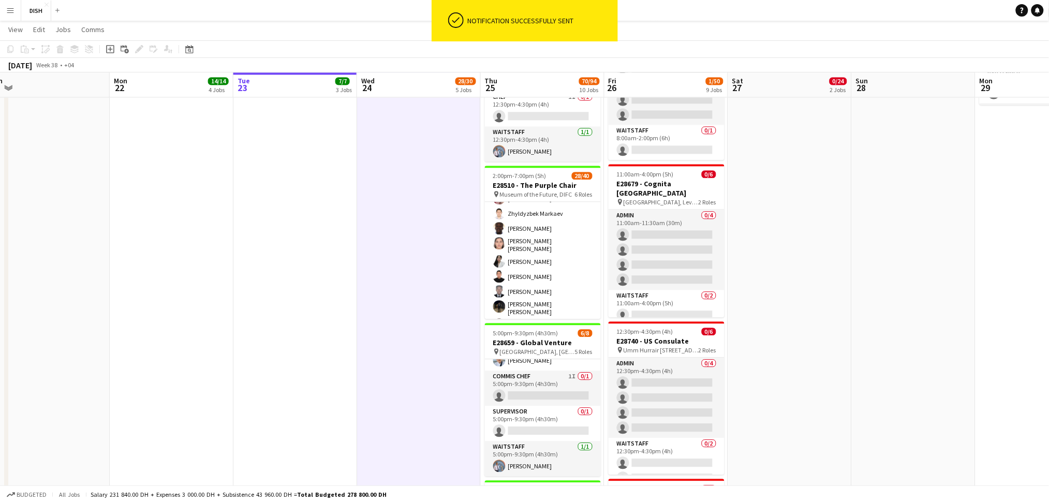
scroll to position [477, 0]
